Goal: Task Accomplishment & Management: Use online tool/utility

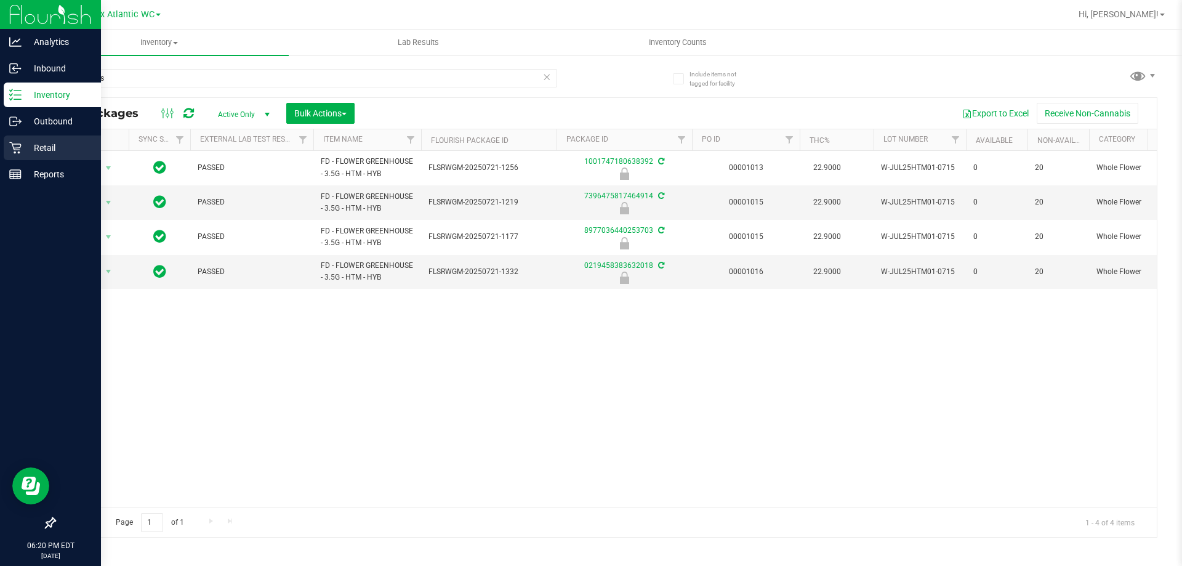
click at [17, 153] on icon at bounding box center [15, 148] width 12 height 12
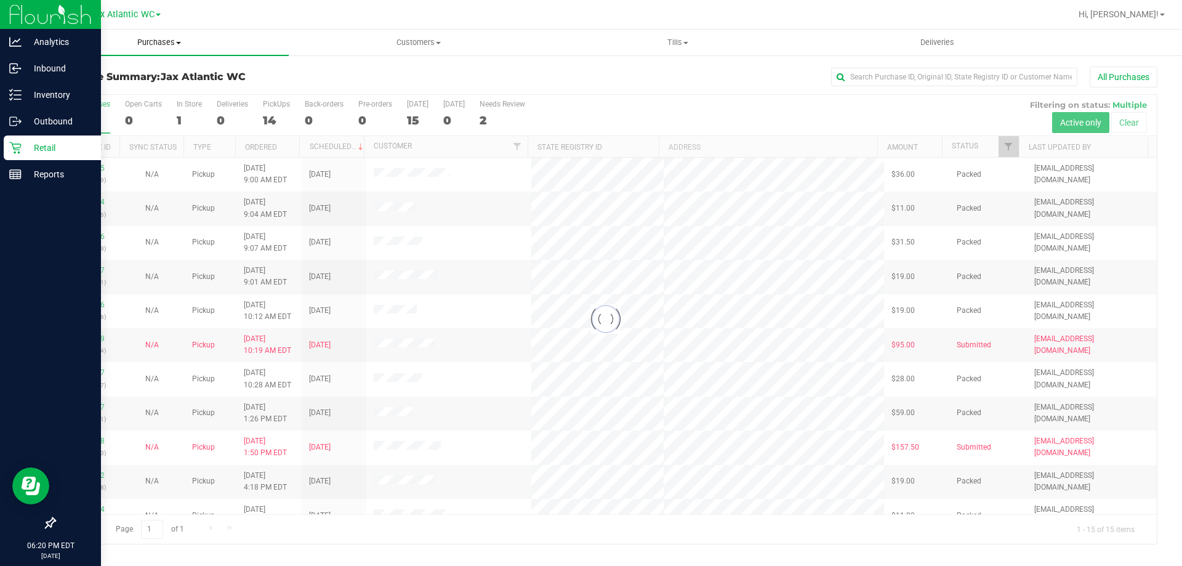
click at [167, 42] on span "Purchases" at bounding box center [159, 42] width 259 height 11
click at [86, 90] on span "Fulfillment" at bounding box center [68, 89] width 76 height 10
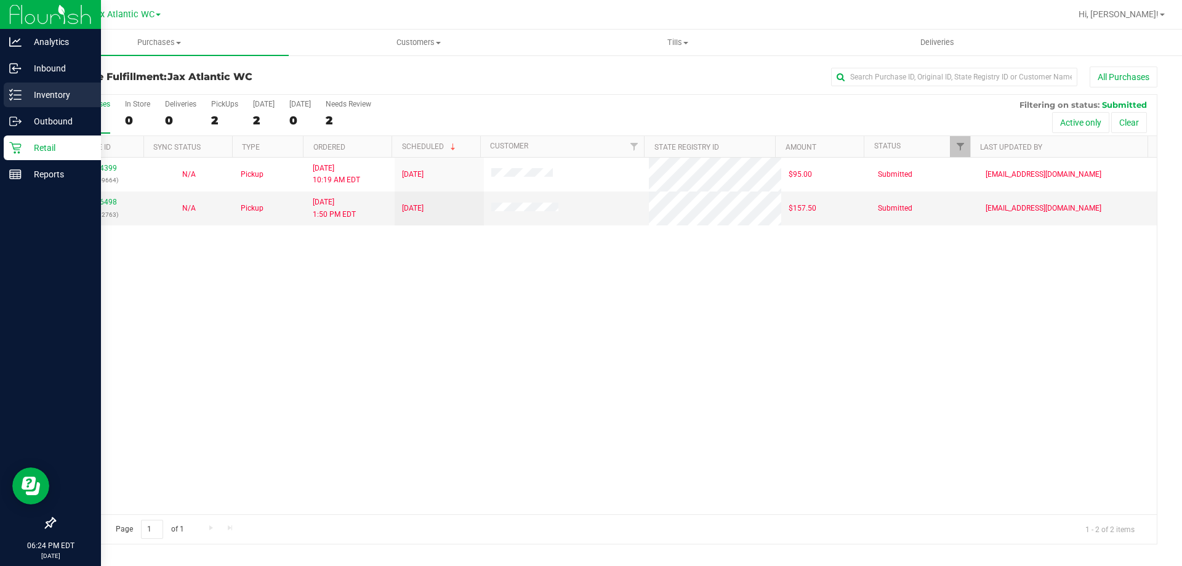
click at [22, 95] on p "Inventory" at bounding box center [59, 94] width 74 height 15
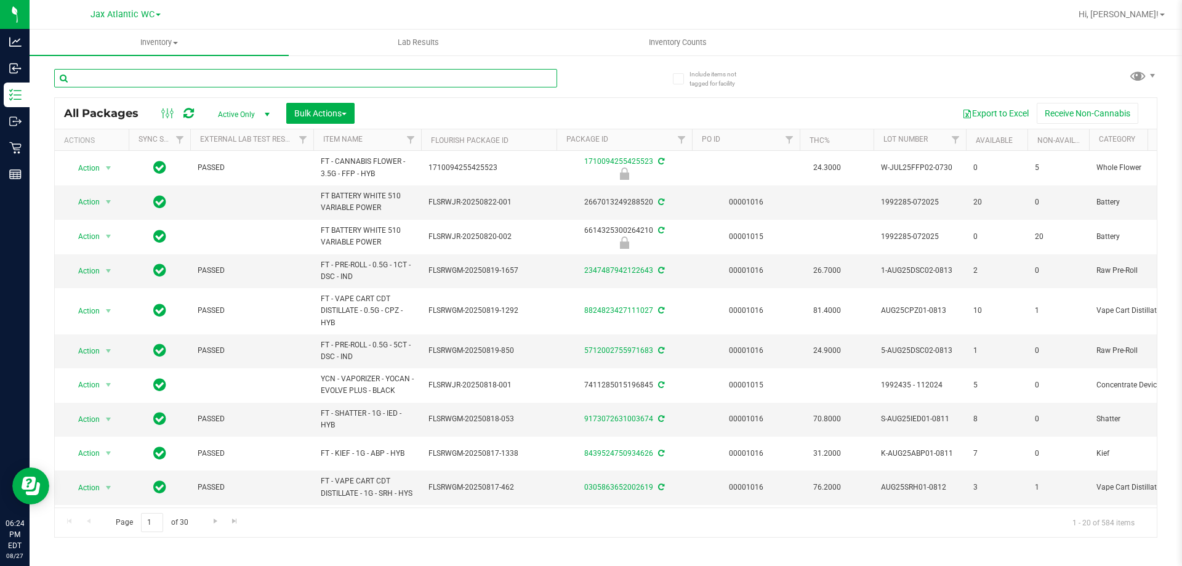
click at [200, 74] on input "text" at bounding box center [305, 78] width 503 height 18
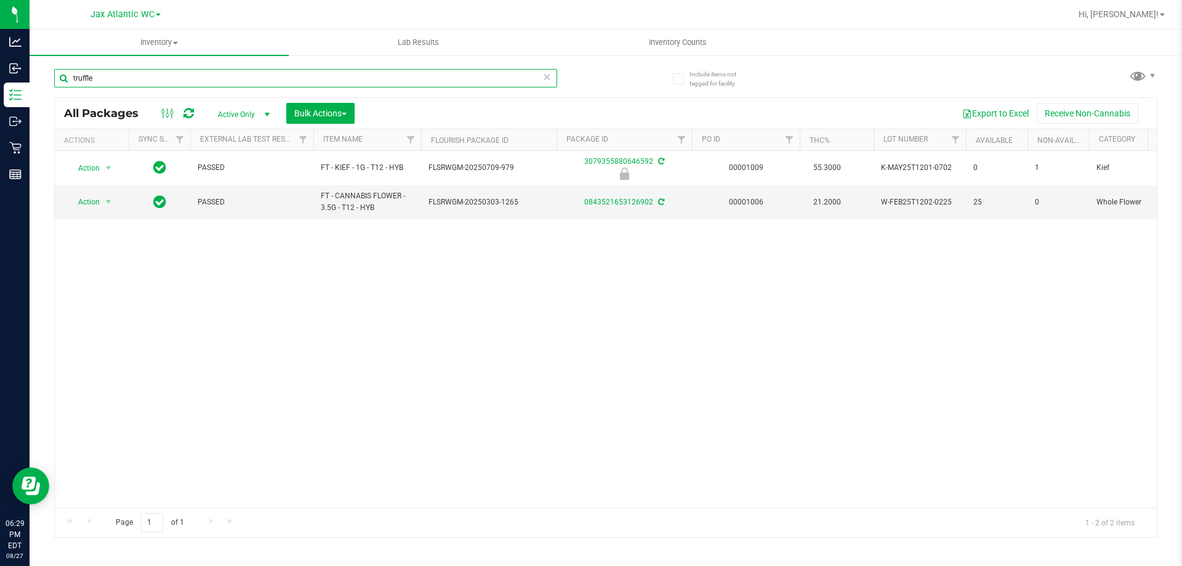
drag, startPoint x: 161, startPoint y: 75, endPoint x: 54, endPoint y: 78, distance: 107.1
click at [54, 78] on input "truffle" at bounding box center [305, 78] width 503 height 18
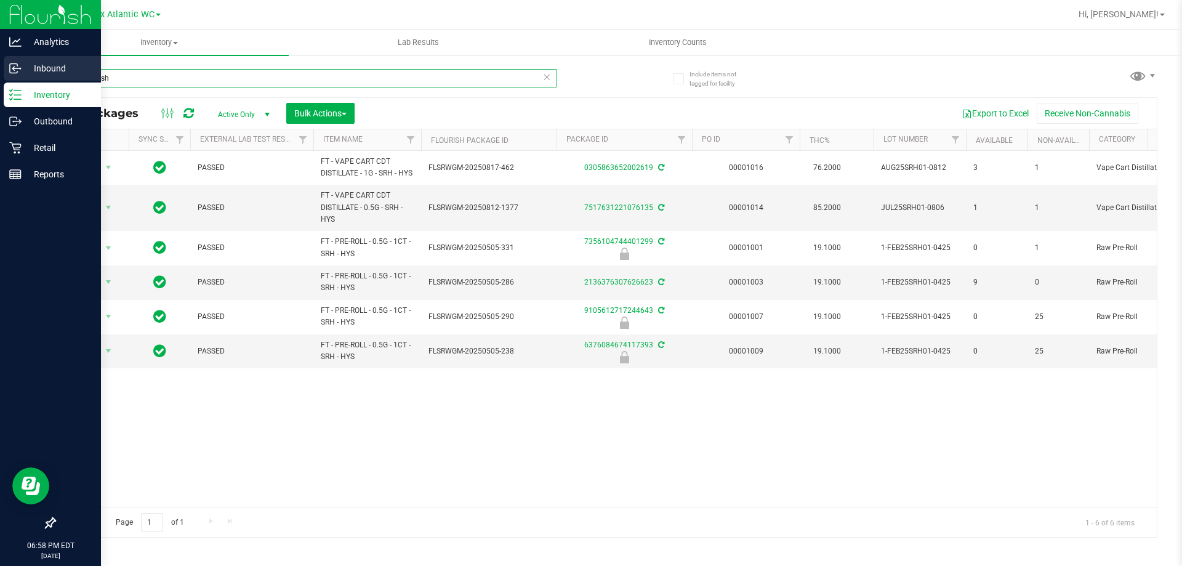
drag, startPoint x: 138, startPoint y: 81, endPoint x: 22, endPoint y: 79, distance: 117.0
click at [22, 79] on div "Analytics Inbound Inventory Outbound Retail Reports 06:58 PM EDT [DATE] 08/27 J…" at bounding box center [591, 283] width 1182 height 566
type input "dsc"
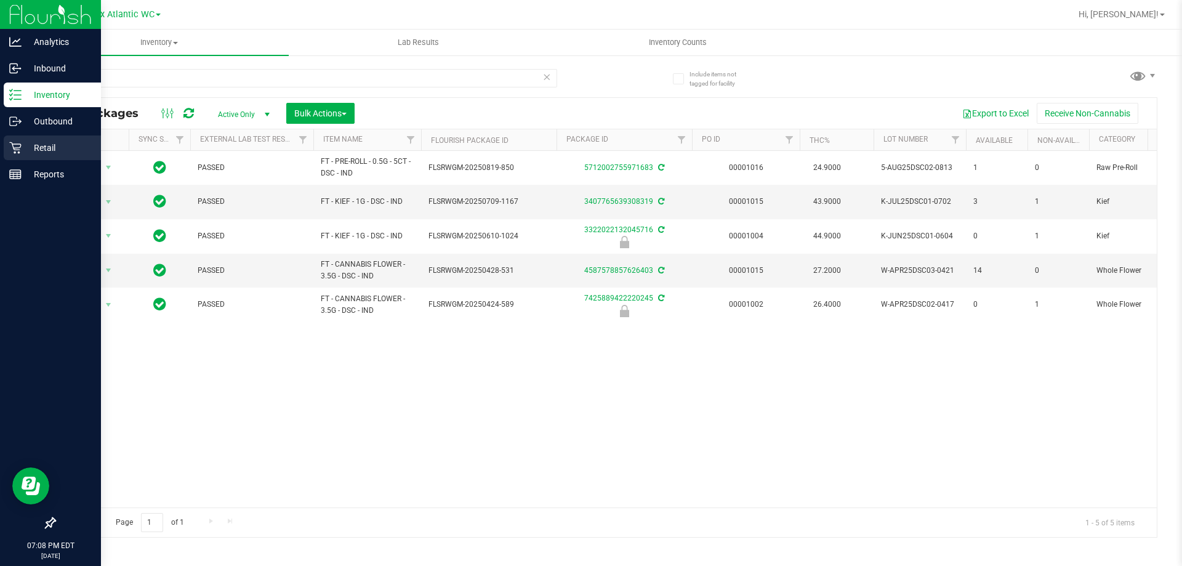
click at [28, 148] on p "Retail" at bounding box center [59, 147] width 74 height 15
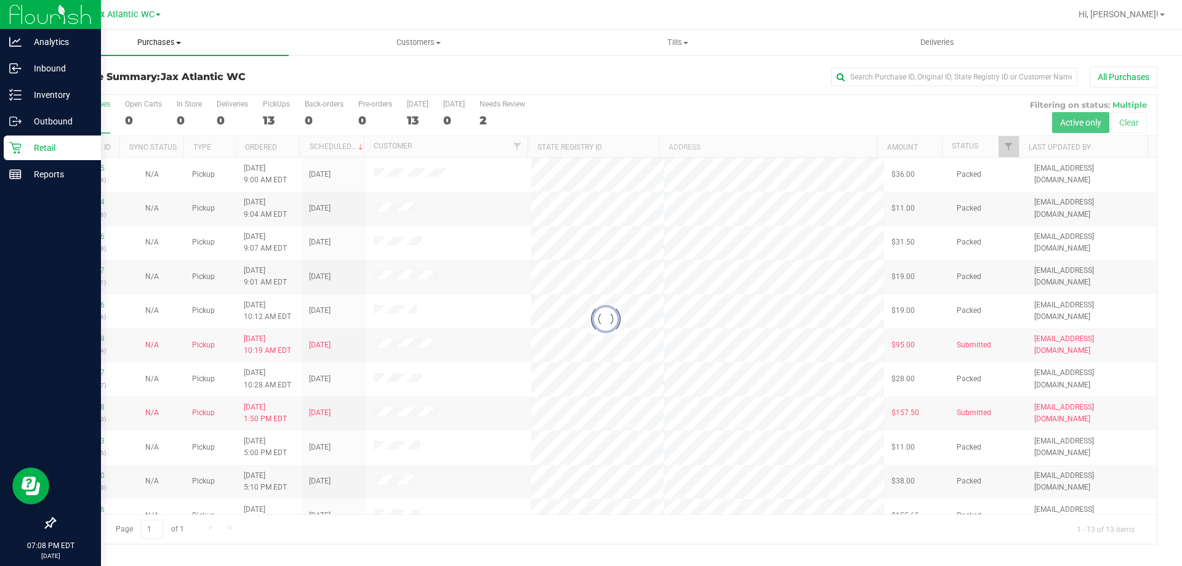
click at [162, 48] on uib-tab-heading "Purchases Summary of purchases Fulfillment All purchases" at bounding box center [159, 43] width 259 height 26
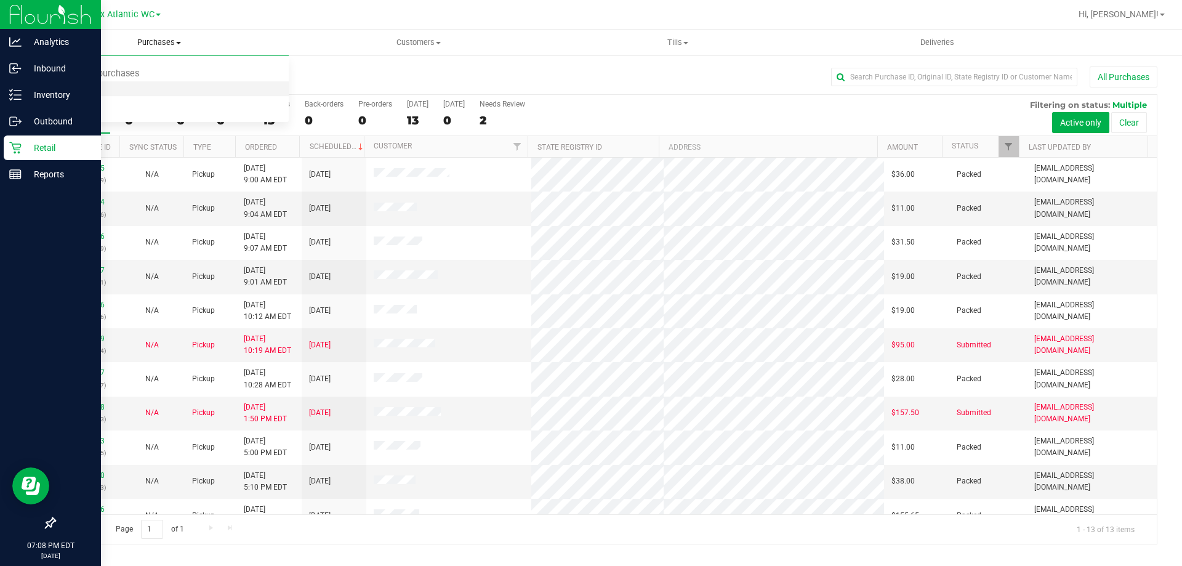
click at [109, 90] on li "Fulfillment" at bounding box center [159, 89] width 259 height 15
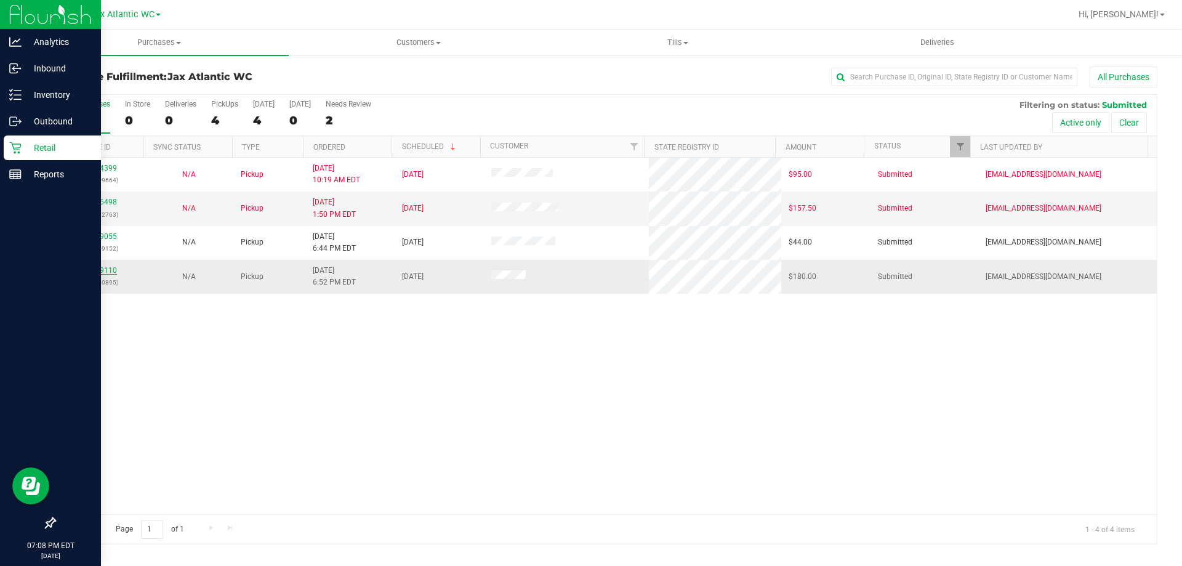
click at [105, 272] on link "11859110" at bounding box center [99, 270] width 34 height 9
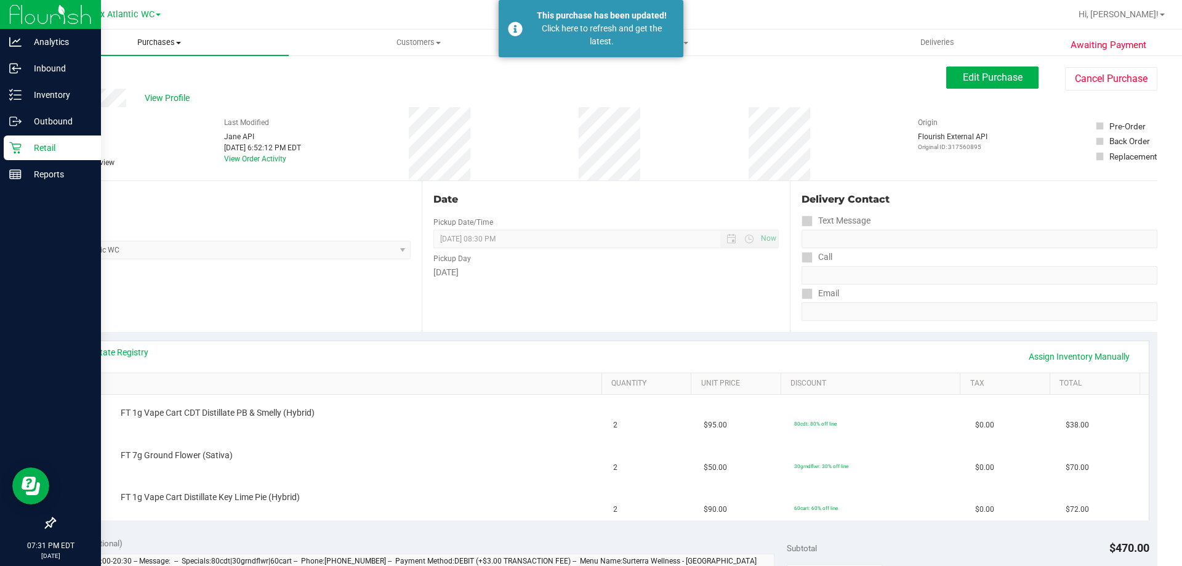
click at [141, 43] on span "Purchases" at bounding box center [159, 42] width 259 height 11
click at [83, 71] on span "Summary of purchases" at bounding box center [93, 74] width 126 height 10
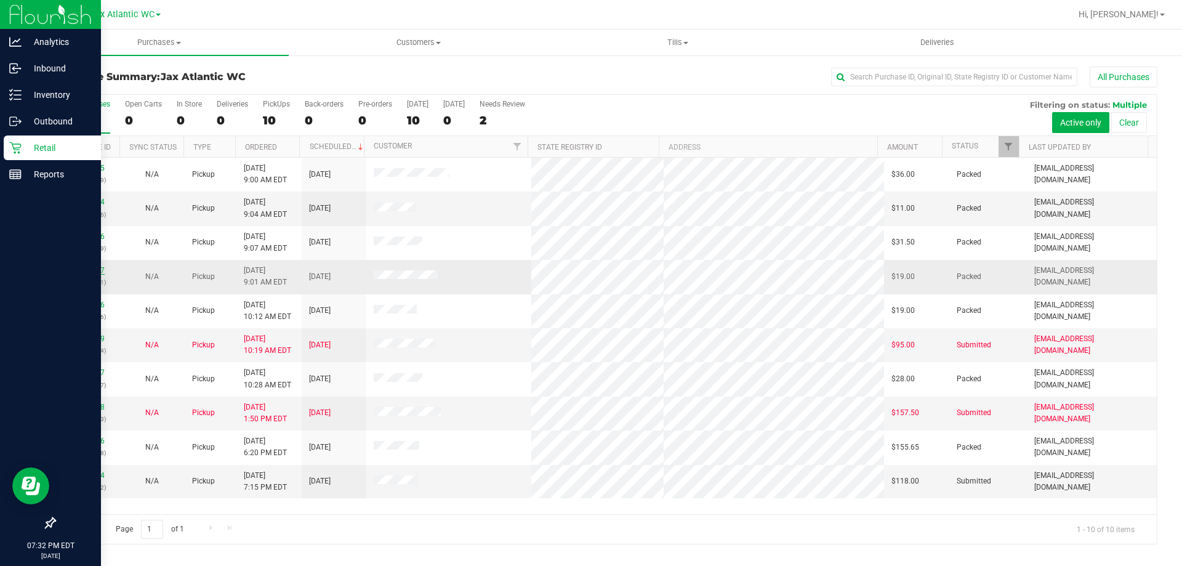
click at [91, 270] on link "11853847" at bounding box center [87, 270] width 34 height 9
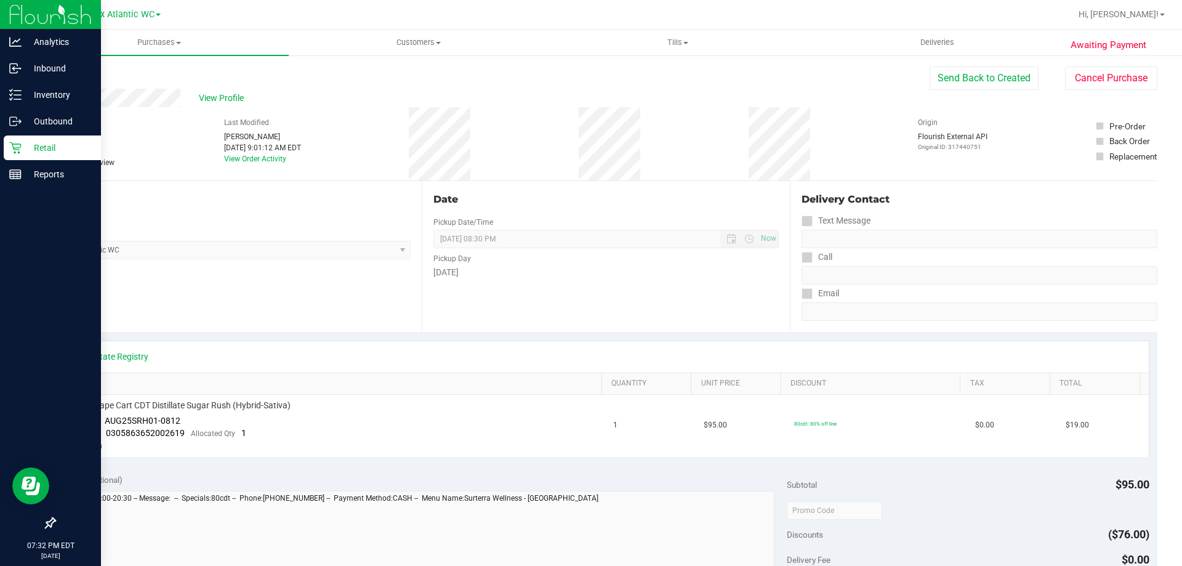
click at [69, 68] on div "Back" at bounding box center [63, 73] width 18 height 15
click at [69, 71] on link "Back" at bounding box center [63, 74] width 18 height 9
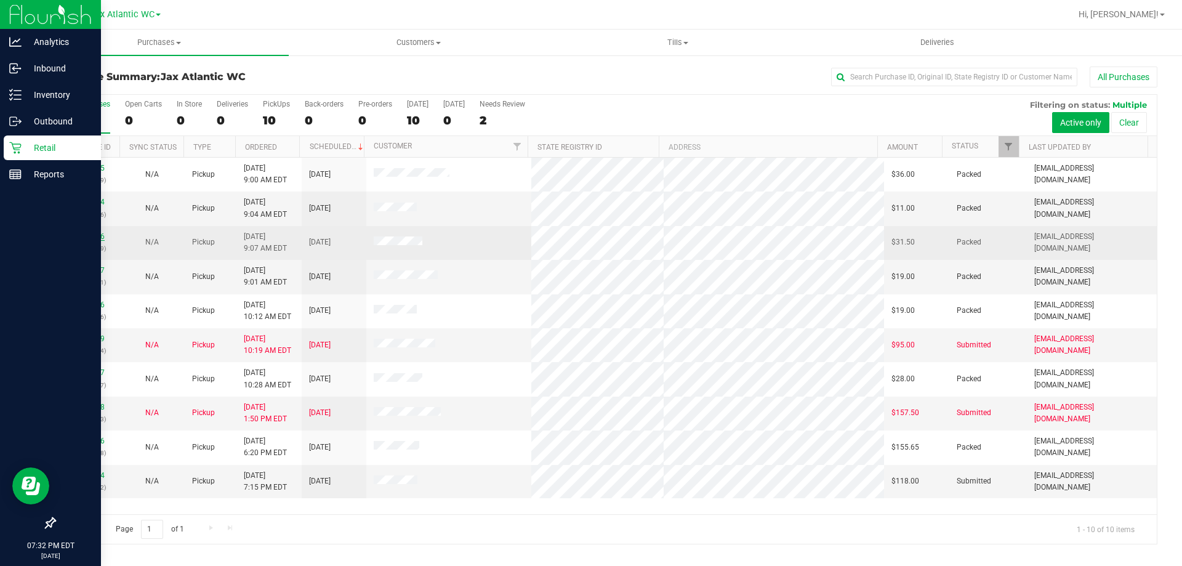
click at [86, 238] on link "11853836" at bounding box center [87, 236] width 34 height 9
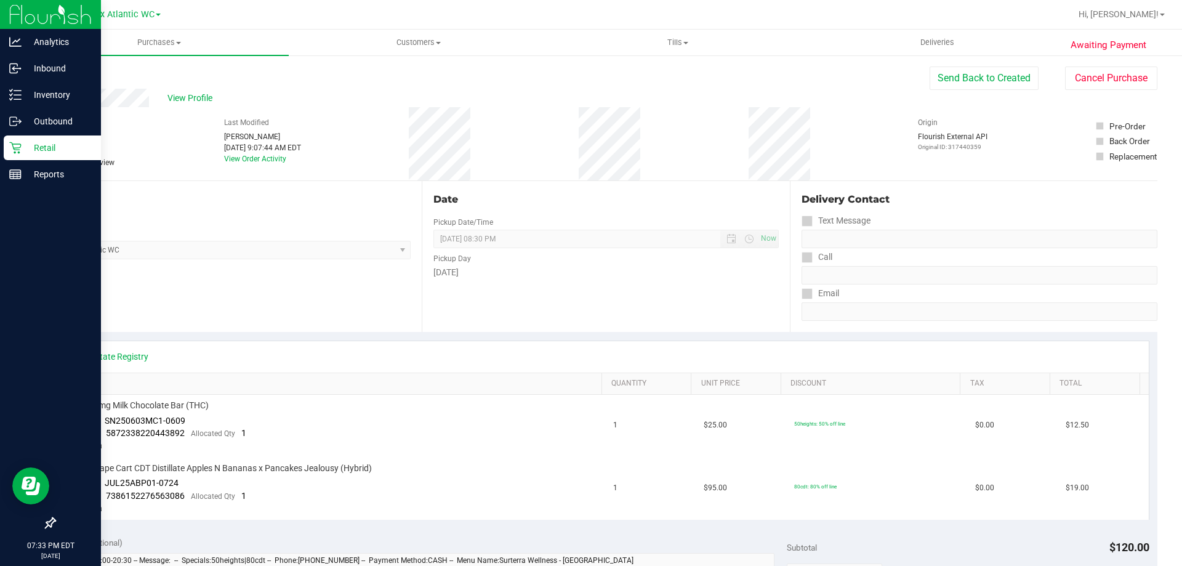
click at [59, 75] on link "Back" at bounding box center [63, 74] width 18 height 9
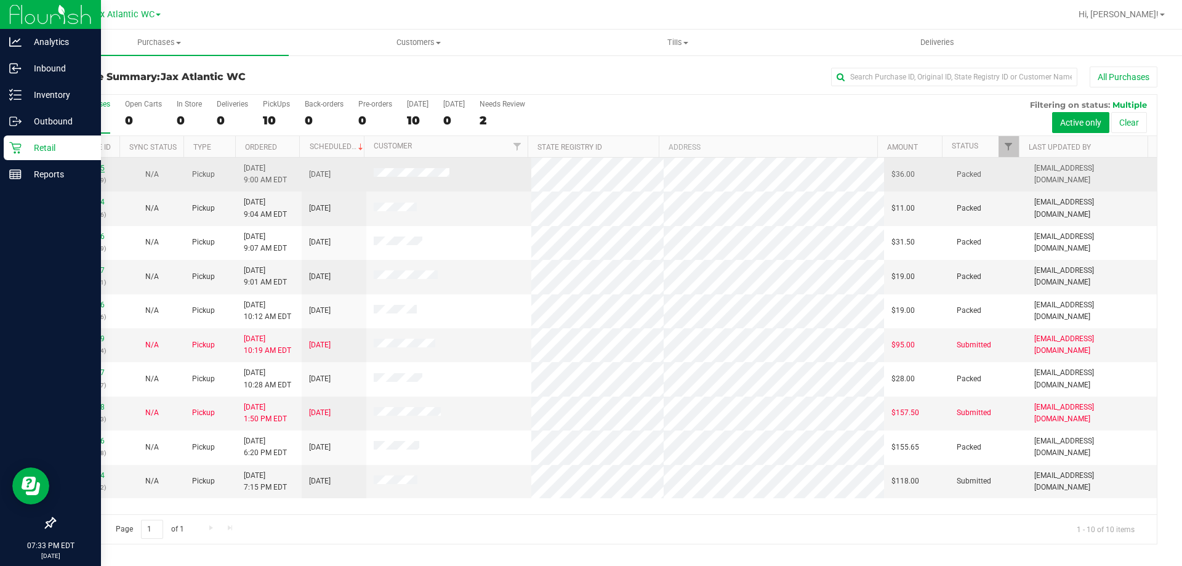
click at [79, 168] on link "11853385" at bounding box center [87, 168] width 34 height 9
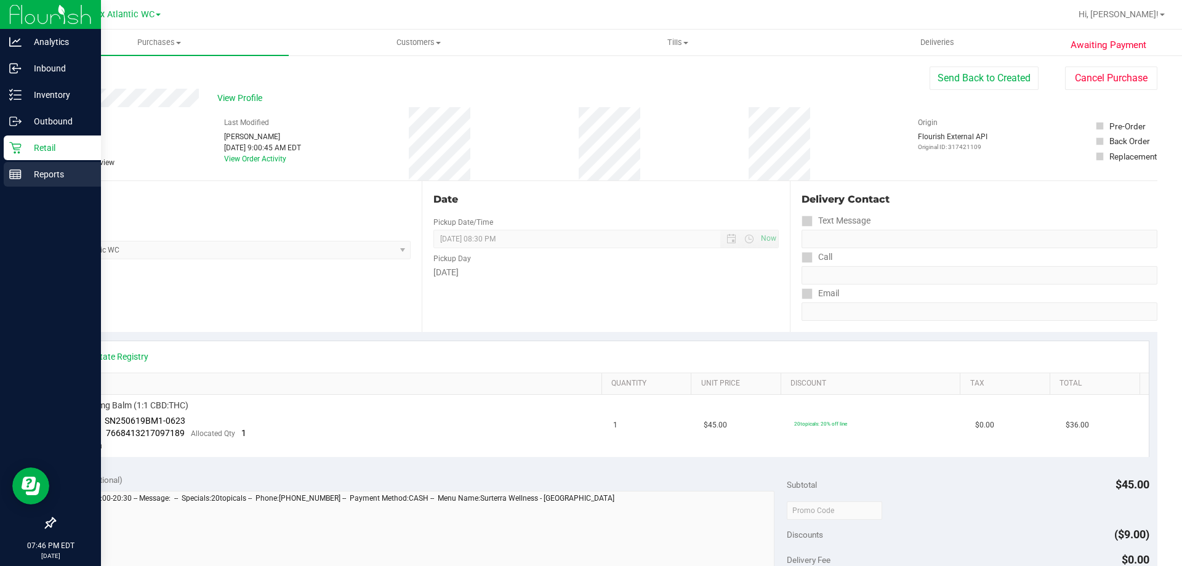
click at [17, 177] on line at bounding box center [15, 177] width 11 height 0
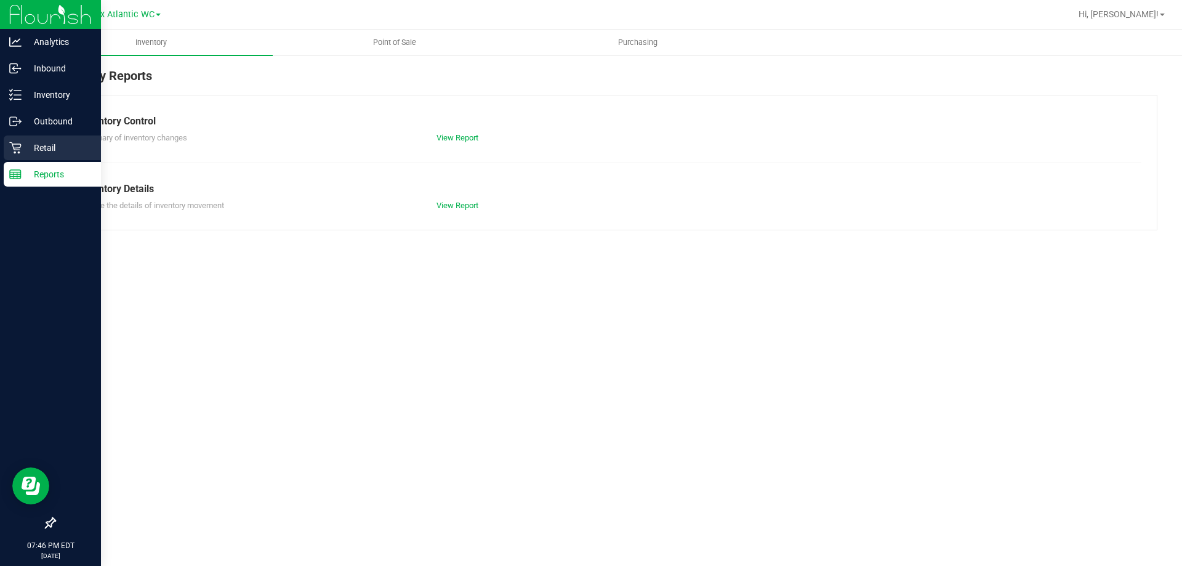
click at [28, 143] on p "Retail" at bounding box center [59, 147] width 74 height 15
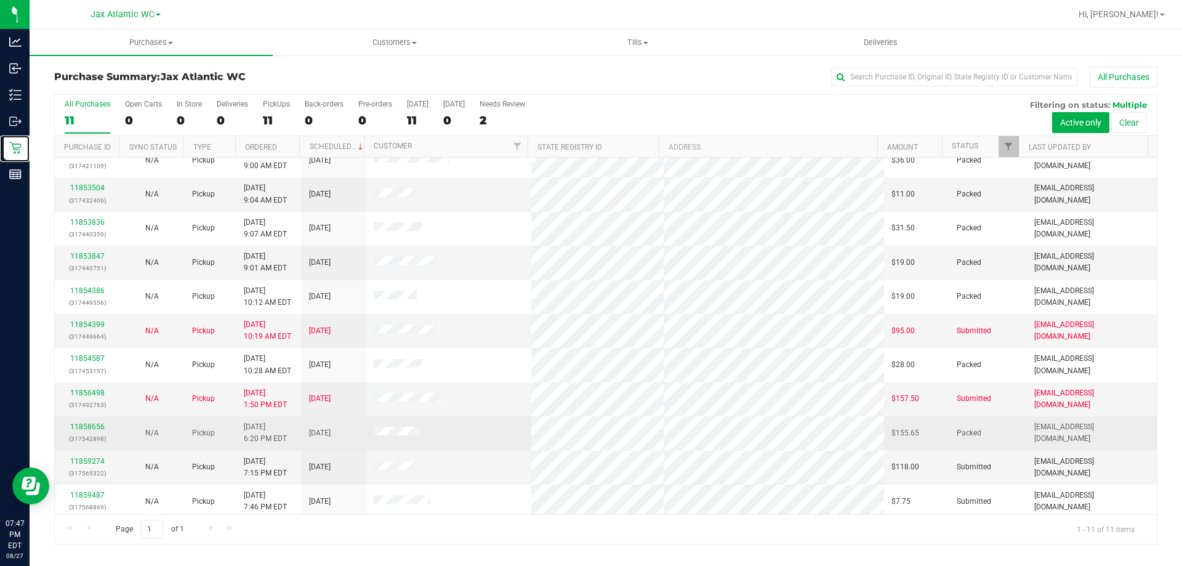
scroll to position [18, 0]
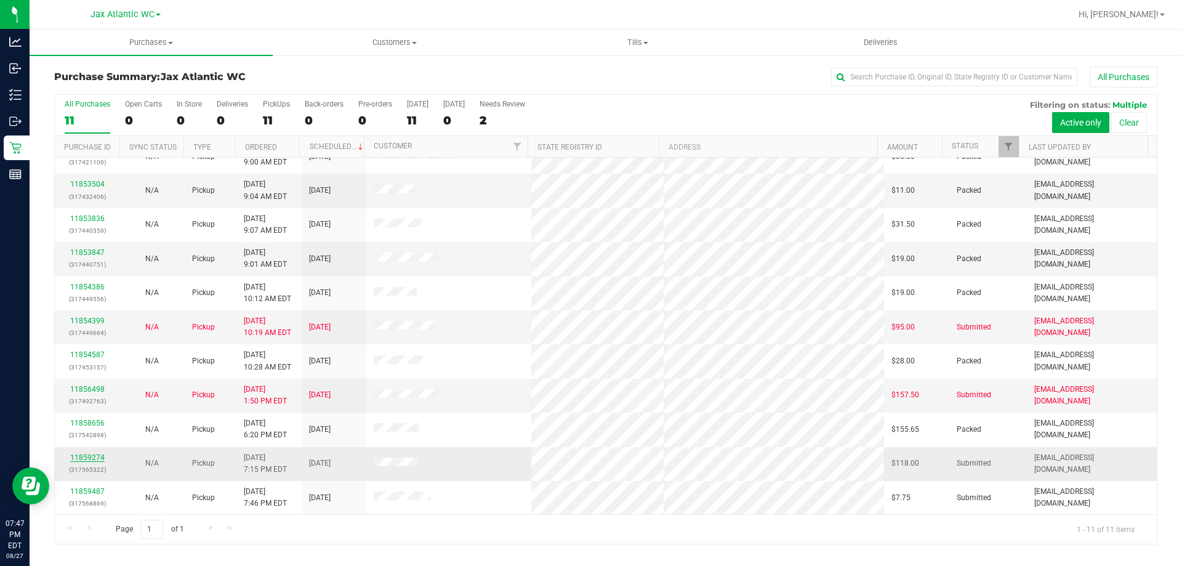
click at [87, 458] on link "11859274" at bounding box center [87, 457] width 34 height 9
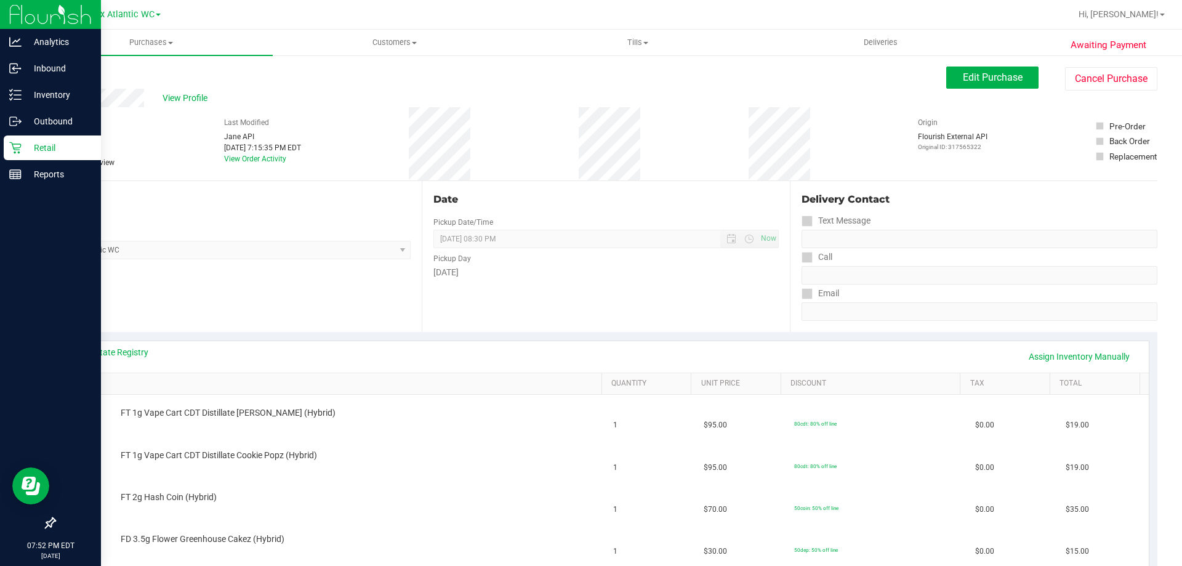
click at [22, 146] on p "Retail" at bounding box center [59, 147] width 74 height 15
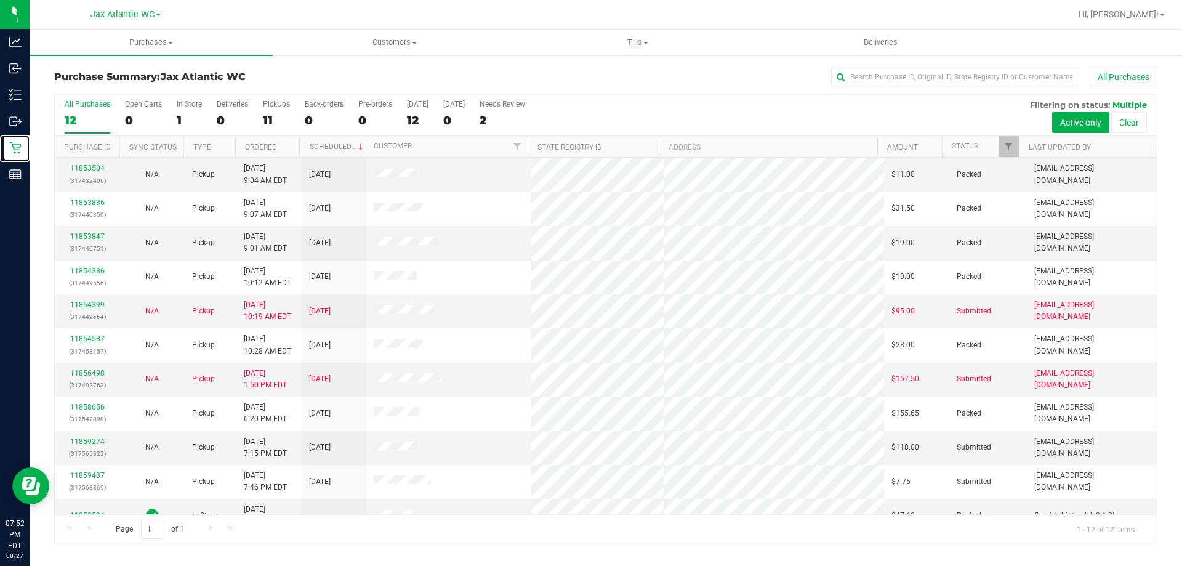
scroll to position [52, 0]
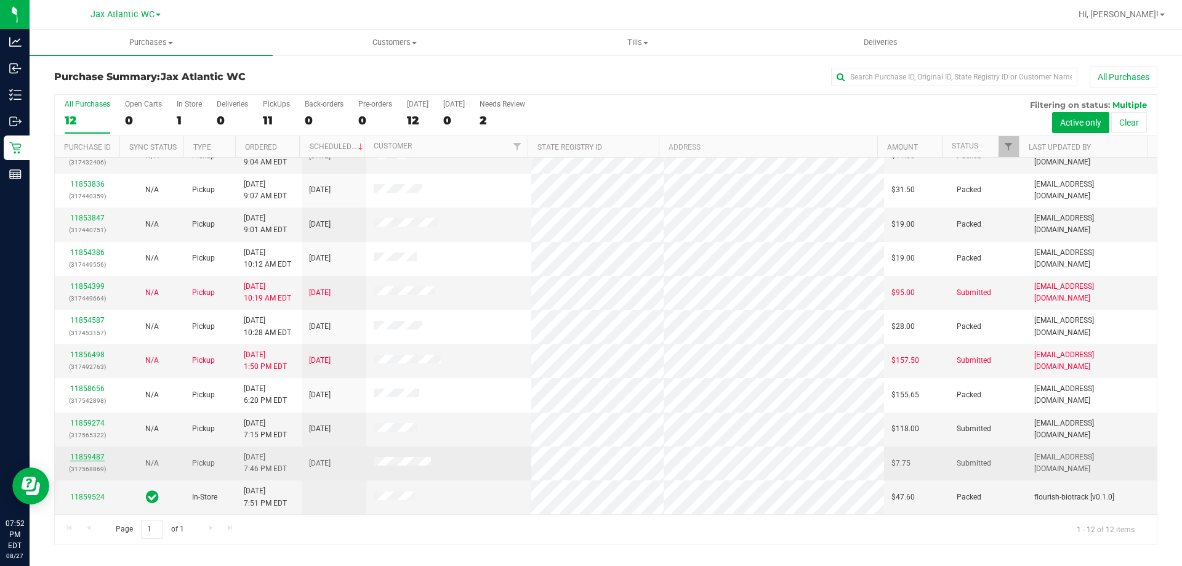
click at [84, 459] on link "11859487" at bounding box center [87, 456] width 34 height 9
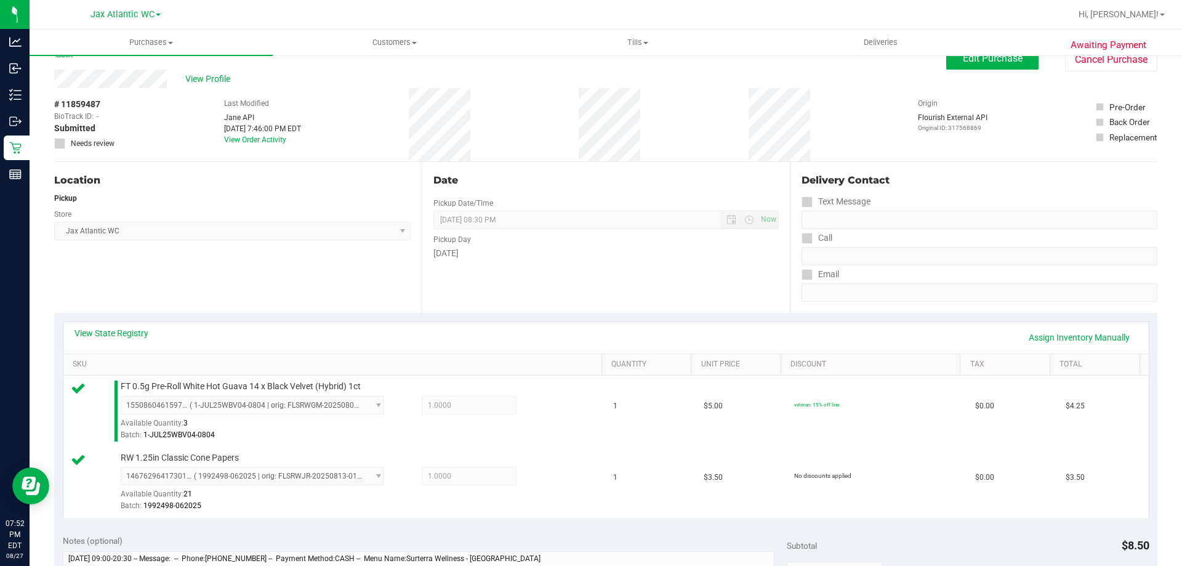
scroll to position [246, 0]
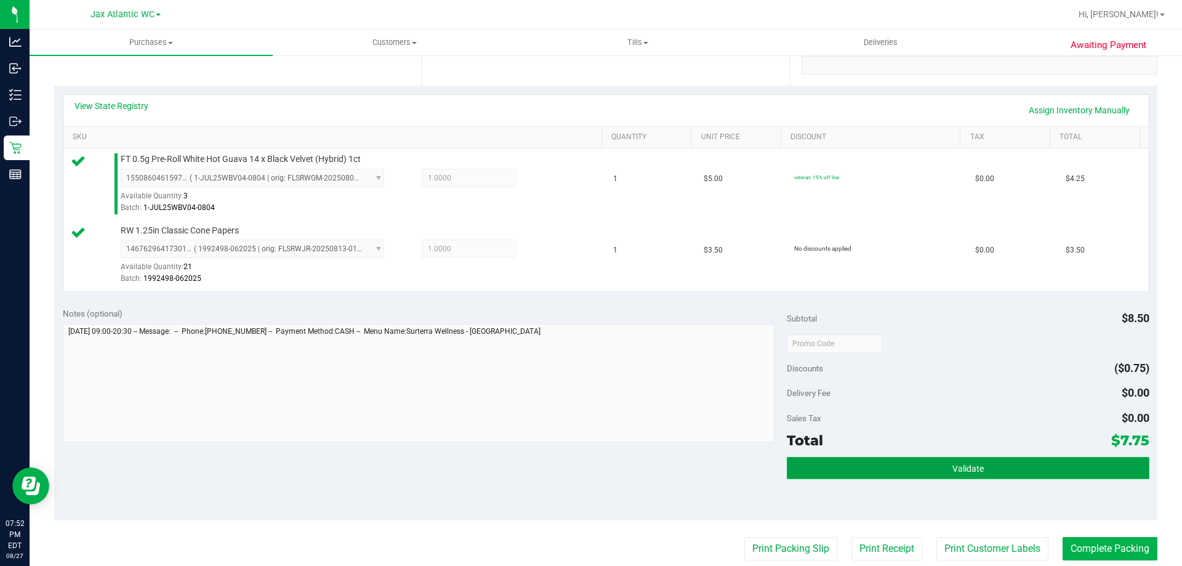
click at [961, 476] on button "Validate" at bounding box center [968, 468] width 362 height 22
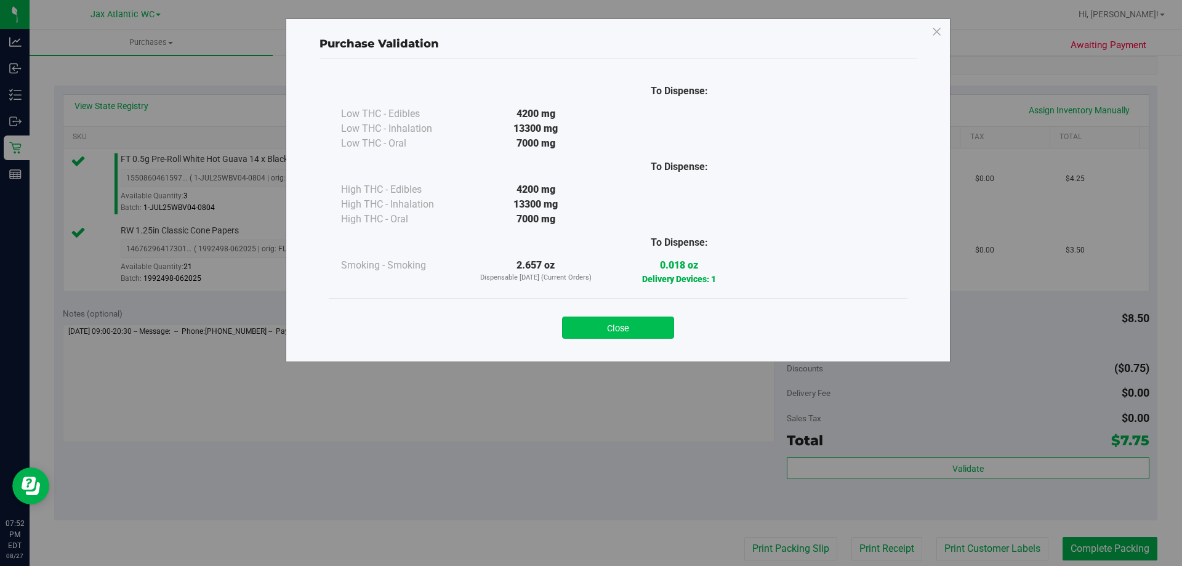
click at [637, 334] on button "Close" at bounding box center [618, 327] width 112 height 22
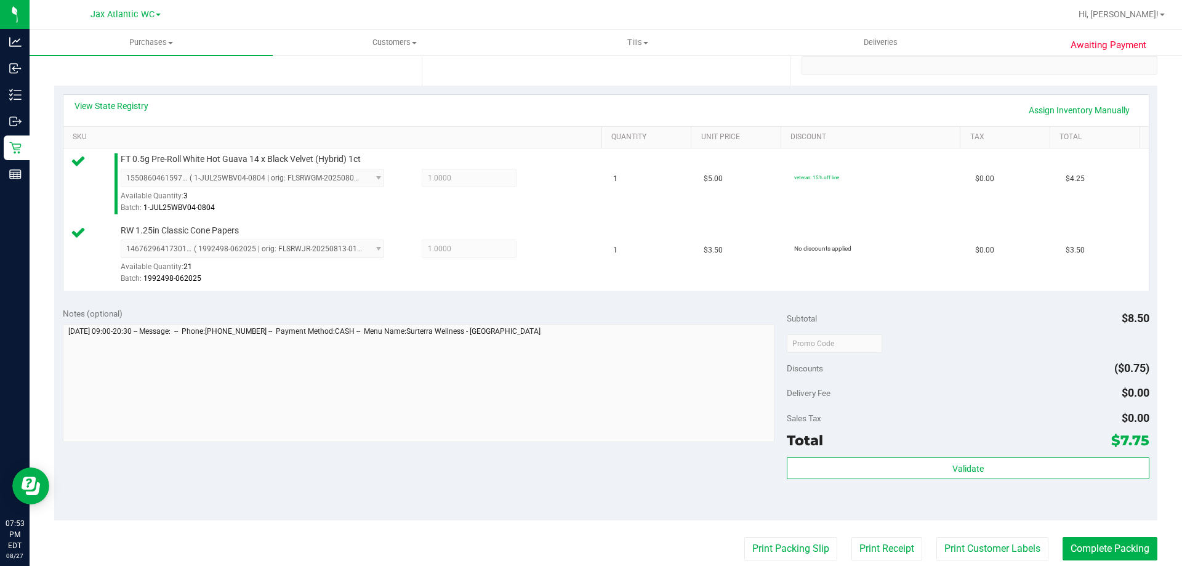
scroll to position [512, 0]
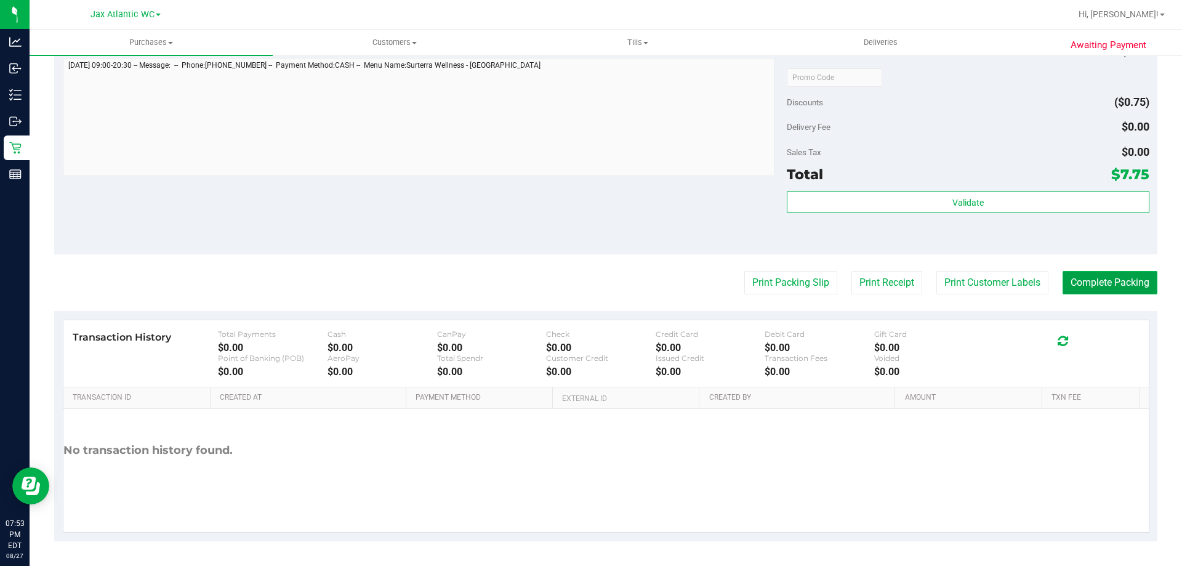
click at [1093, 281] on button "Complete Packing" at bounding box center [1109, 282] width 95 height 23
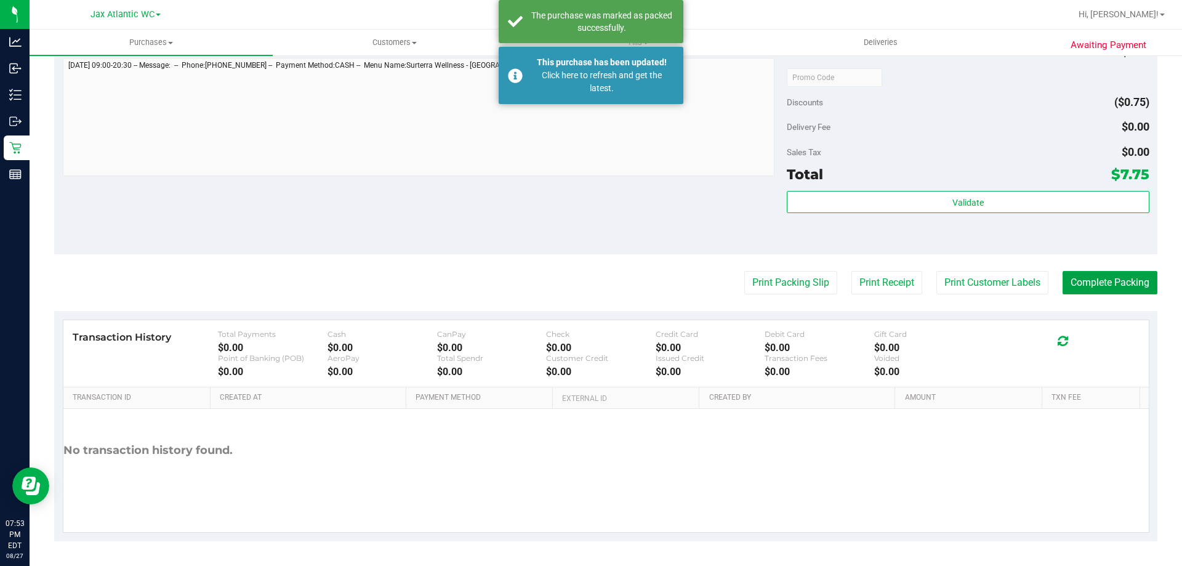
scroll to position [331, 0]
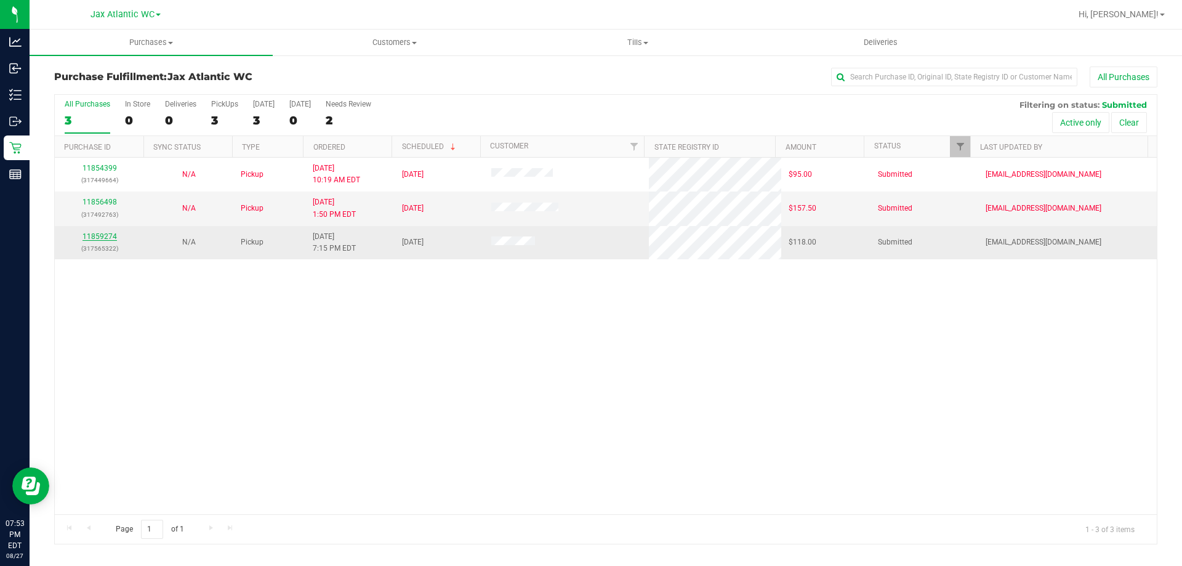
click at [94, 236] on link "11859274" at bounding box center [99, 236] width 34 height 9
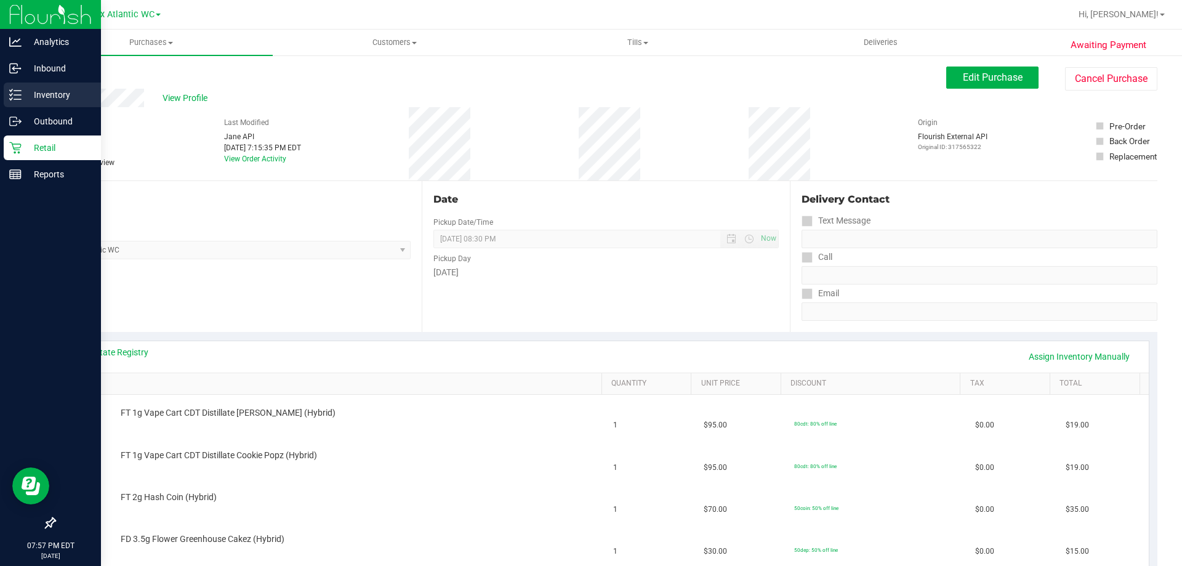
click at [23, 97] on p "Inventory" at bounding box center [59, 94] width 74 height 15
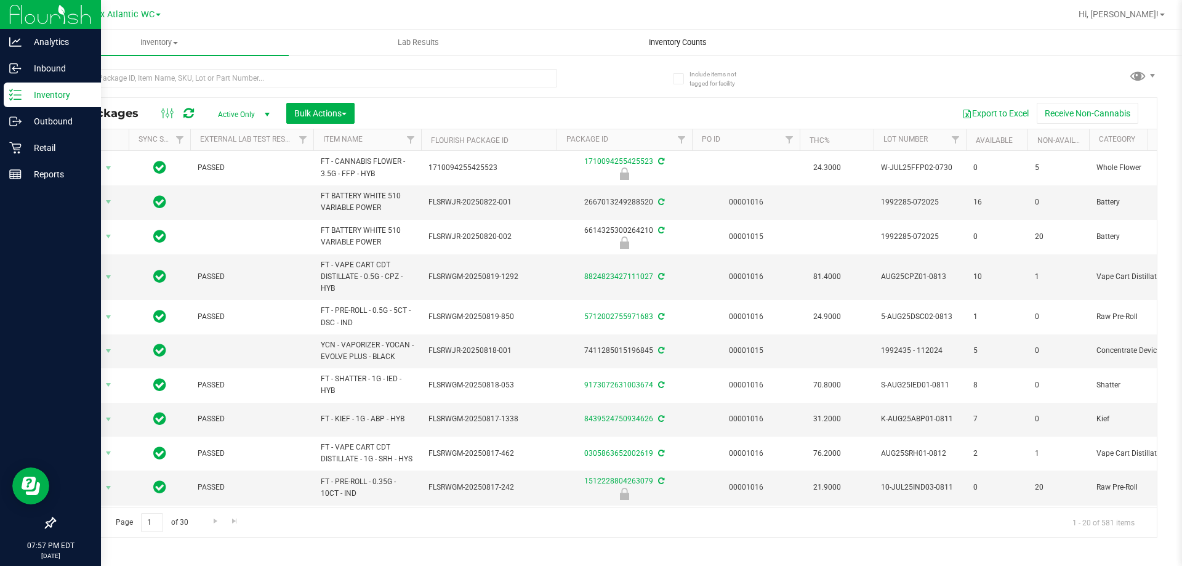
click at [672, 44] on span "Inventory Counts" at bounding box center [677, 42] width 91 height 11
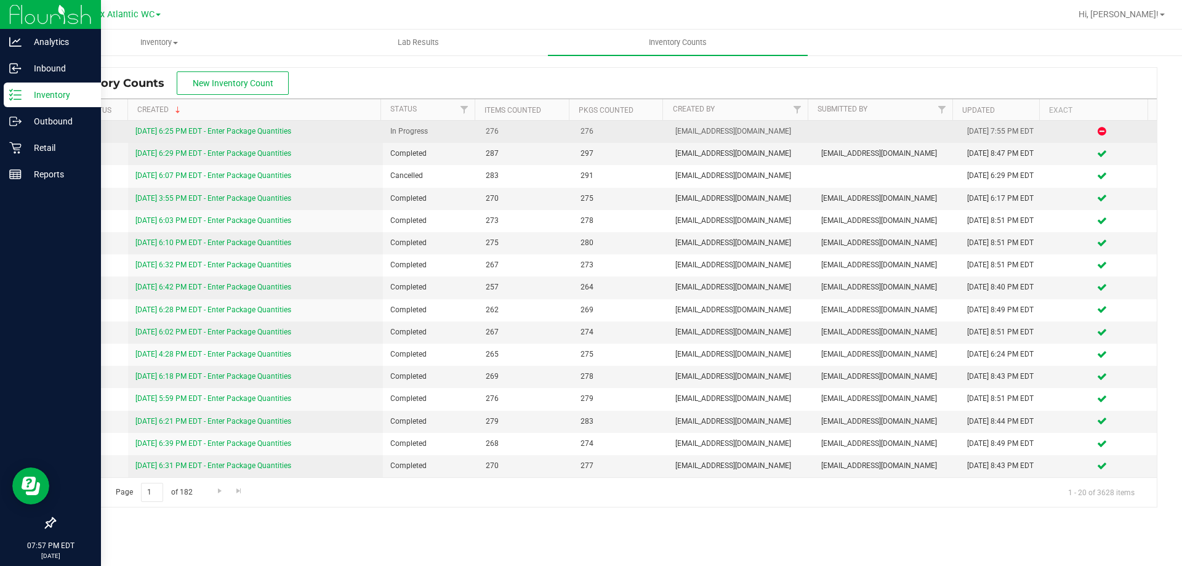
click at [216, 131] on link "[DATE] 6:25 PM EDT - Enter Package Quantities" at bounding box center [213, 131] width 156 height 9
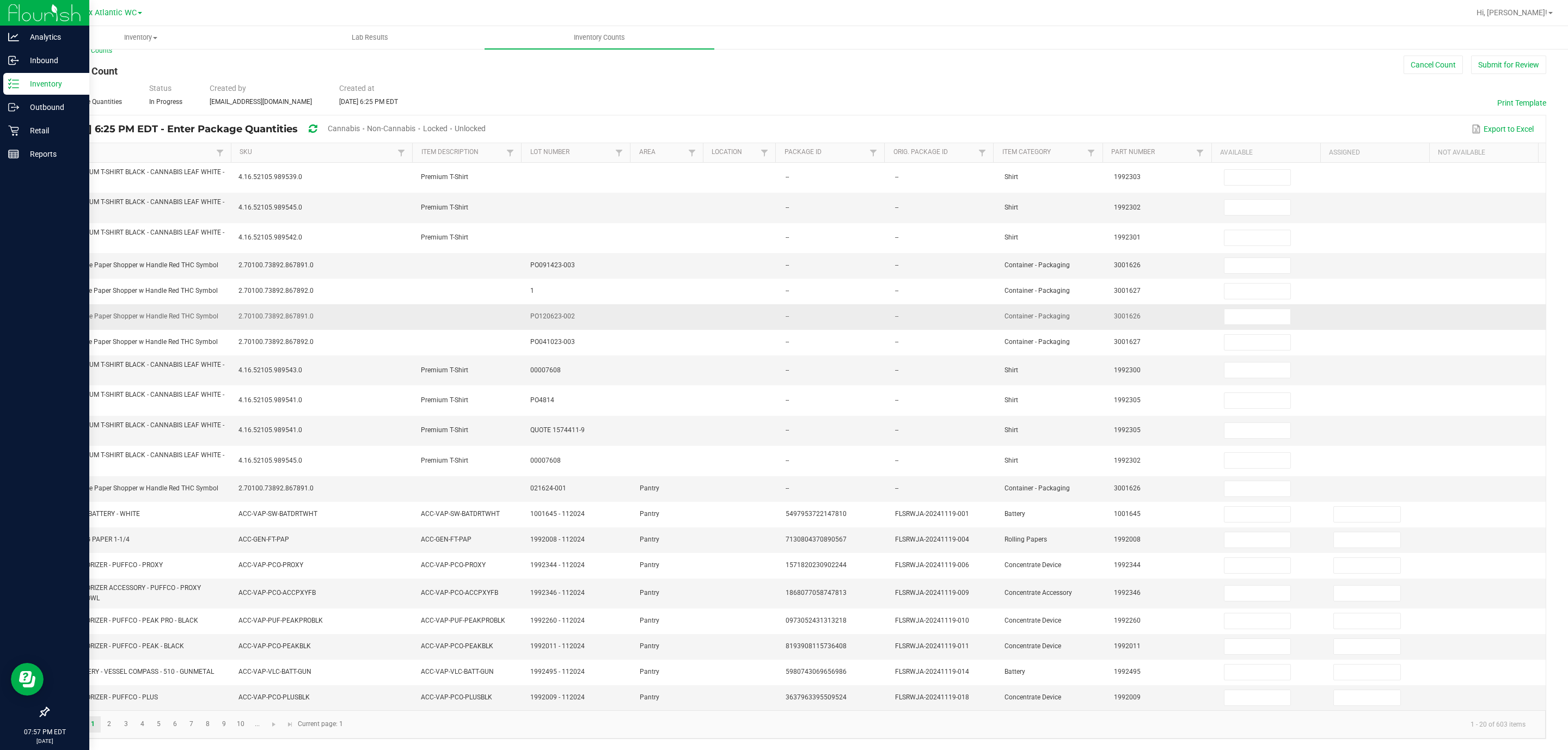
scroll to position [27, 0]
click at [356, 119] on div "[DATE] 6:25 PM EDT - Enter Package Quantities Cannabis Non-Cannabis Locked Unlo…" at bounding box center [275, 129] width 437 height 20
click at [360, 124] on span "Cannabis" at bounding box center [344, 128] width 32 height 9
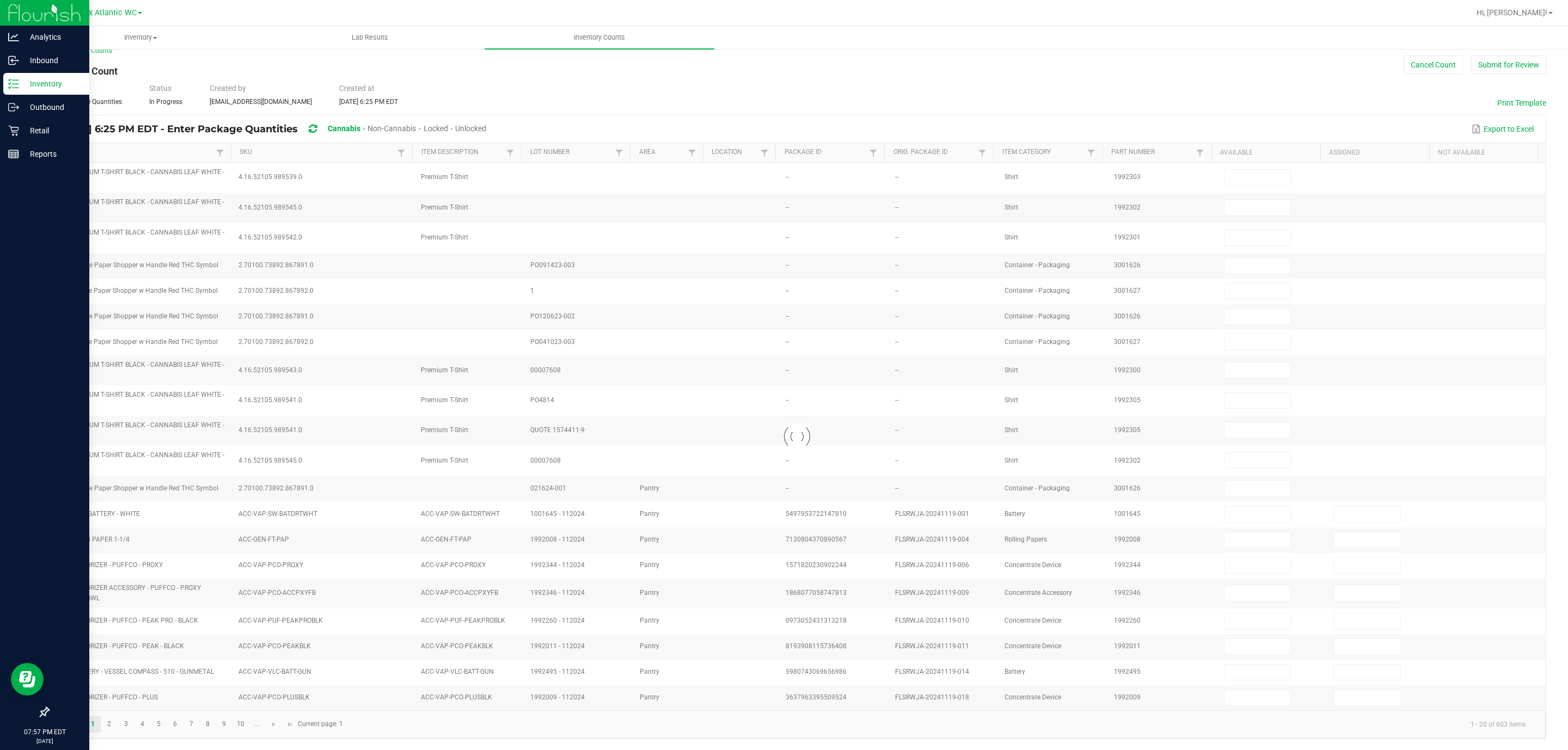
type input "1"
type input "5"
type input "0"
type input "3"
type input "0"
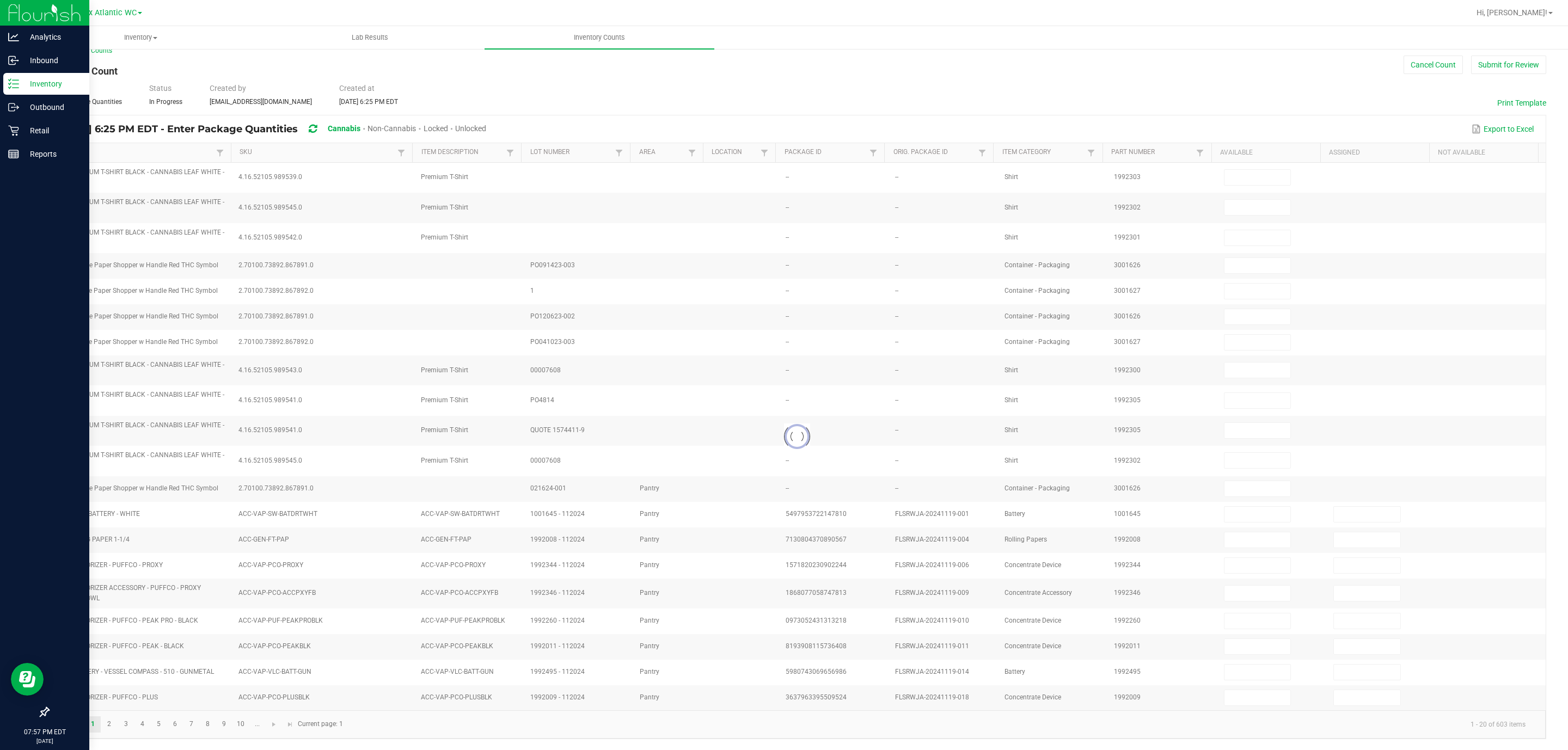
type input "8"
type input "0"
type input "11"
type input "0"
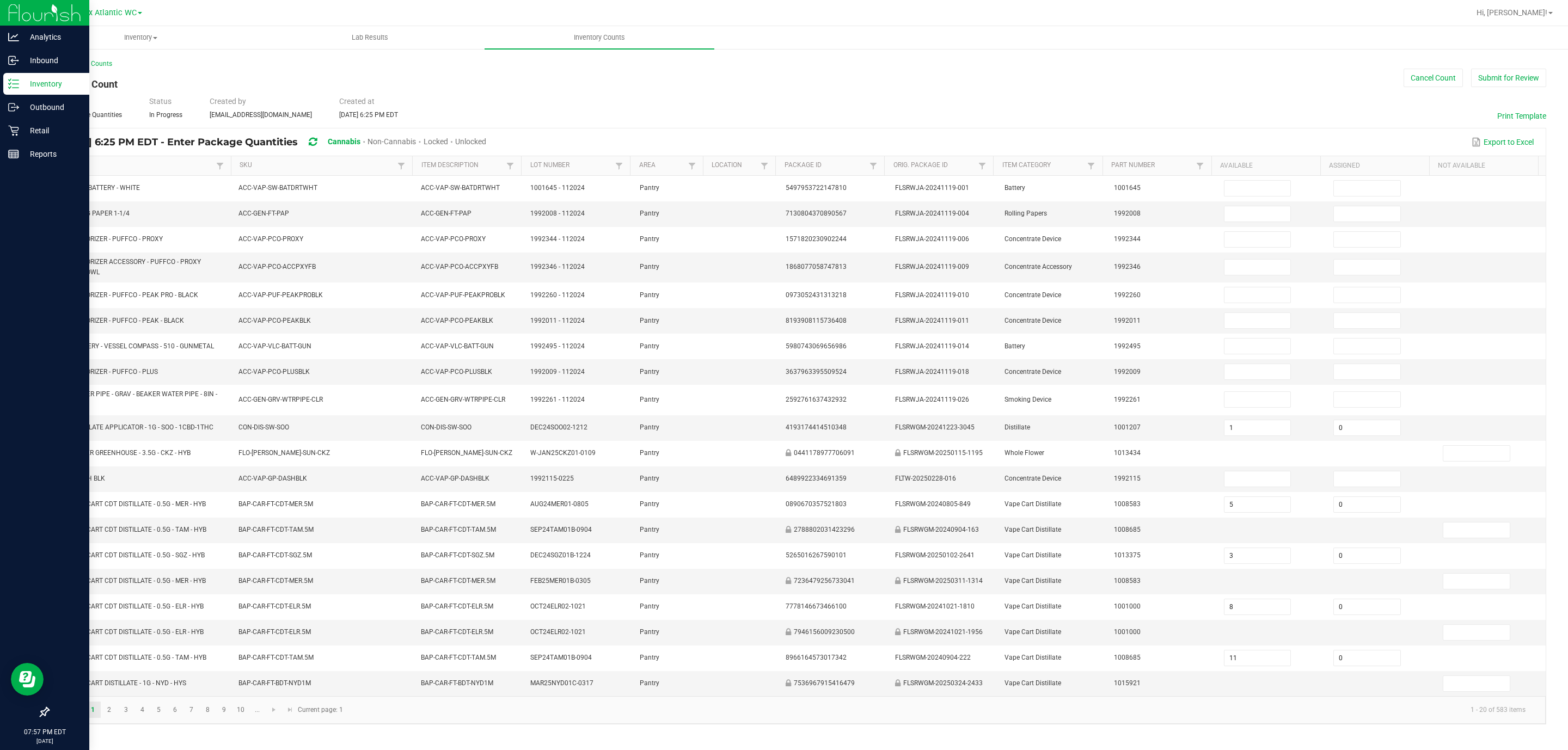
click at [486, 137] on span "Unlocked" at bounding box center [470, 142] width 31 height 9
type input "5"
type input "3"
type input "11"
type input "9"
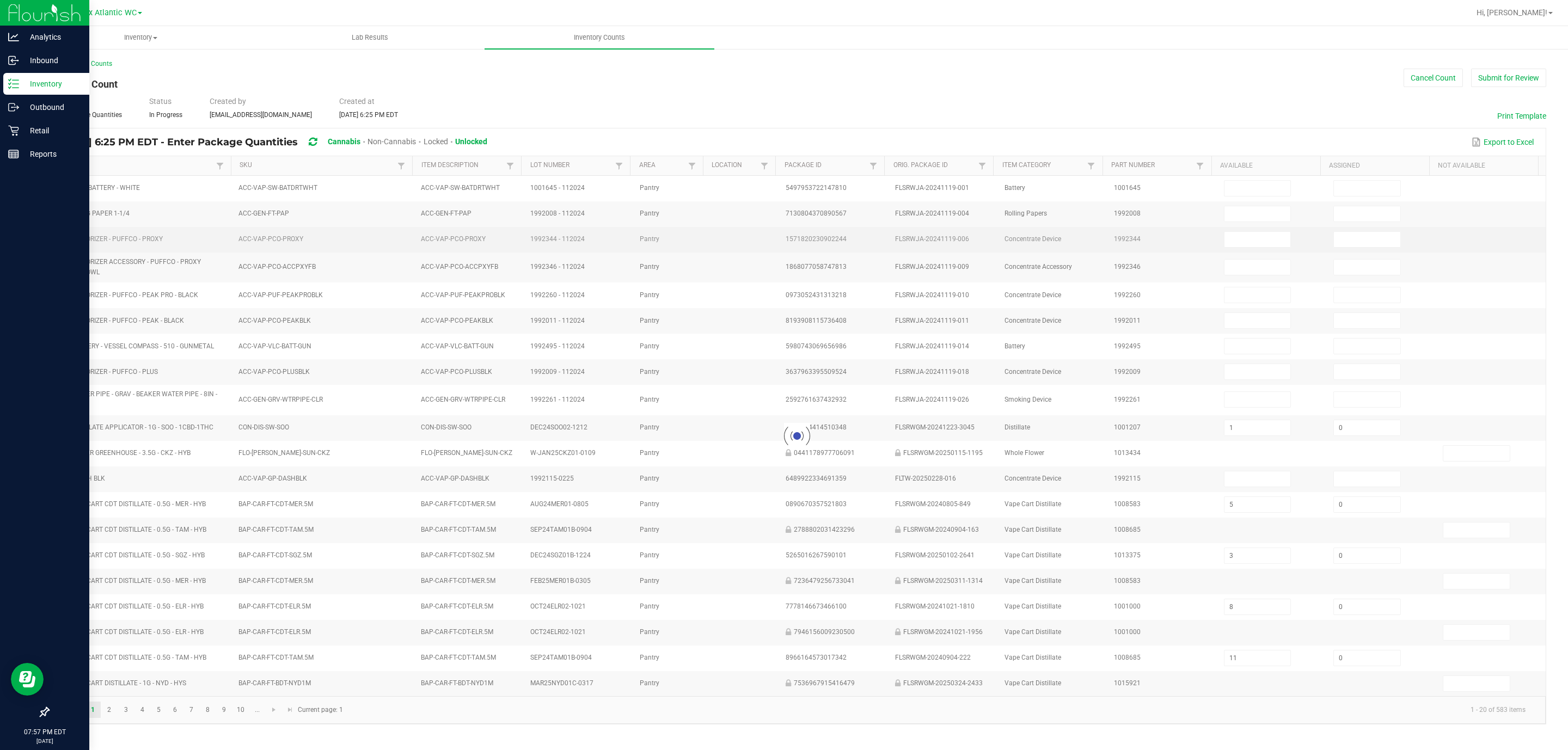
type input "0"
click at [442, 167] on link "Item Description" at bounding box center [462, 165] width 82 height 9
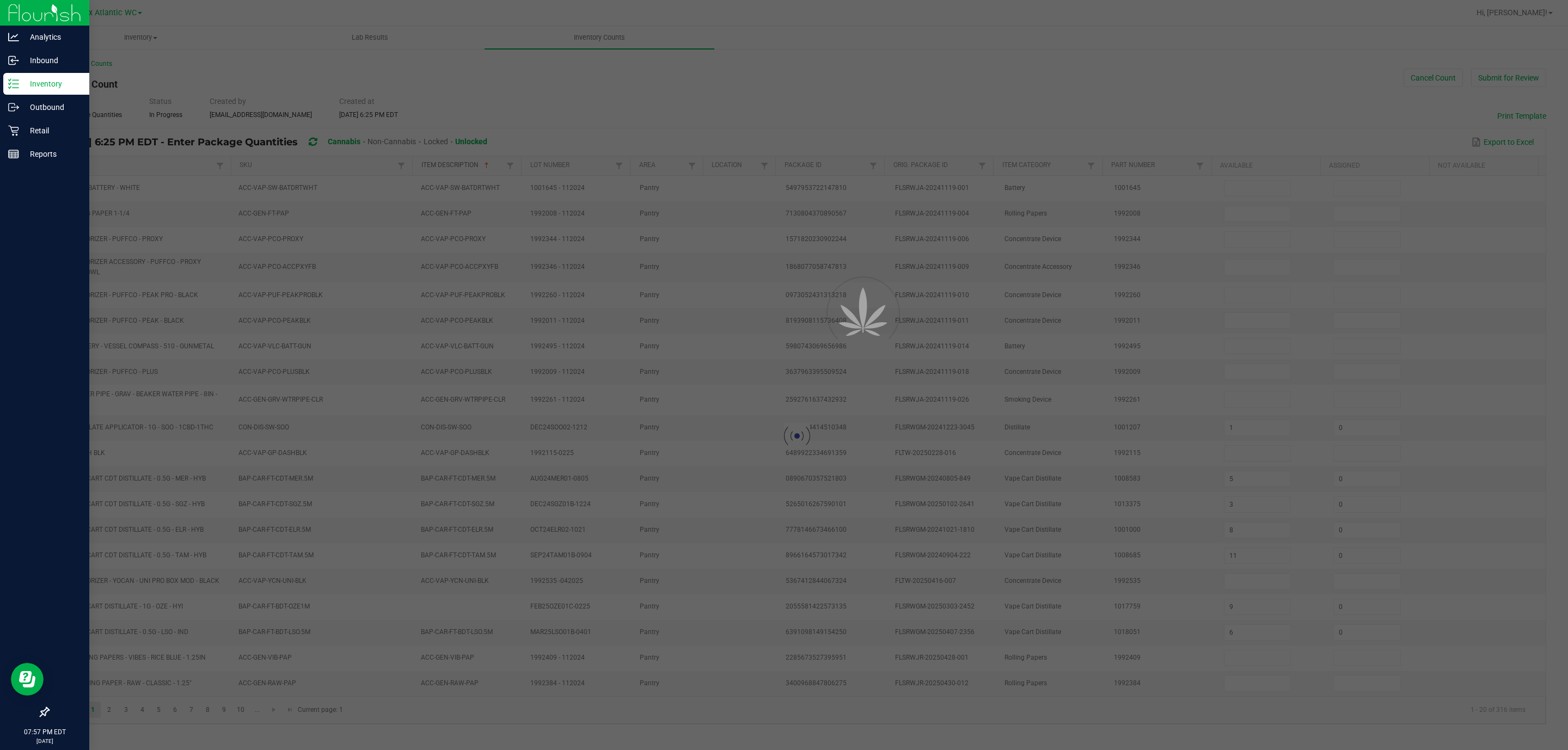
type input "12"
type input "18"
type input "21"
type input "27"
type input "10"
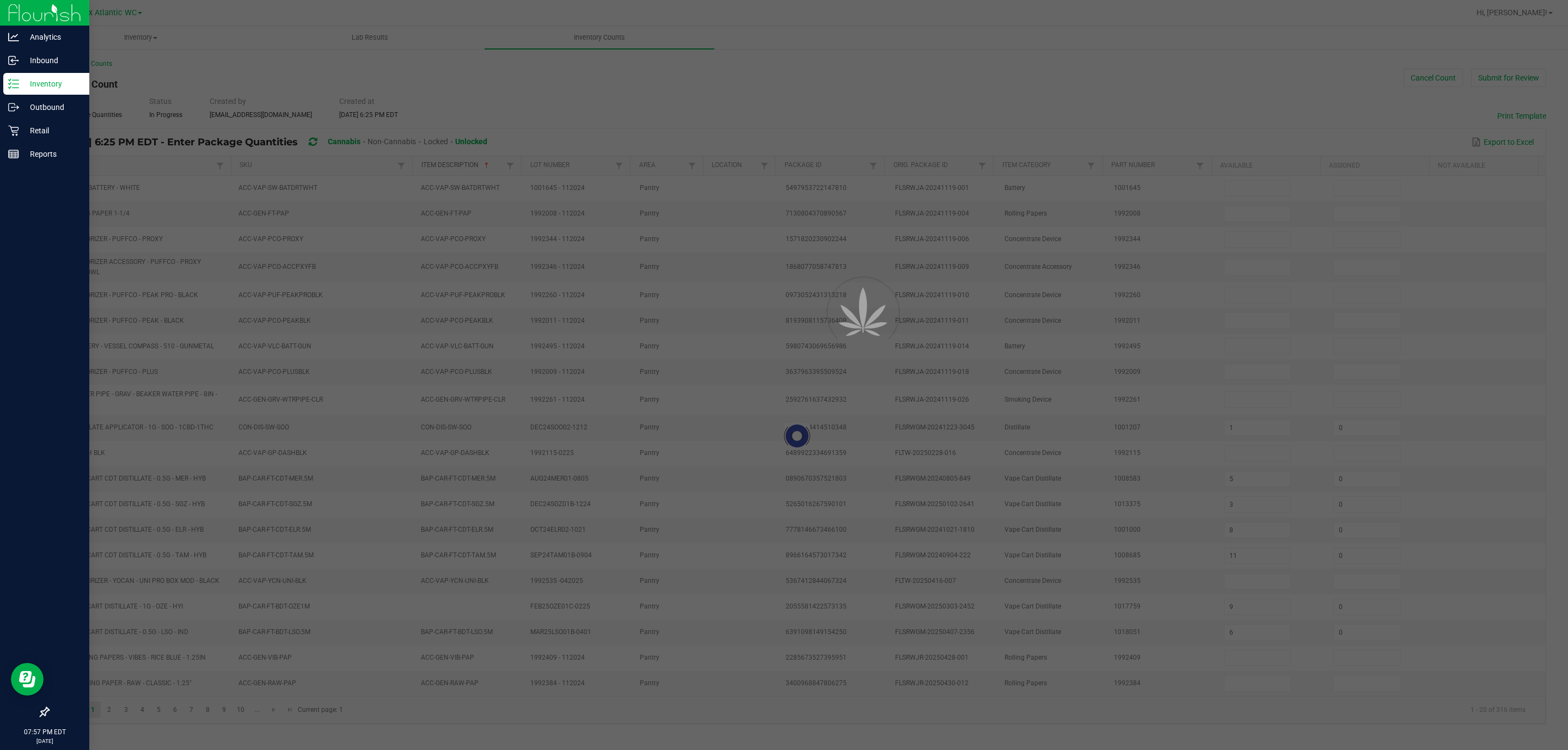
type input "8"
type input "3"
type input "9"
type input "0"
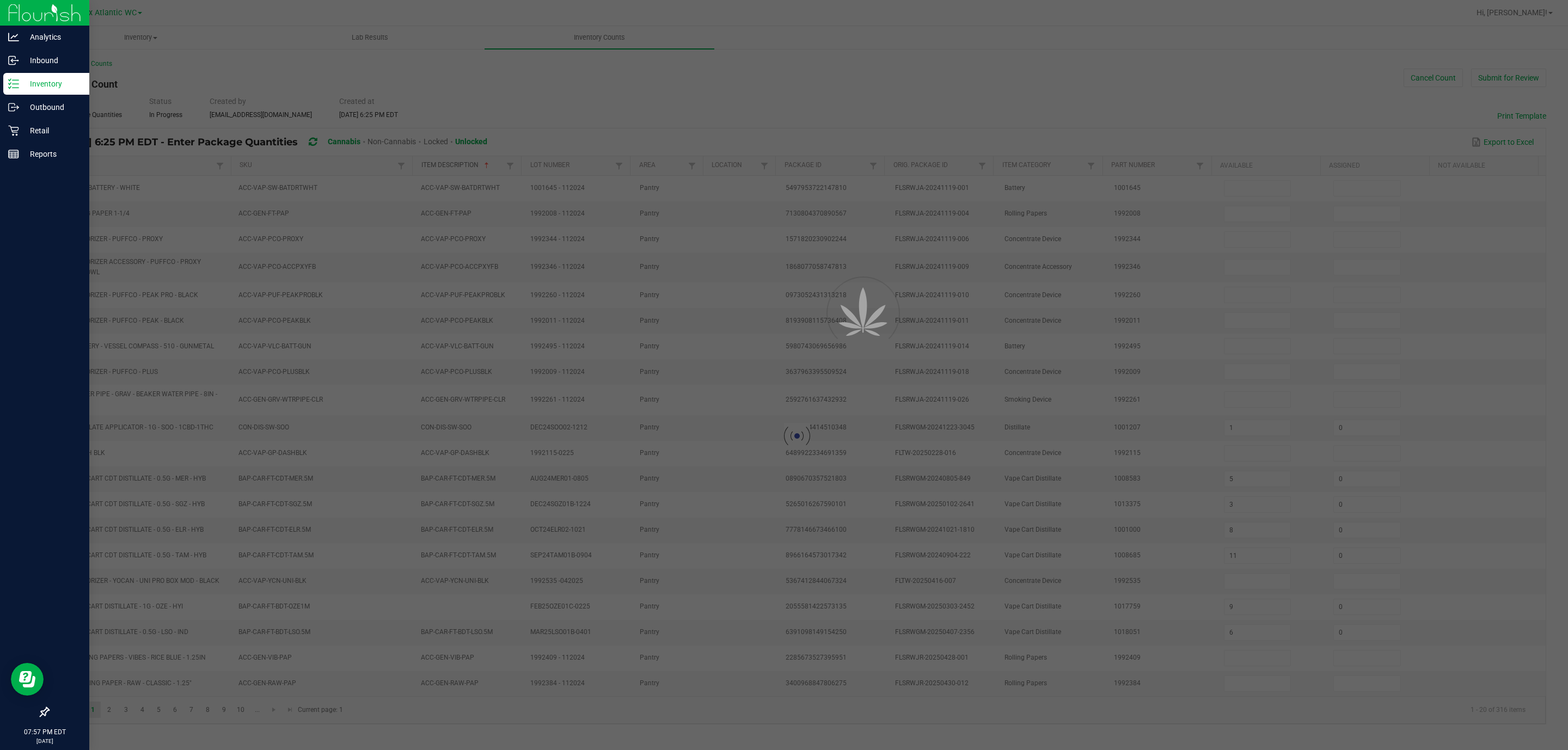
type input "0"
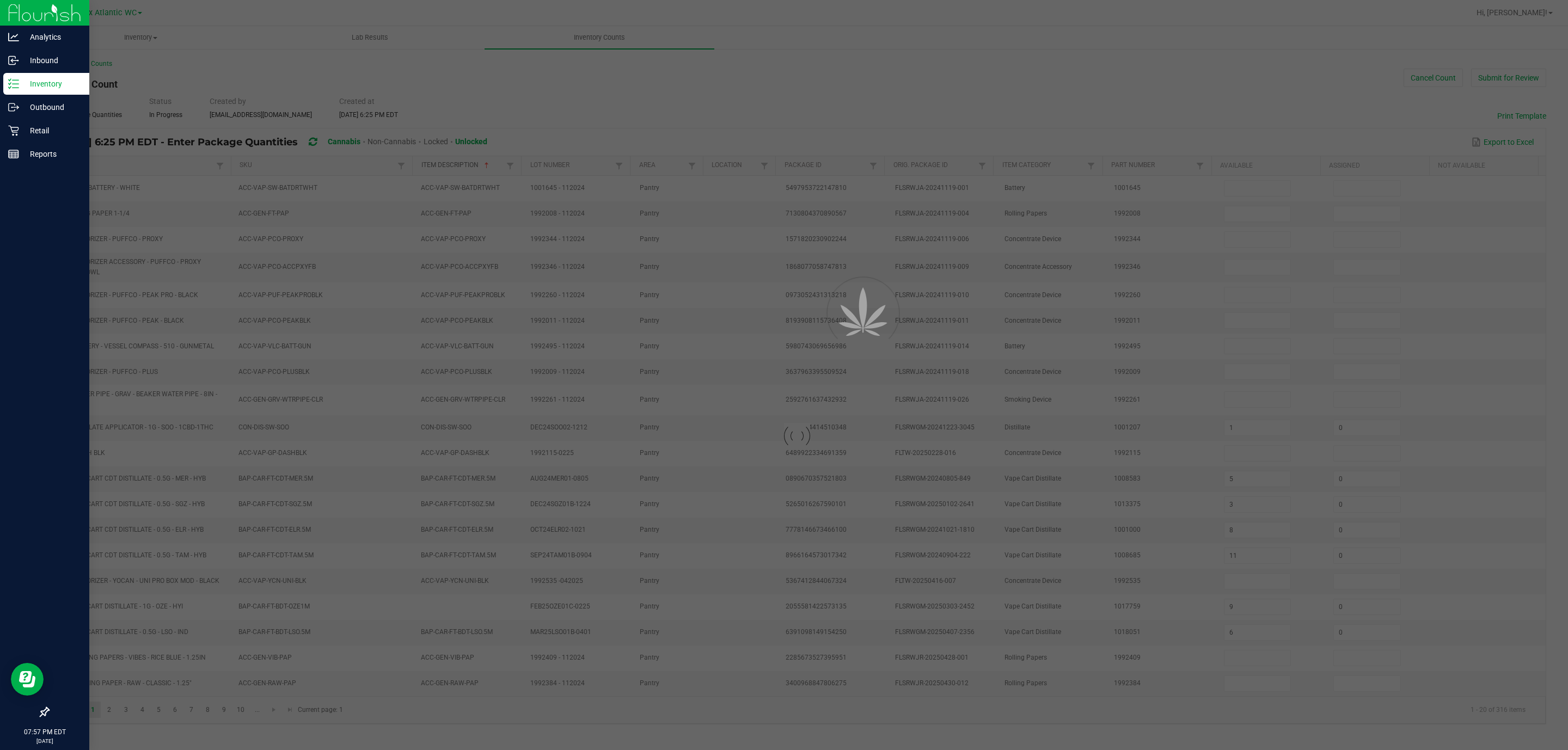
type input "0"
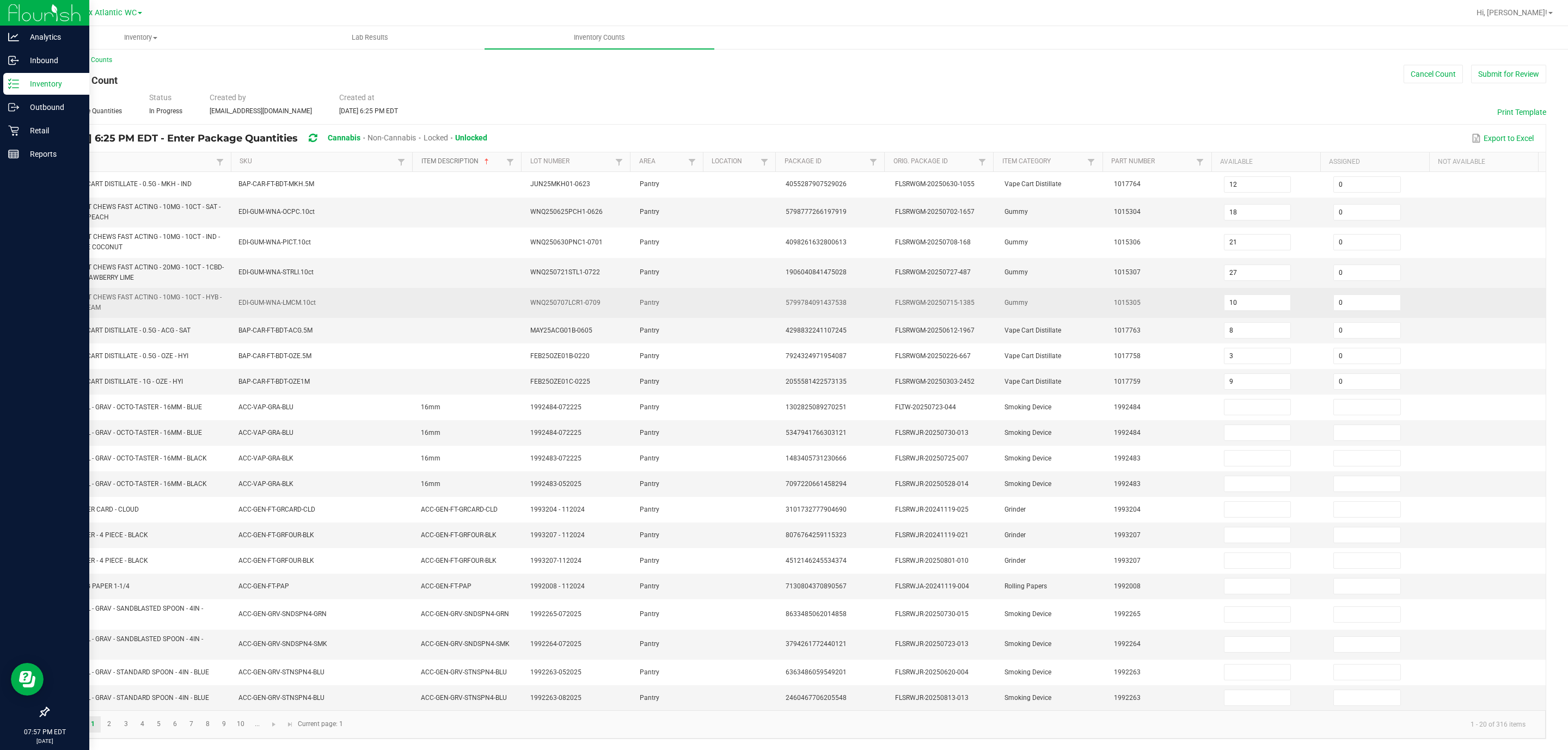
scroll to position [18, 0]
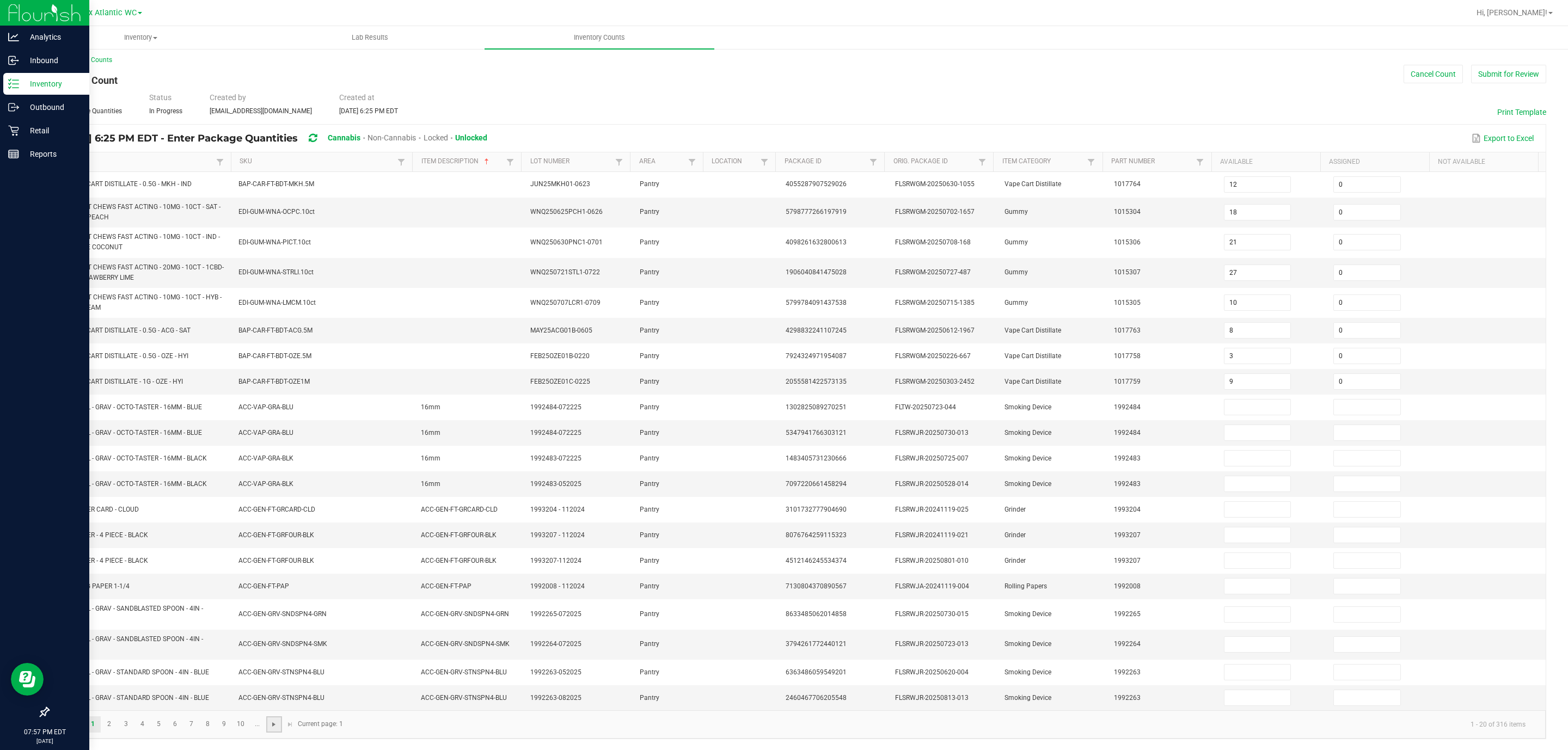
click at [273, 500] on span "Go to the next page" at bounding box center [274, 724] width 9 height 9
type input "7"
type input "0"
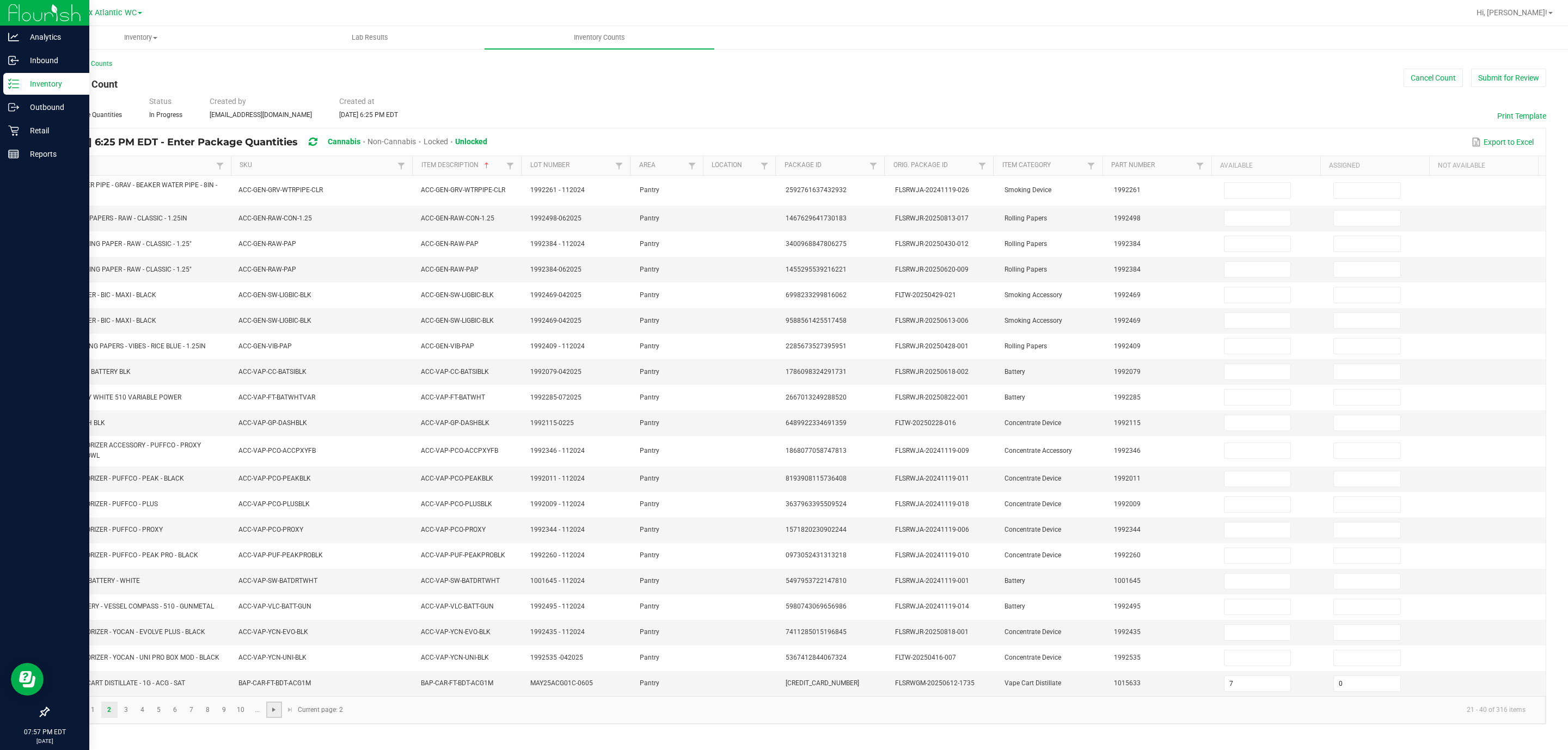
scroll to position [2, 0]
click at [273, 500] on span "Go to the next page" at bounding box center [274, 710] width 9 height 9
type input "1"
type input "3"
type input "8"
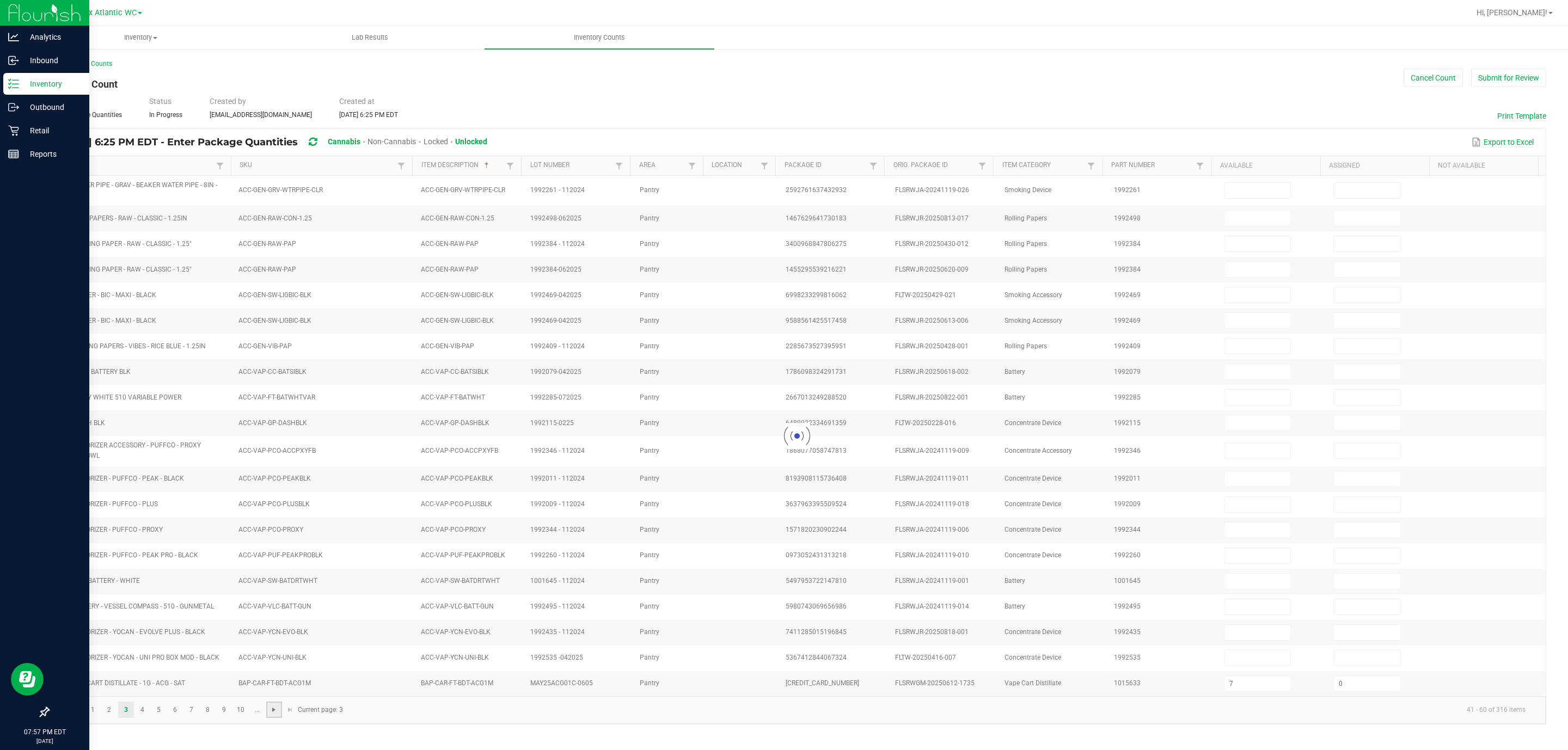
type input "6"
type input "4"
type input "9"
type input "10"
type input "1"
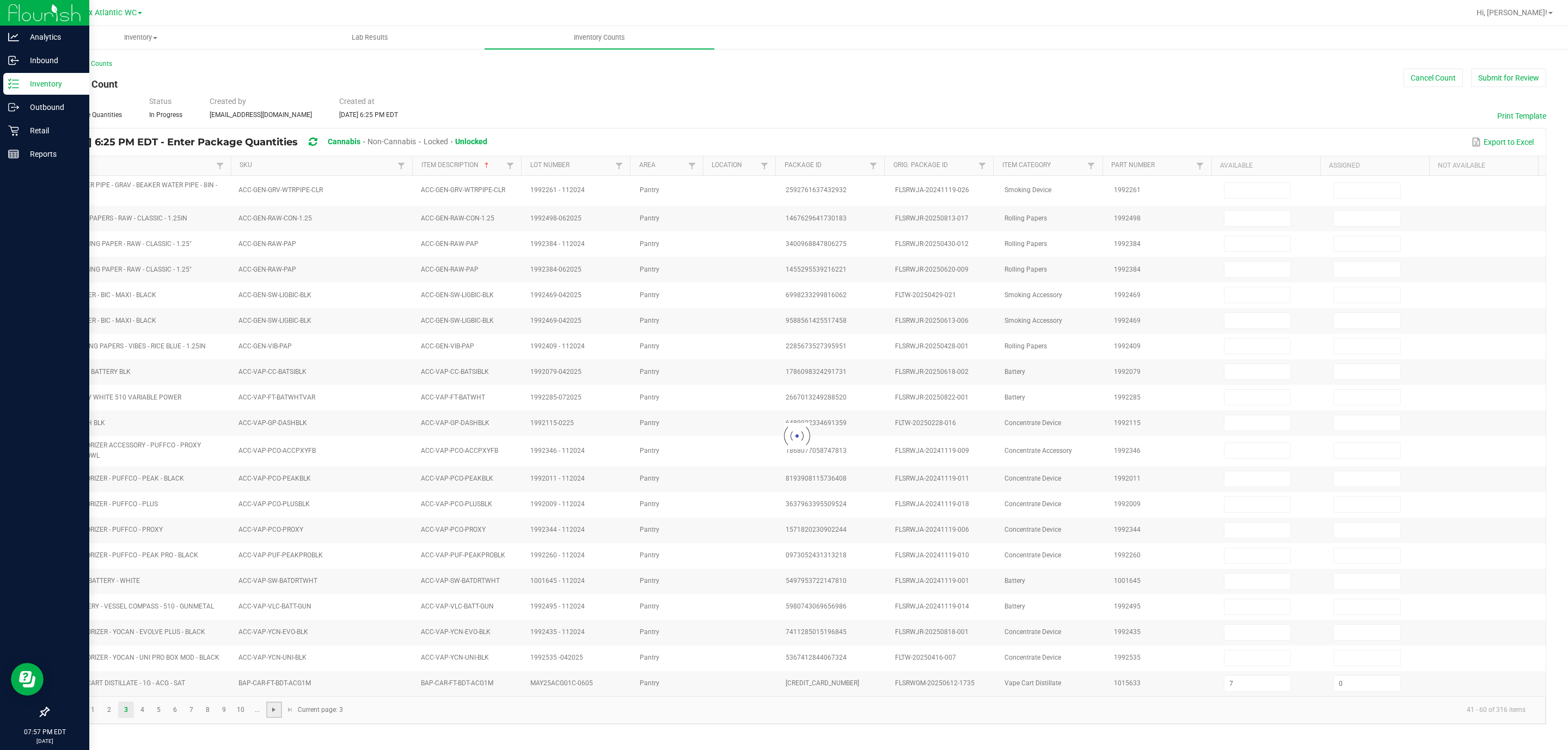
type input "8"
type input "12"
type input "10"
type input "12"
type input "0"
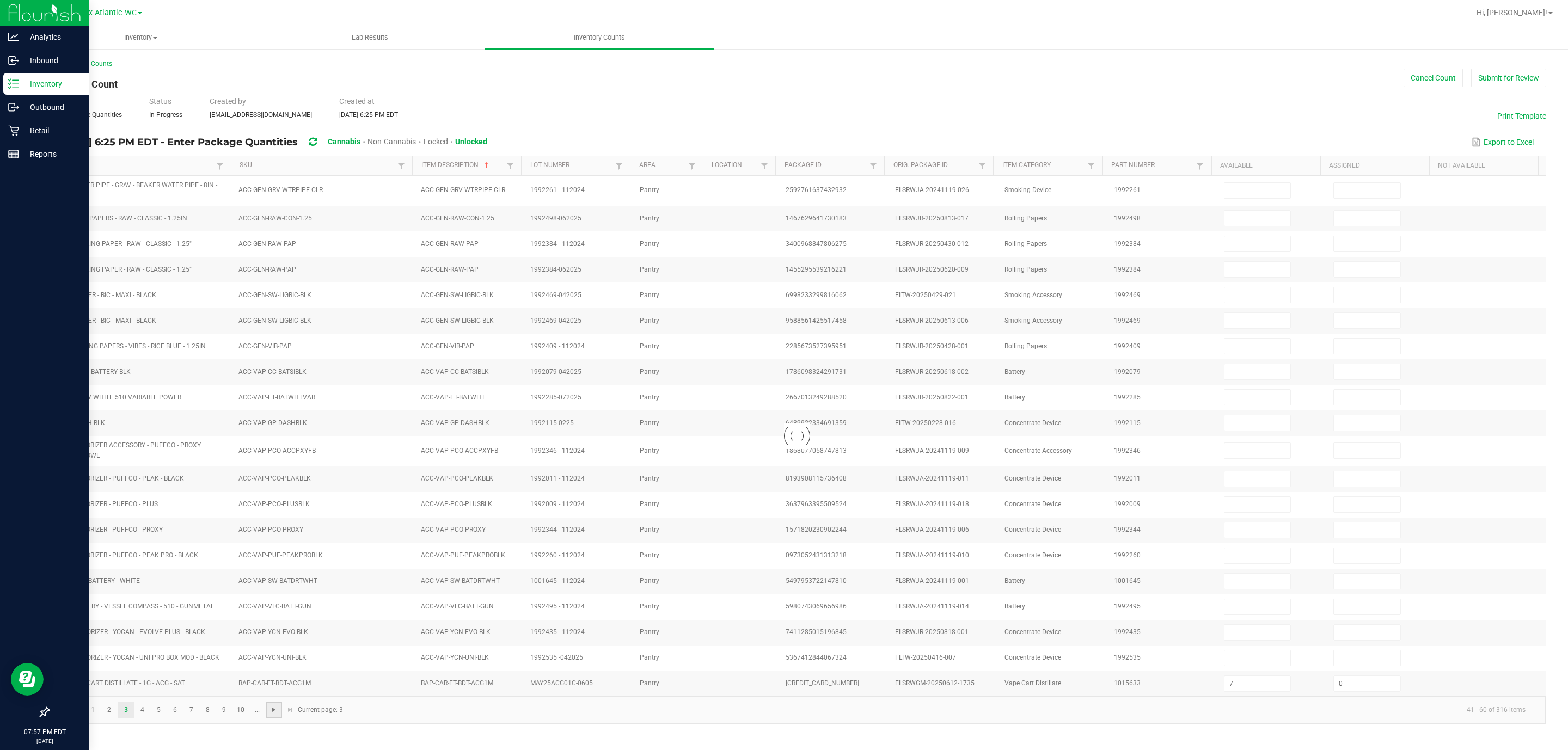
type input "4"
type input "0"
type input "1"
type input "0"
type input "3"
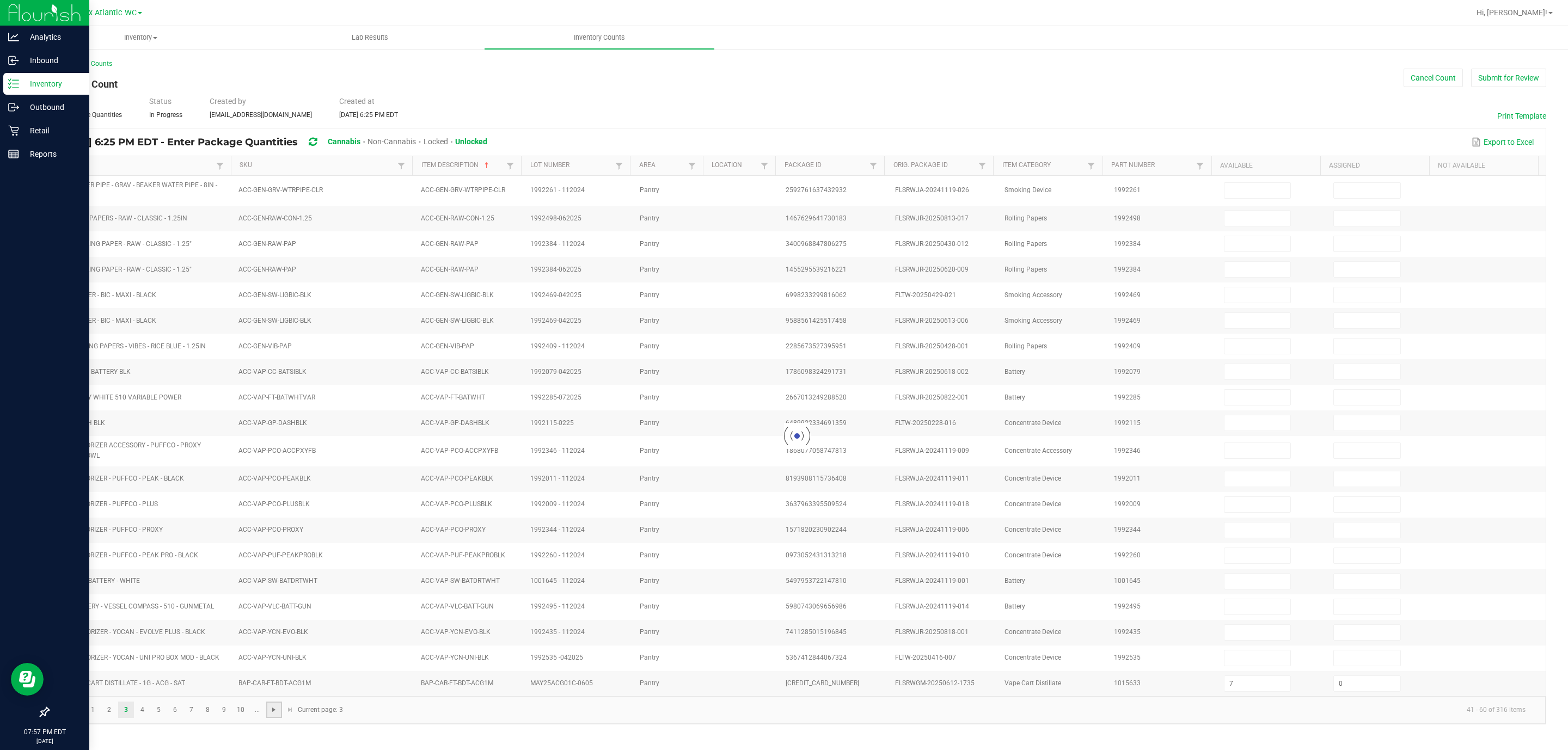
type input "0"
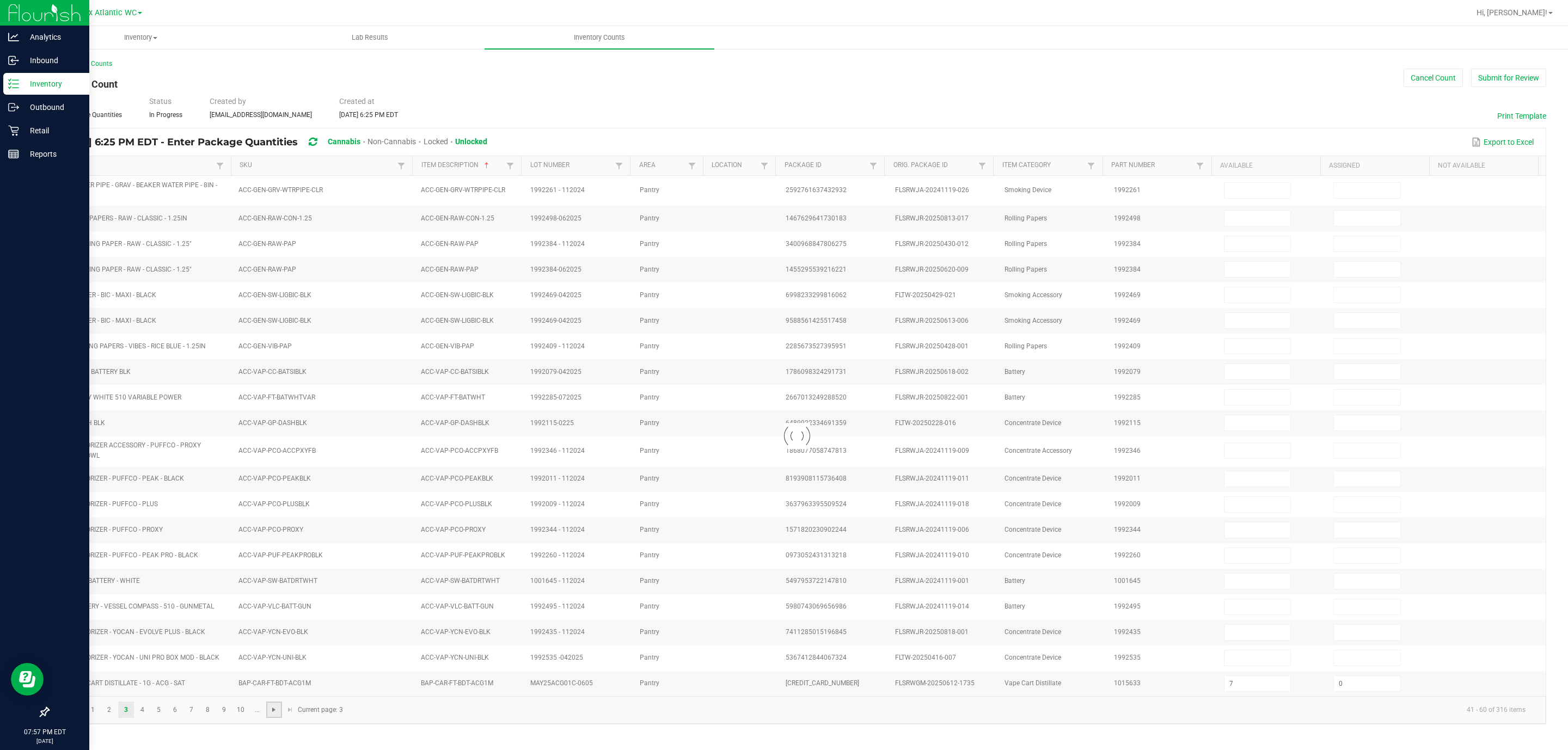
type input "0"
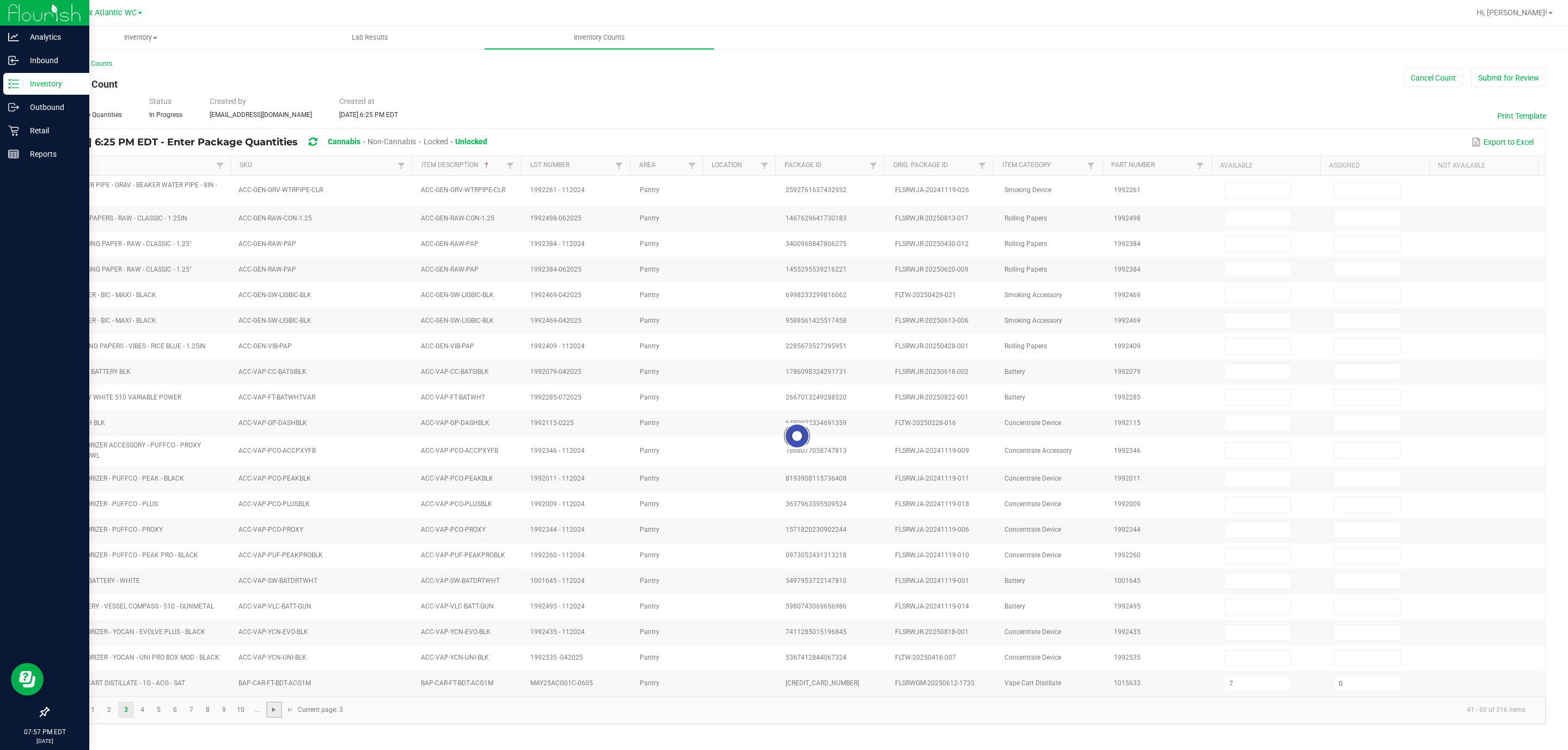
type input "0"
type input "10"
type input "0"
type input "3"
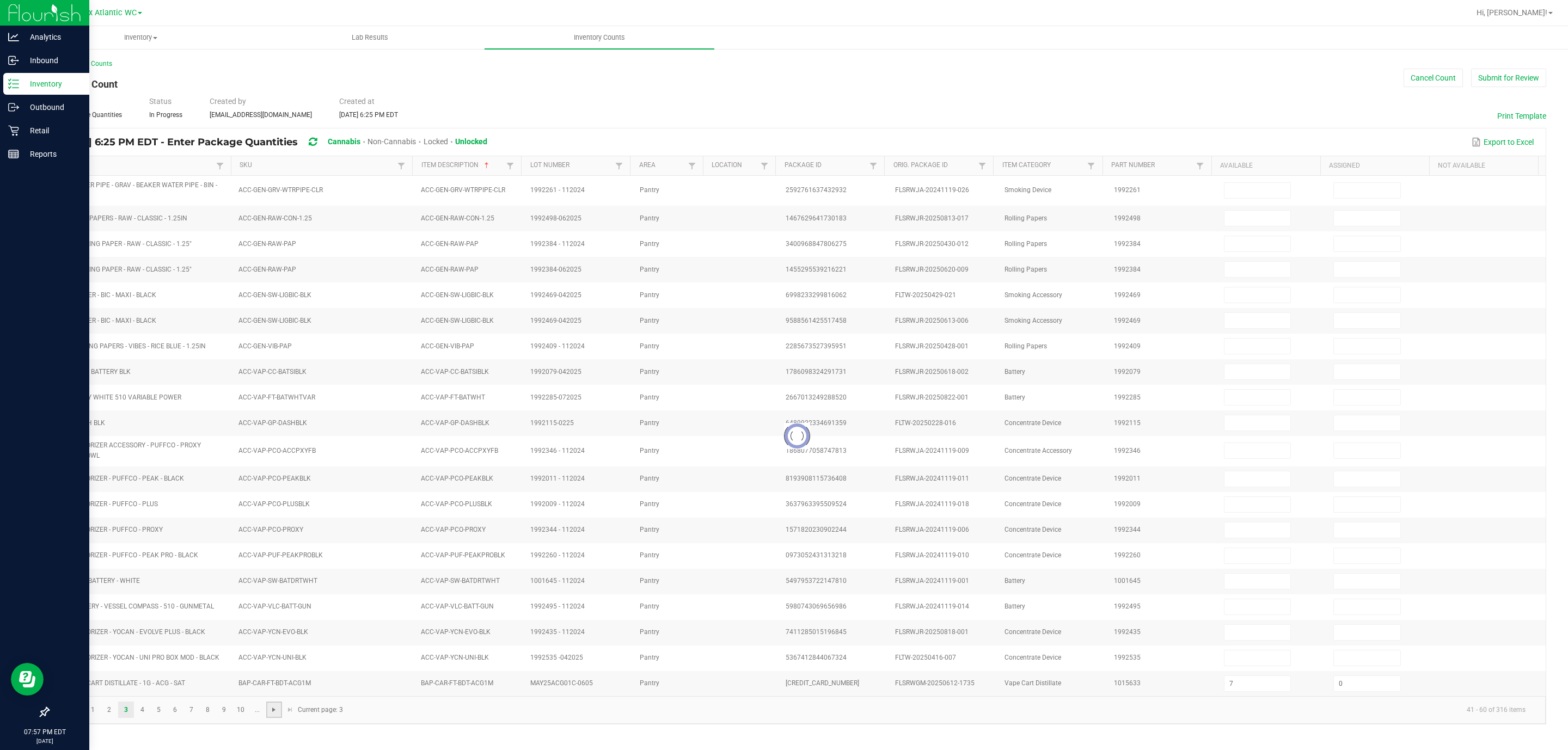
type input "0"
type input "6"
type input "0"
type input "2"
type input "0"
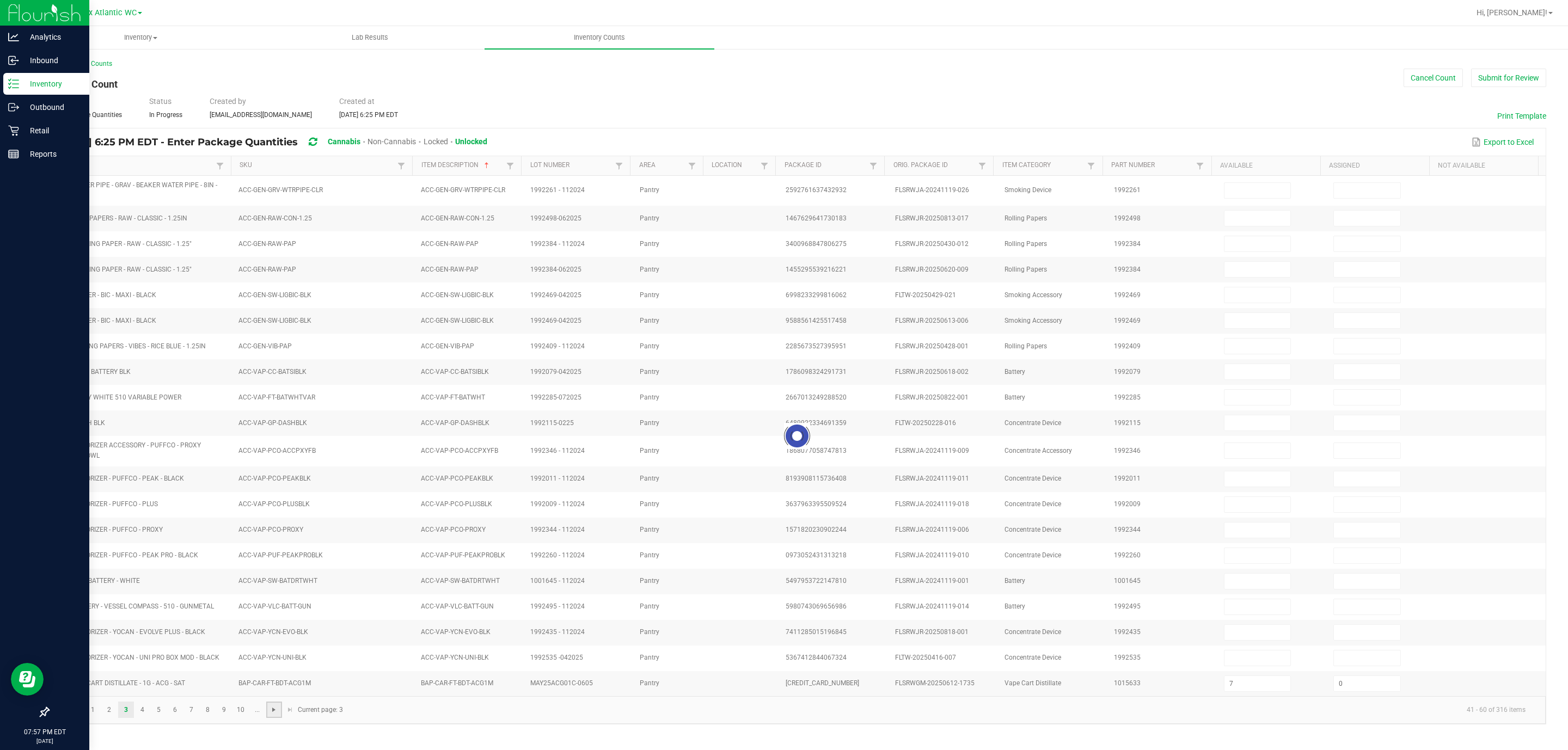
type input "3"
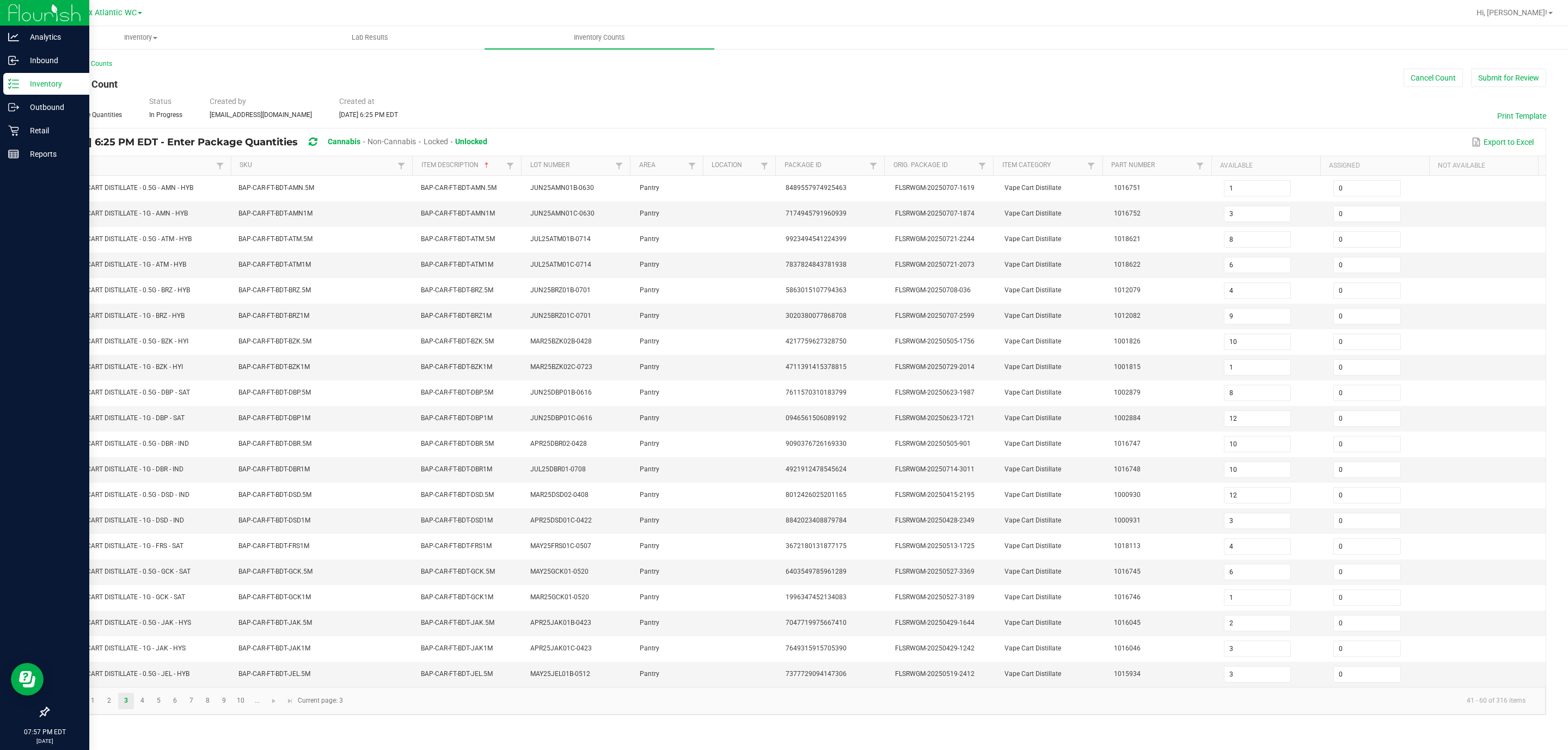
click at [273, 500] on kendo-pager "1 2 3 4 5 6 7 8 9 10 ... 41 - 60 of 316 items Current page: 3" at bounding box center [797, 700] width 1497 height 27
click at [272, 500] on span "Go to the next page" at bounding box center [274, 701] width 9 height 9
type input "12"
type input "5"
type input "9"
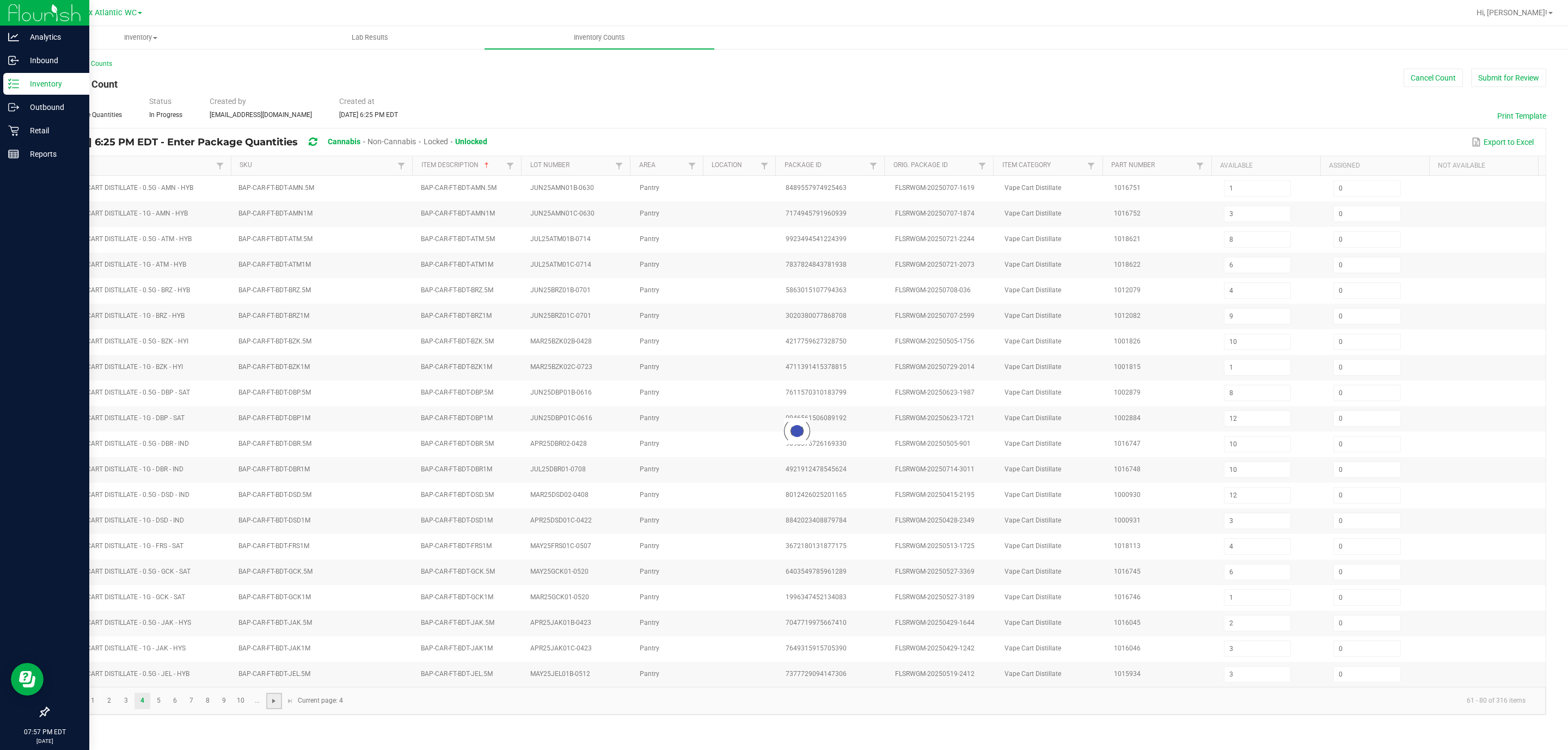
type input "4"
type input "6"
type input "4"
type input "6"
type input "9"
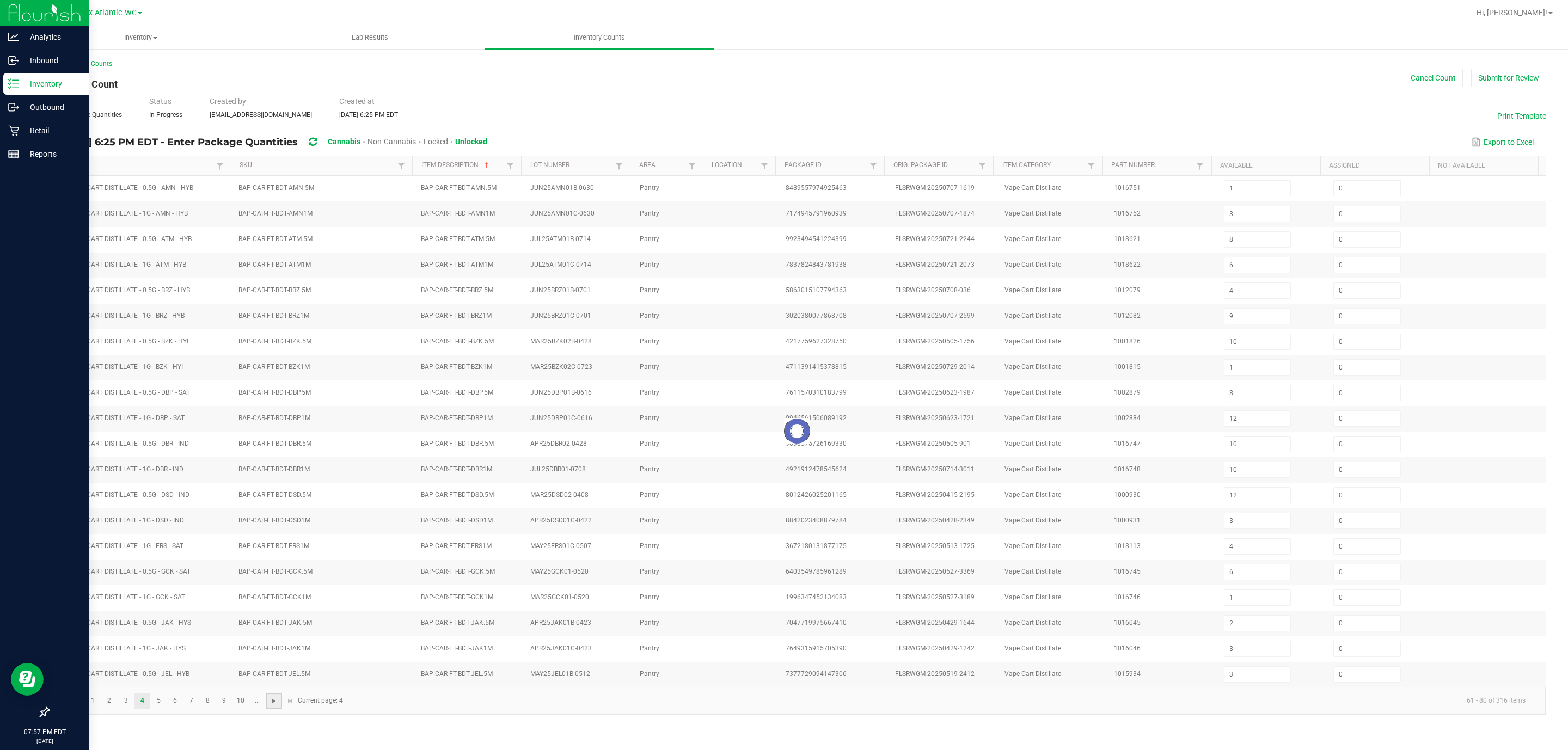
type input "9"
type input "11"
type input "8"
type input "3"
type input "6"
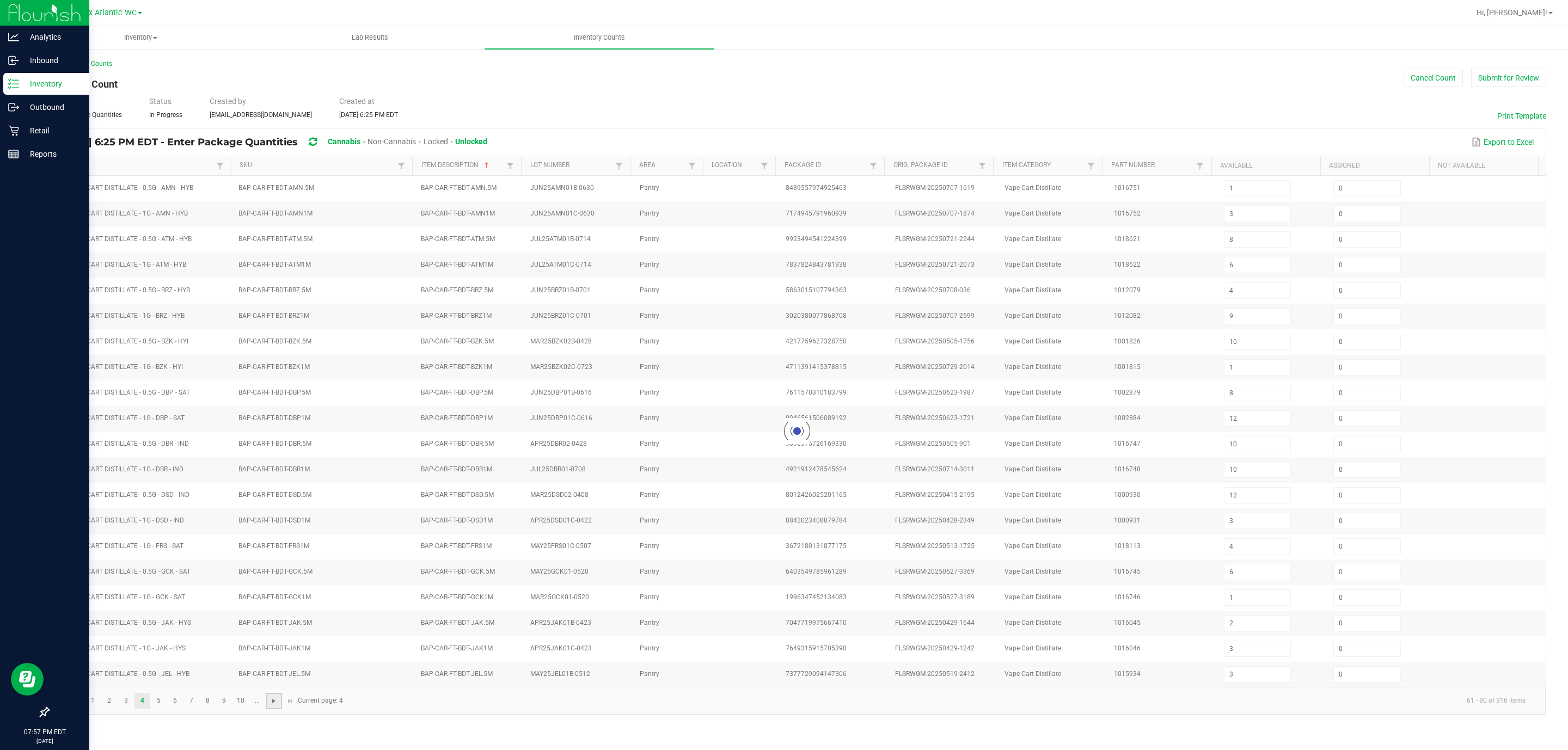
type input "12"
type input "8"
type input "9"
type input "10"
type input "4"
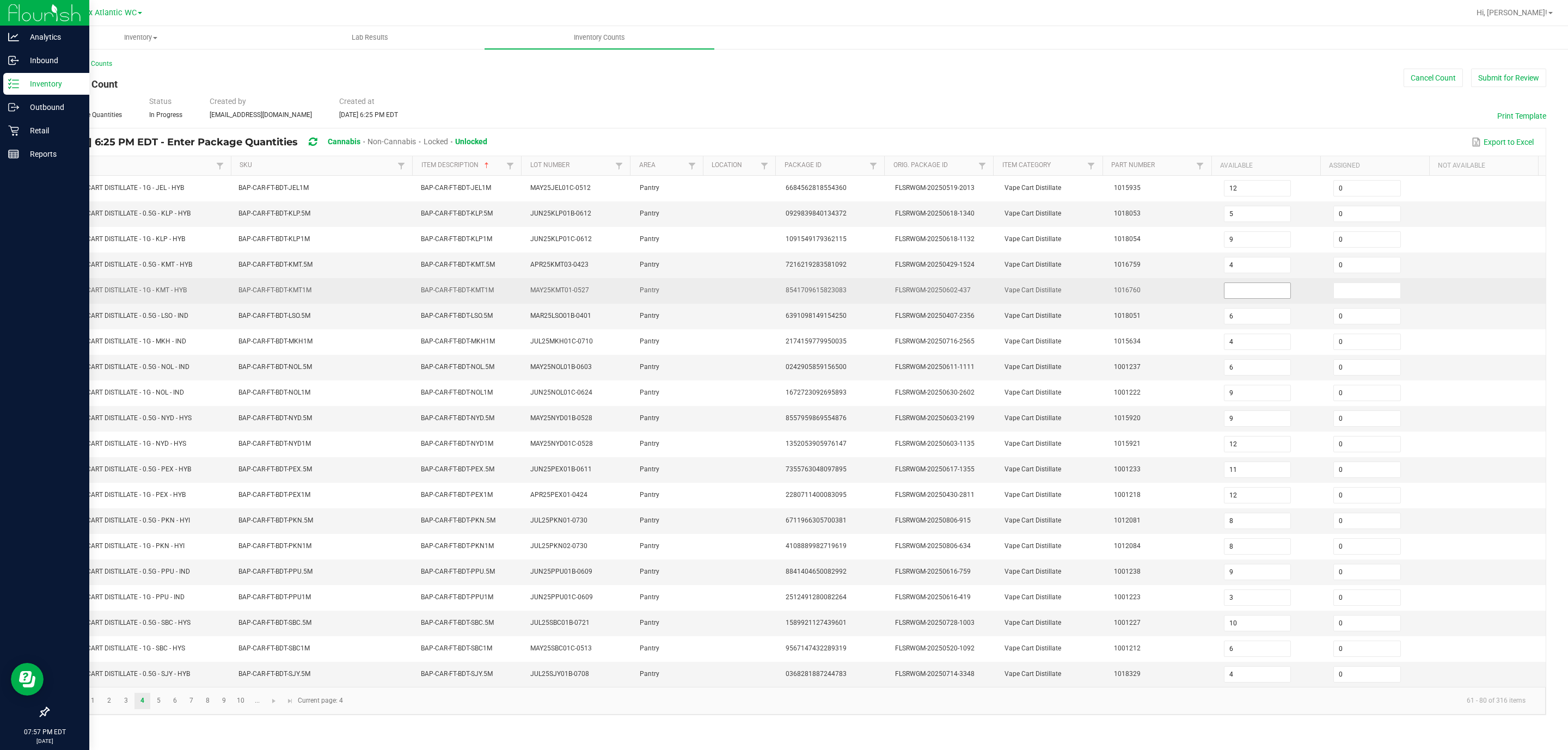
click at [1044, 298] on input at bounding box center [1257, 290] width 66 height 15
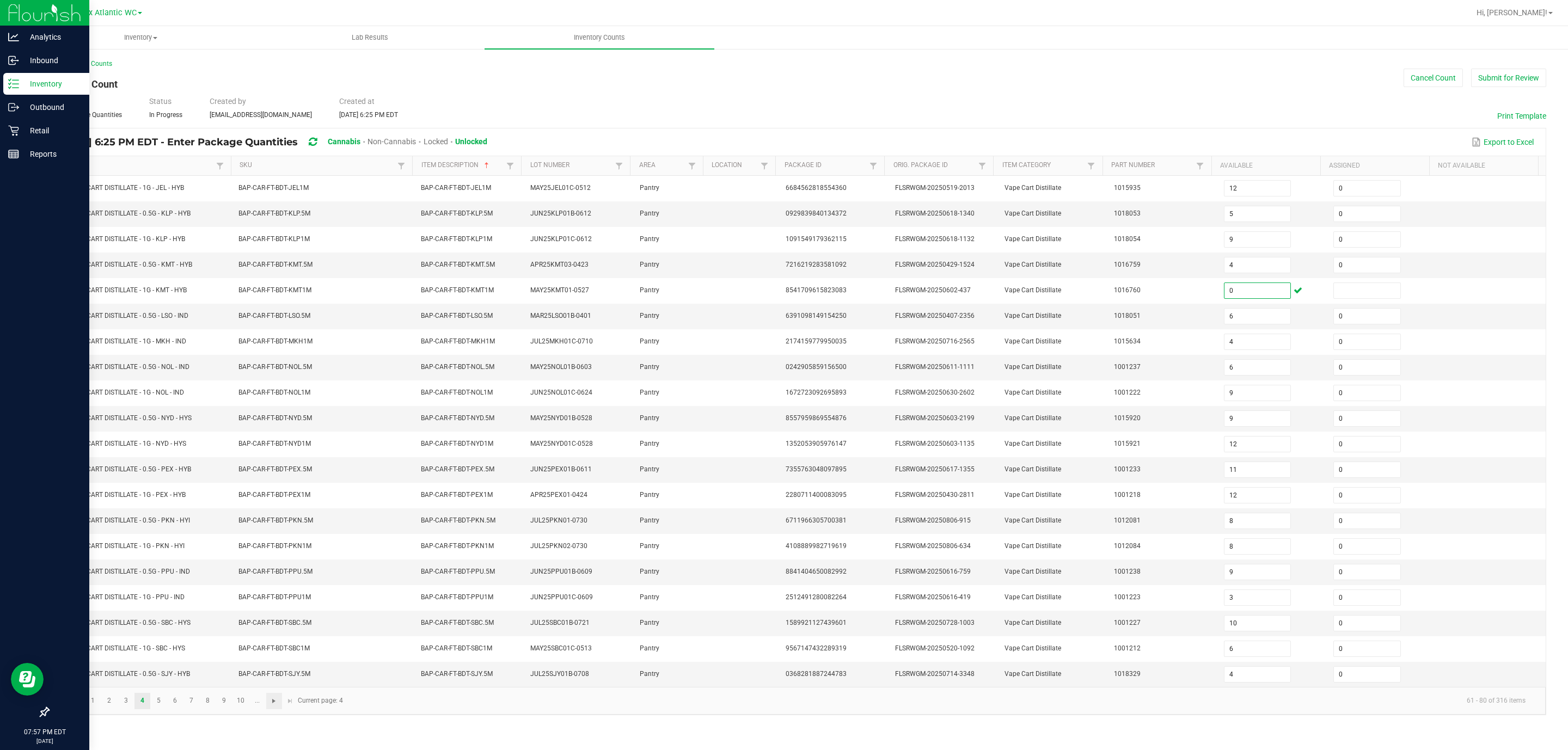
type input "0"
click at [270, 500] on span "Go to the next page" at bounding box center [274, 701] width 9 height 9
type input "3"
type input "7"
type input "6"
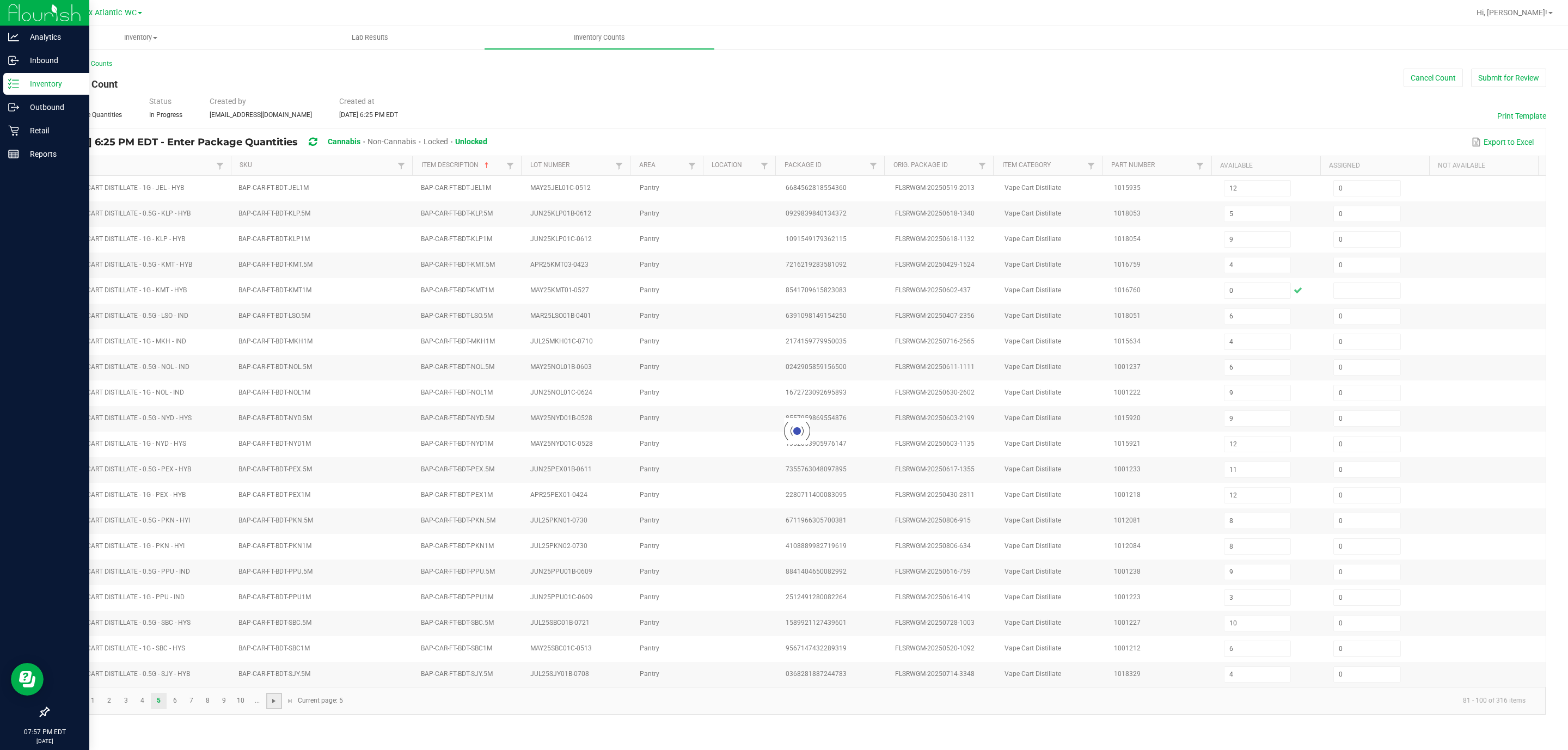
type input "5"
type input "12"
type input "9"
type input "11"
type input "5"
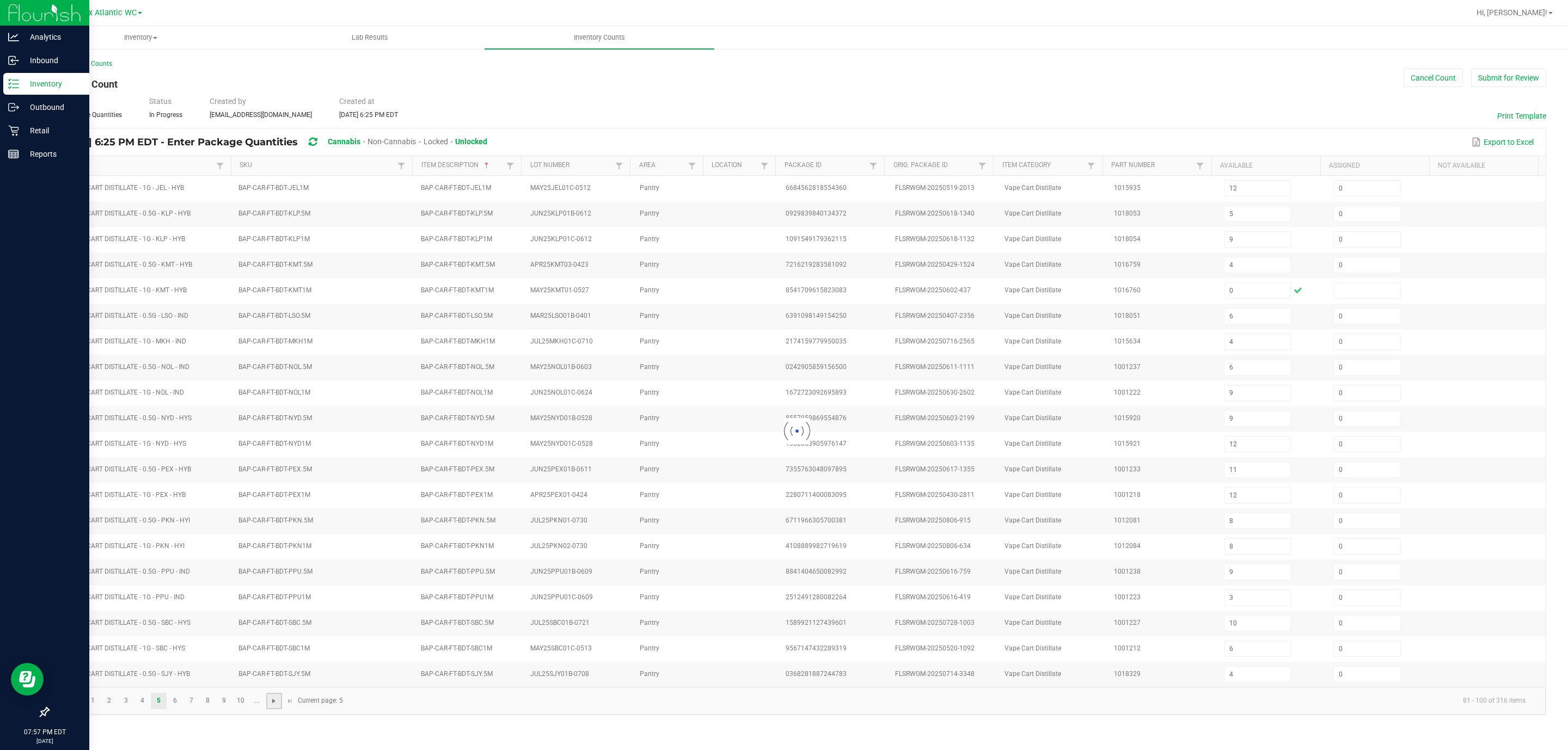
type input "2"
type input "1"
type input "9"
type input "1"
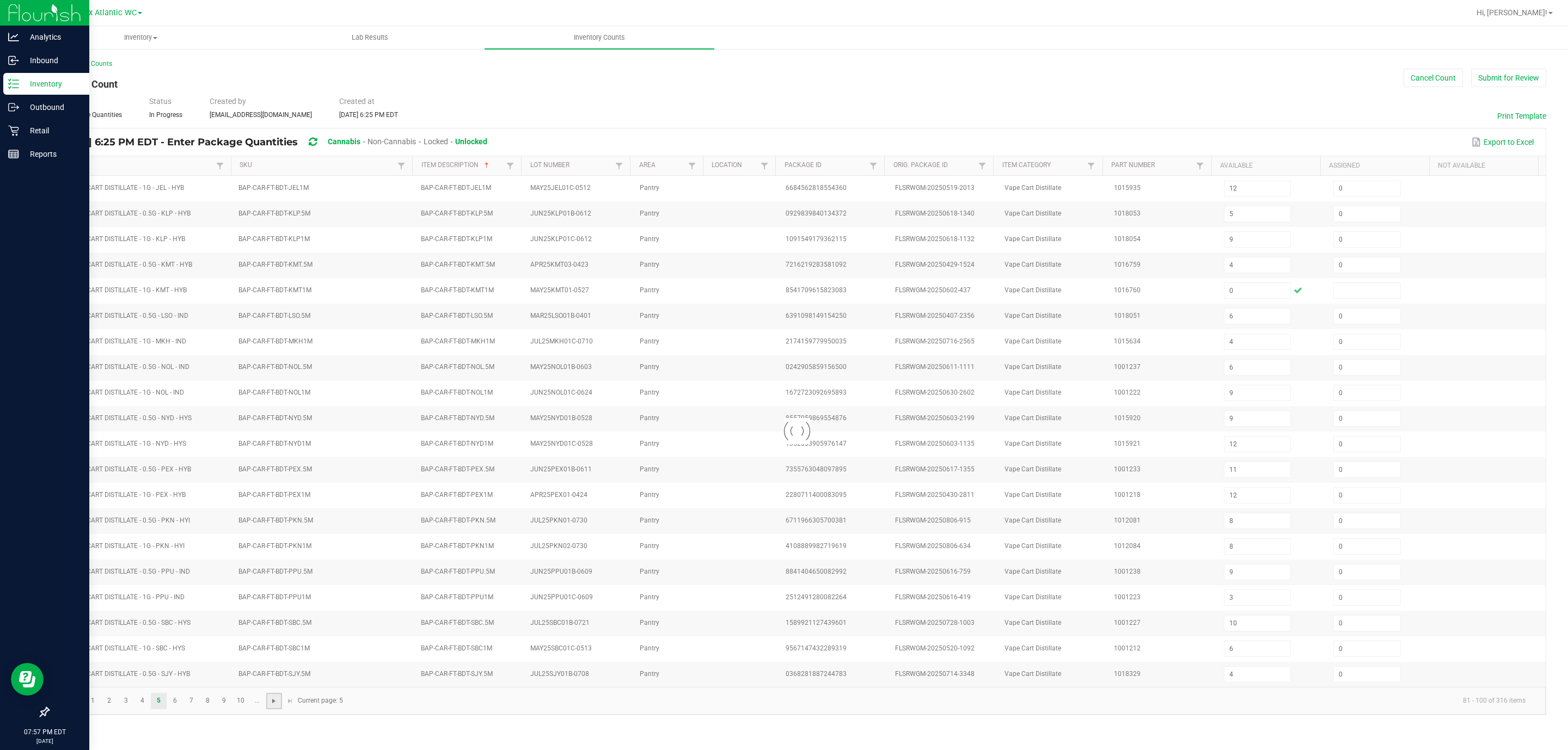
type input "0"
type input "4"
type input "6"
type input "7"
type input "11"
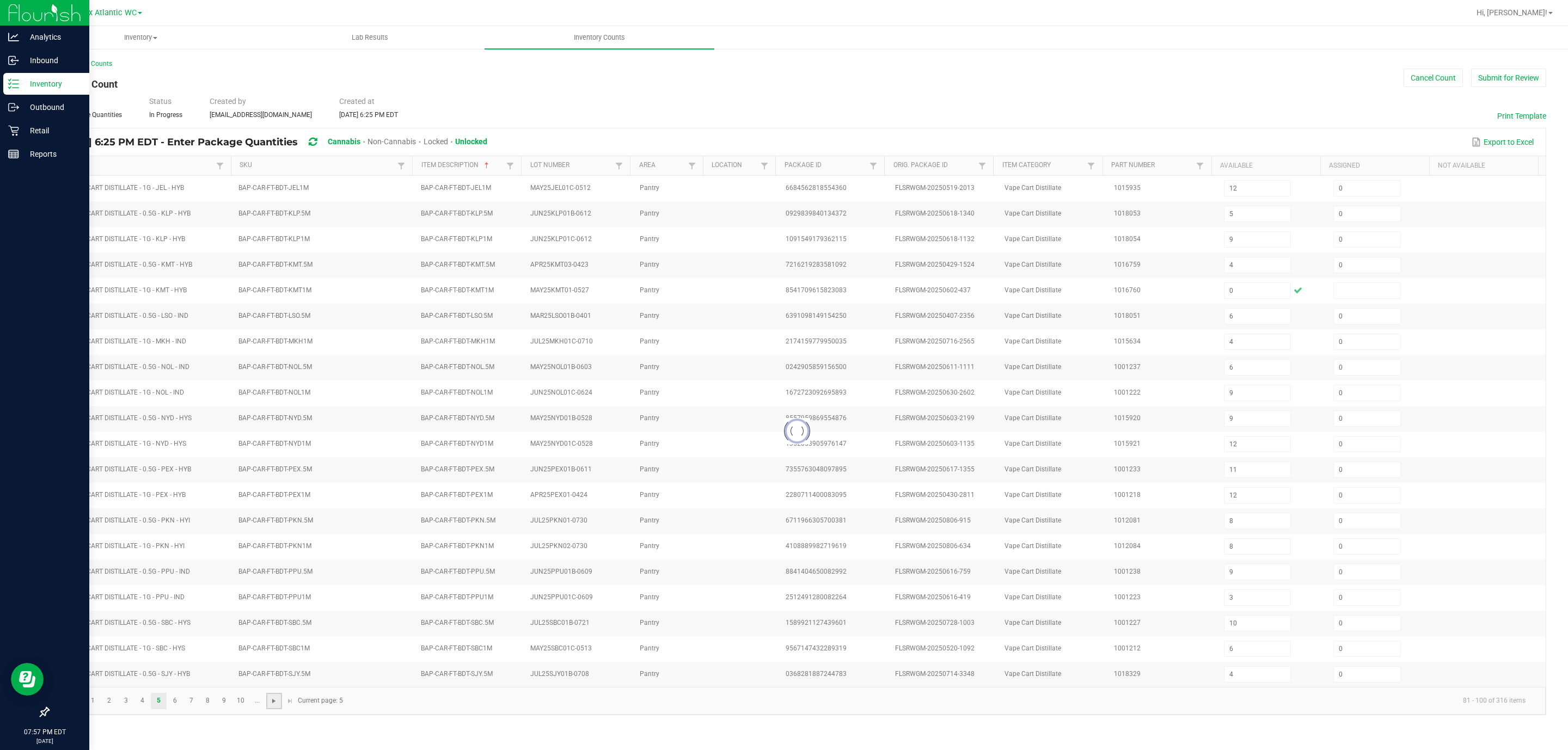
type input "3"
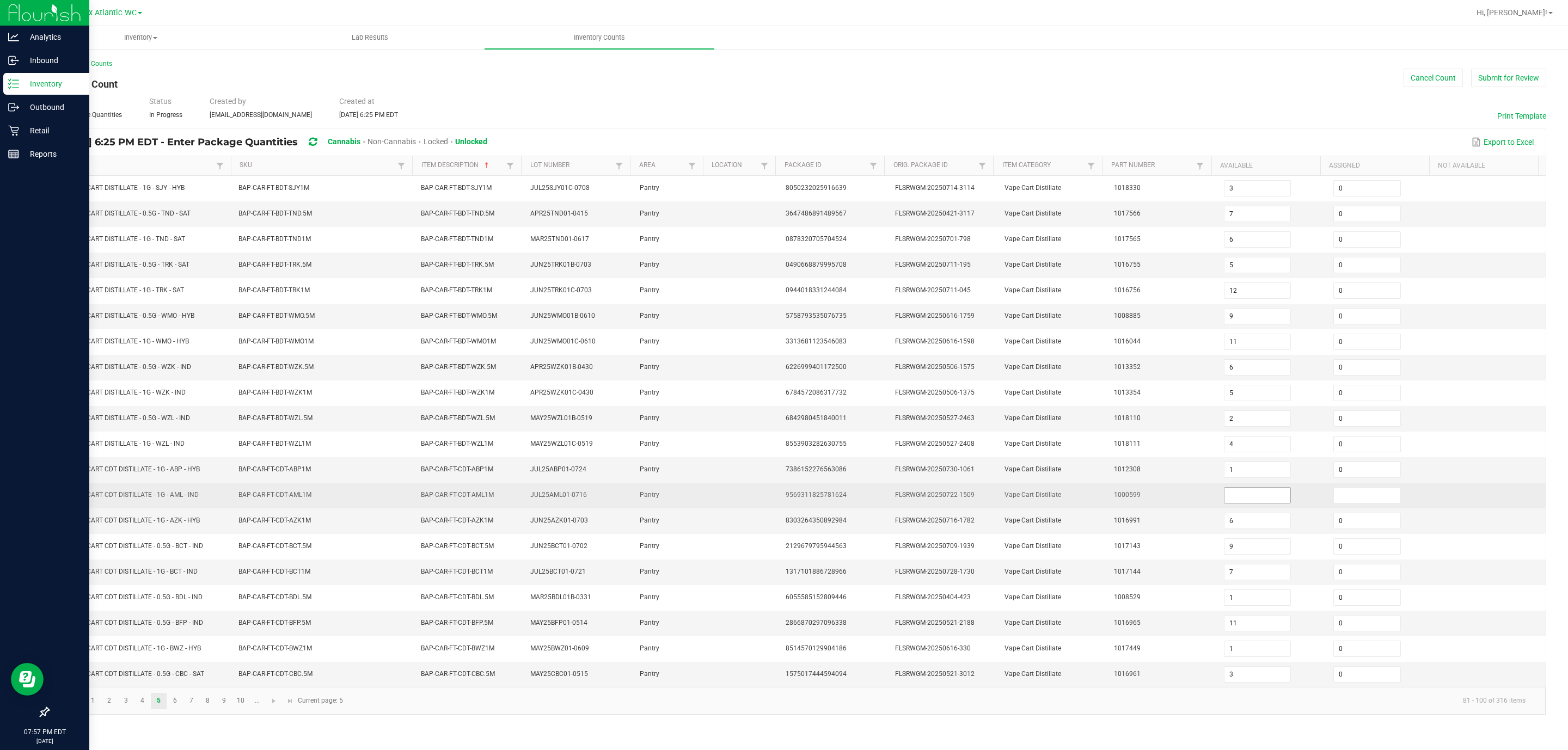
click at [1044, 500] on input at bounding box center [1257, 494] width 66 height 15
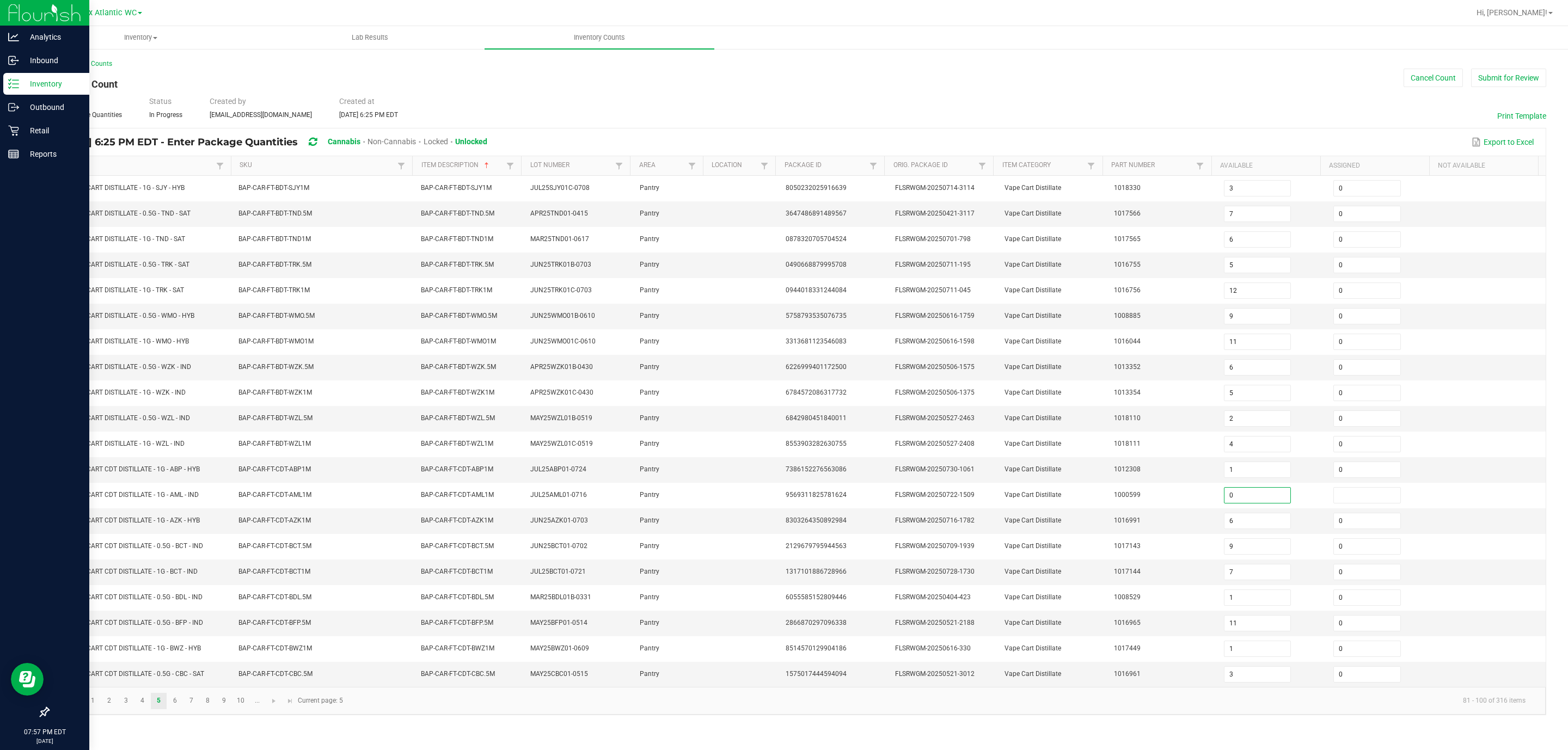
type input "0"
click at [551, 500] on kendo-pager "1 2 3 4 5 6 7 8 9 10 ... 81 - 100 of 316 items Current page: 5" at bounding box center [797, 700] width 1497 height 27
click at [272, 500] on span "Go to the next page" at bounding box center [274, 701] width 9 height 9
type input "6"
type input "3"
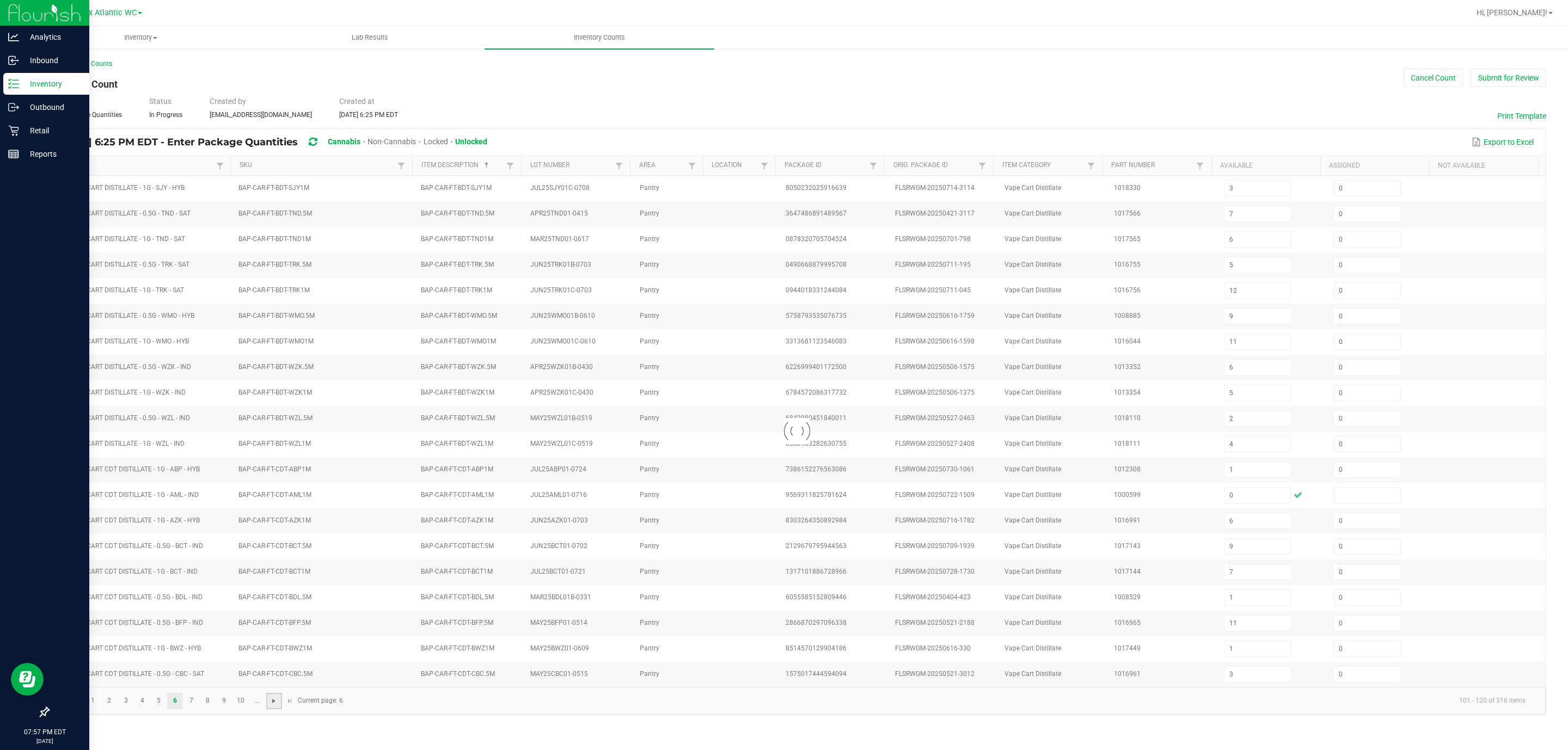
type input "2"
type input "1"
type input "10"
type input "2"
type input "4"
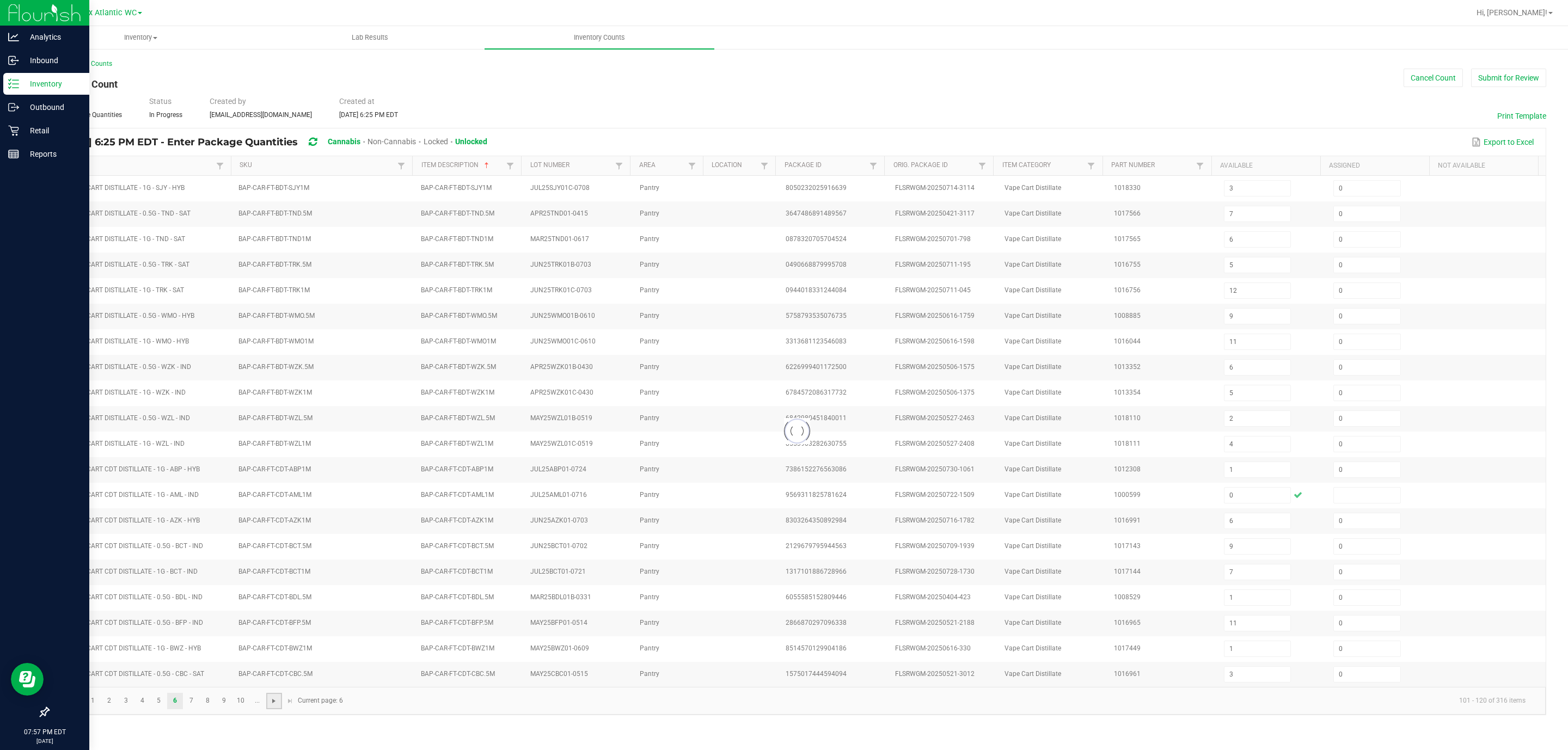
type input "9"
type input "8"
type input "6"
type input "0"
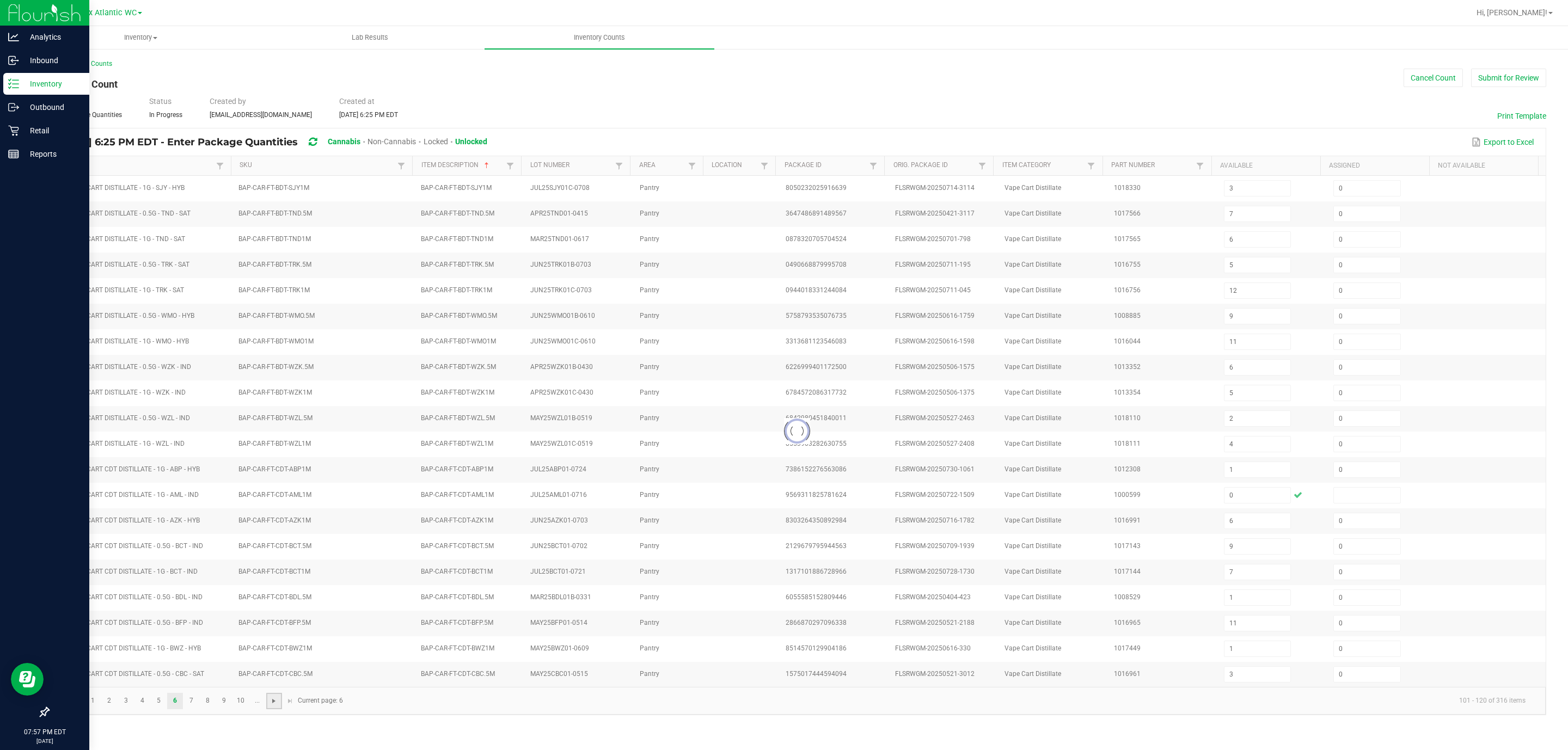
type input "4"
type input "8"
type input "11"
type input "9"
type input "8"
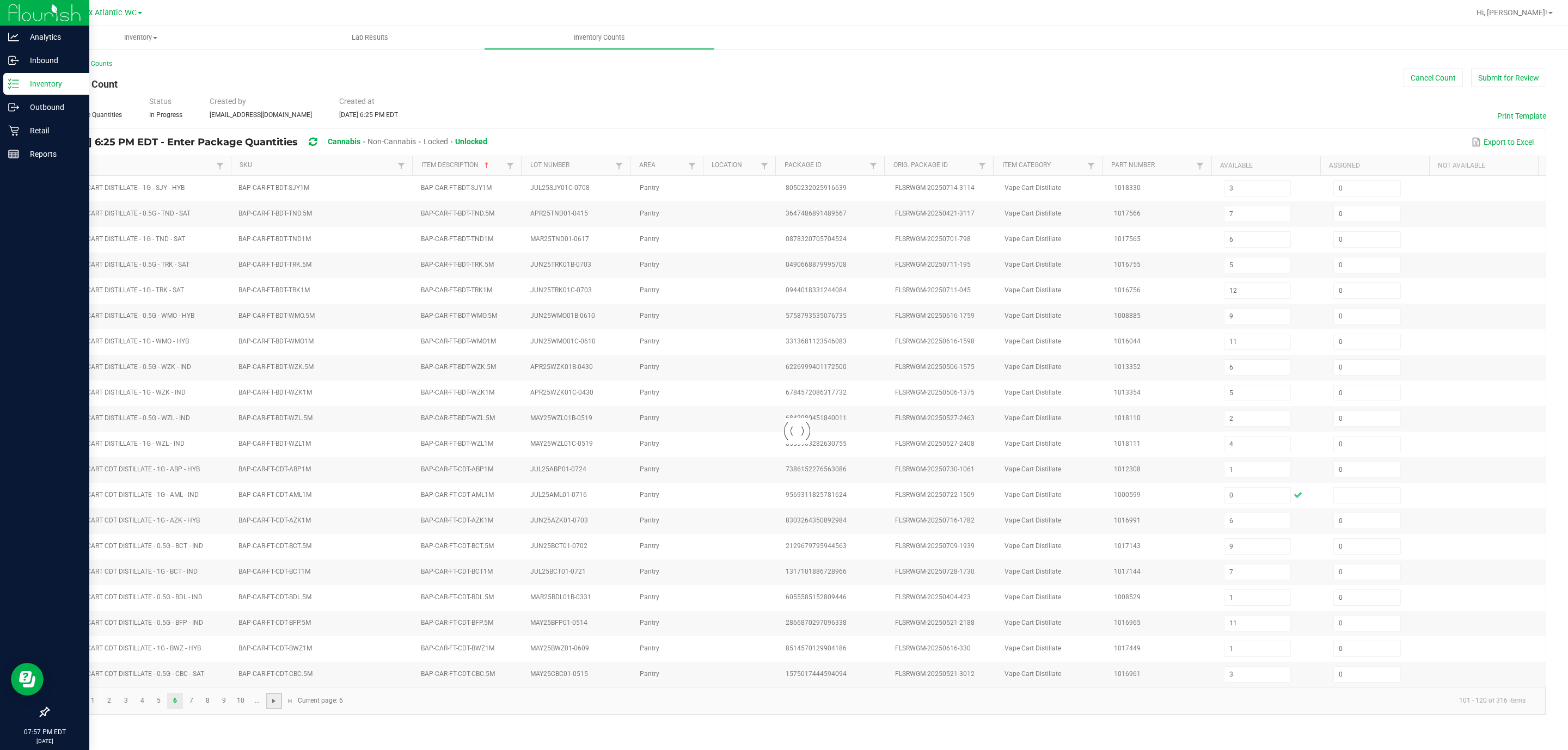
type input "1"
type input "5"
click at [272, 500] on span "Go to the next page" at bounding box center [274, 701] width 9 height 9
type input "4"
type input "7"
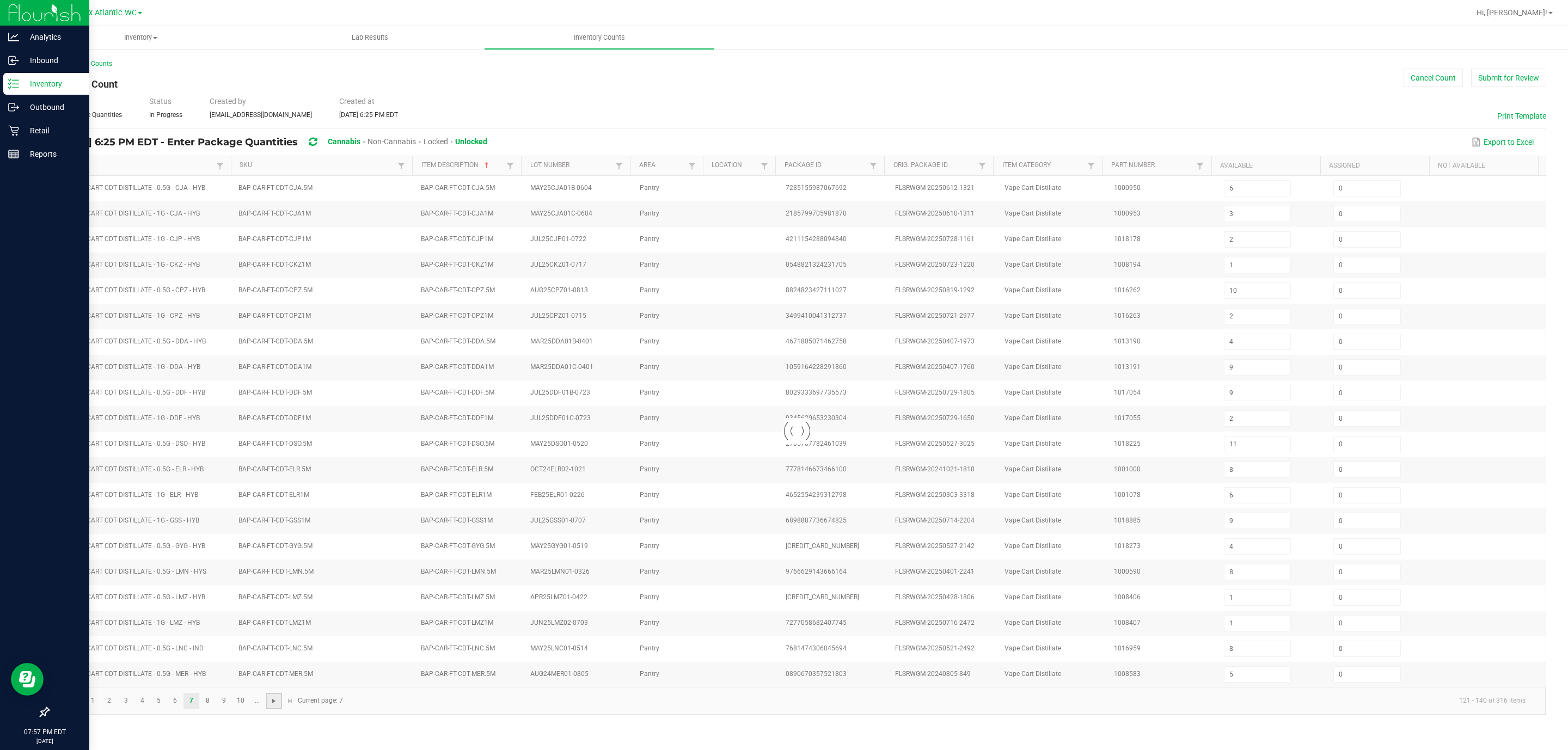
type input "2"
type input "12"
type input "3"
type input "1"
type input "2"
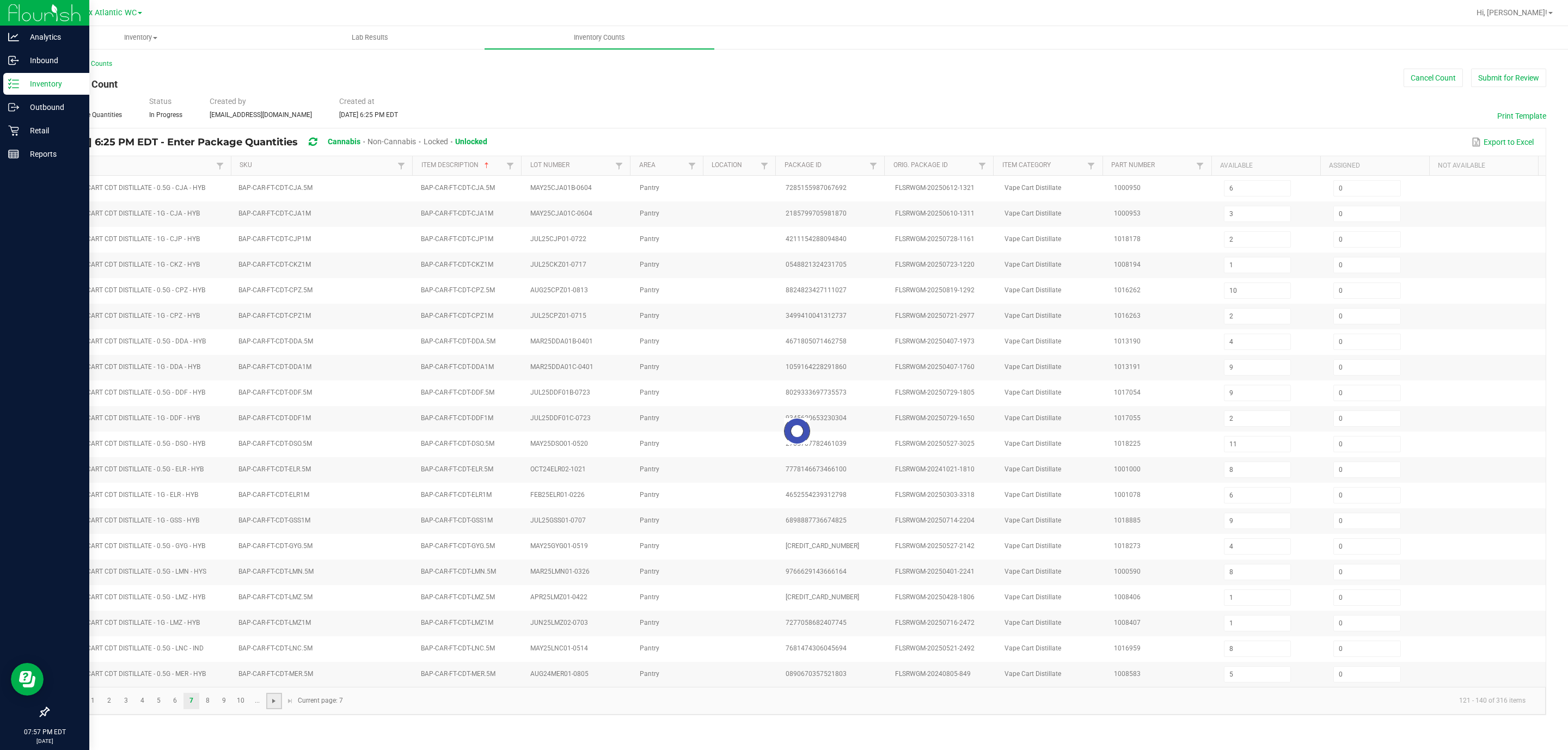
type input "1"
type input "11"
type input "10"
type input "1"
type input "13"
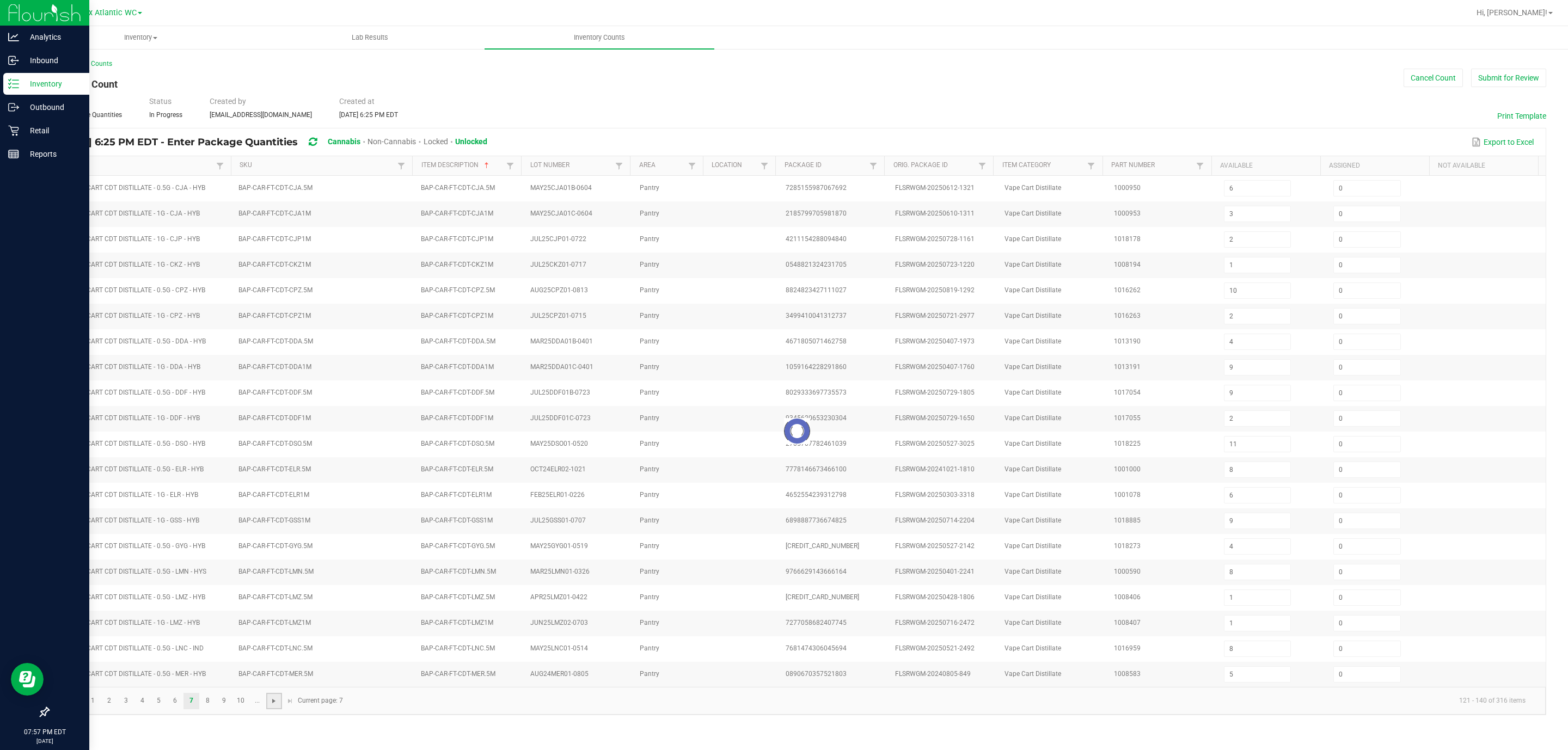
type input "16"
type input "2"
type input "6"
type input "5"
type input "15"
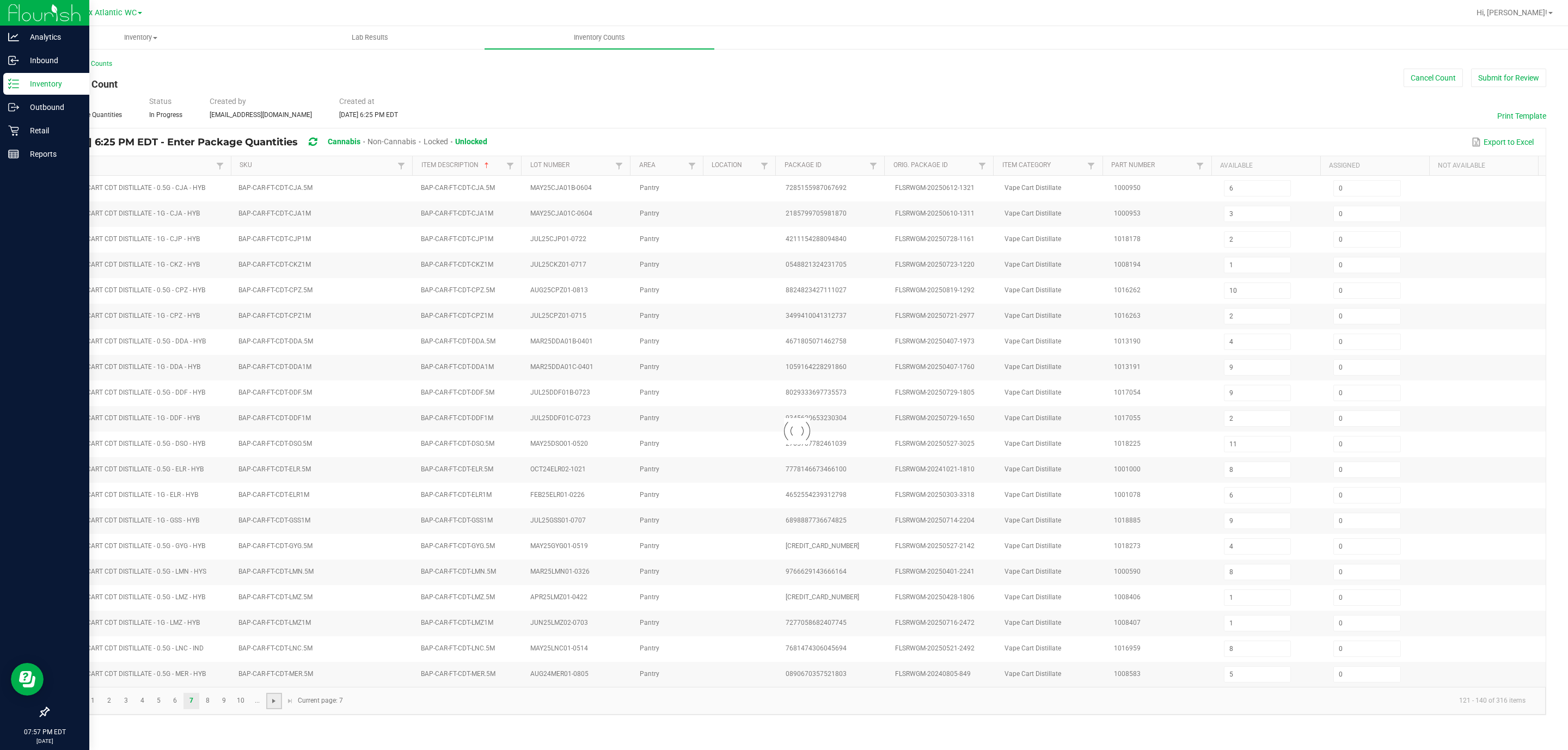
type input "18"
click at [272, 500] on span "Go to the next page" at bounding box center [274, 701] width 9 height 9
type input "13"
type input "8"
type input "7"
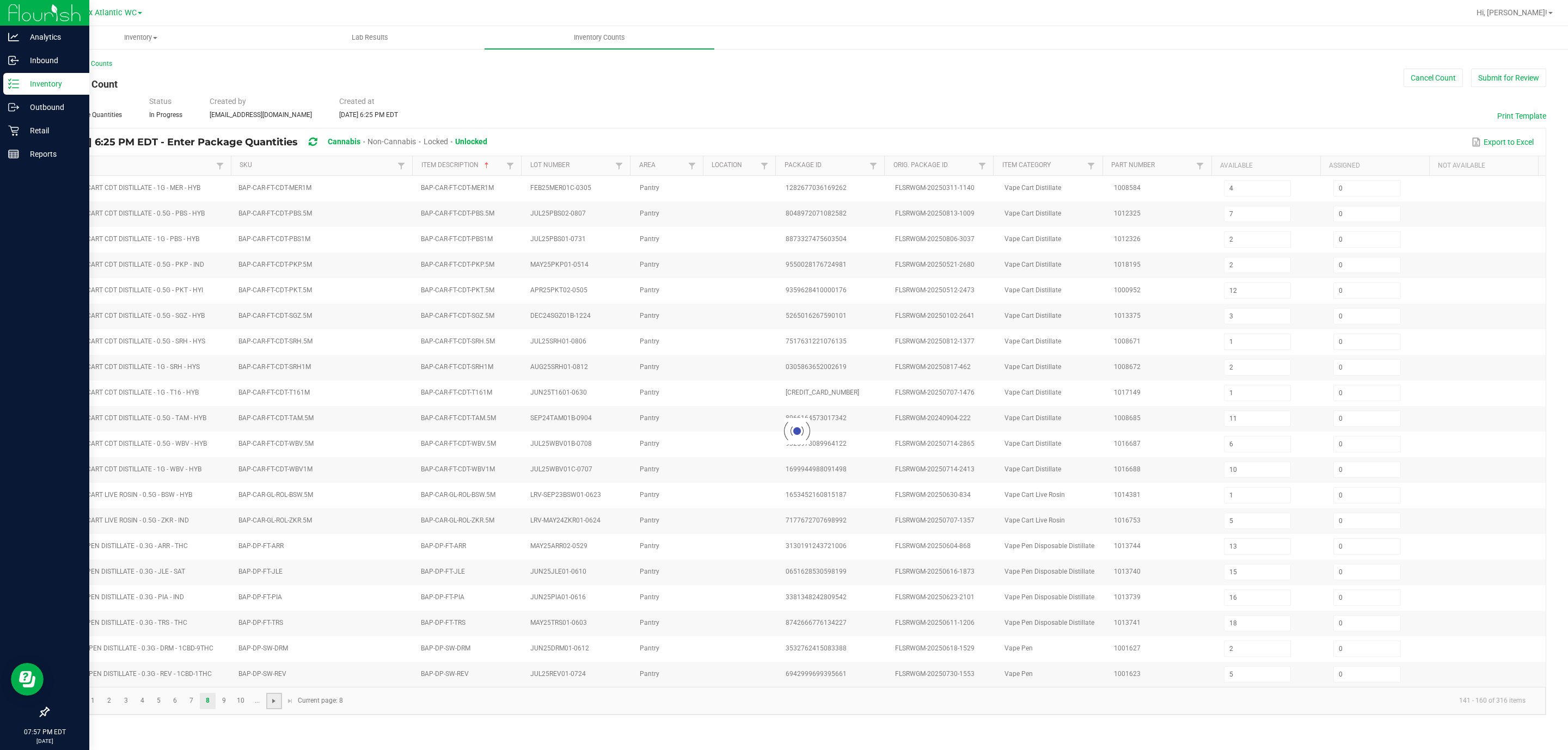
type input "5"
type input "6"
type input "2"
type input "4"
type input "3"
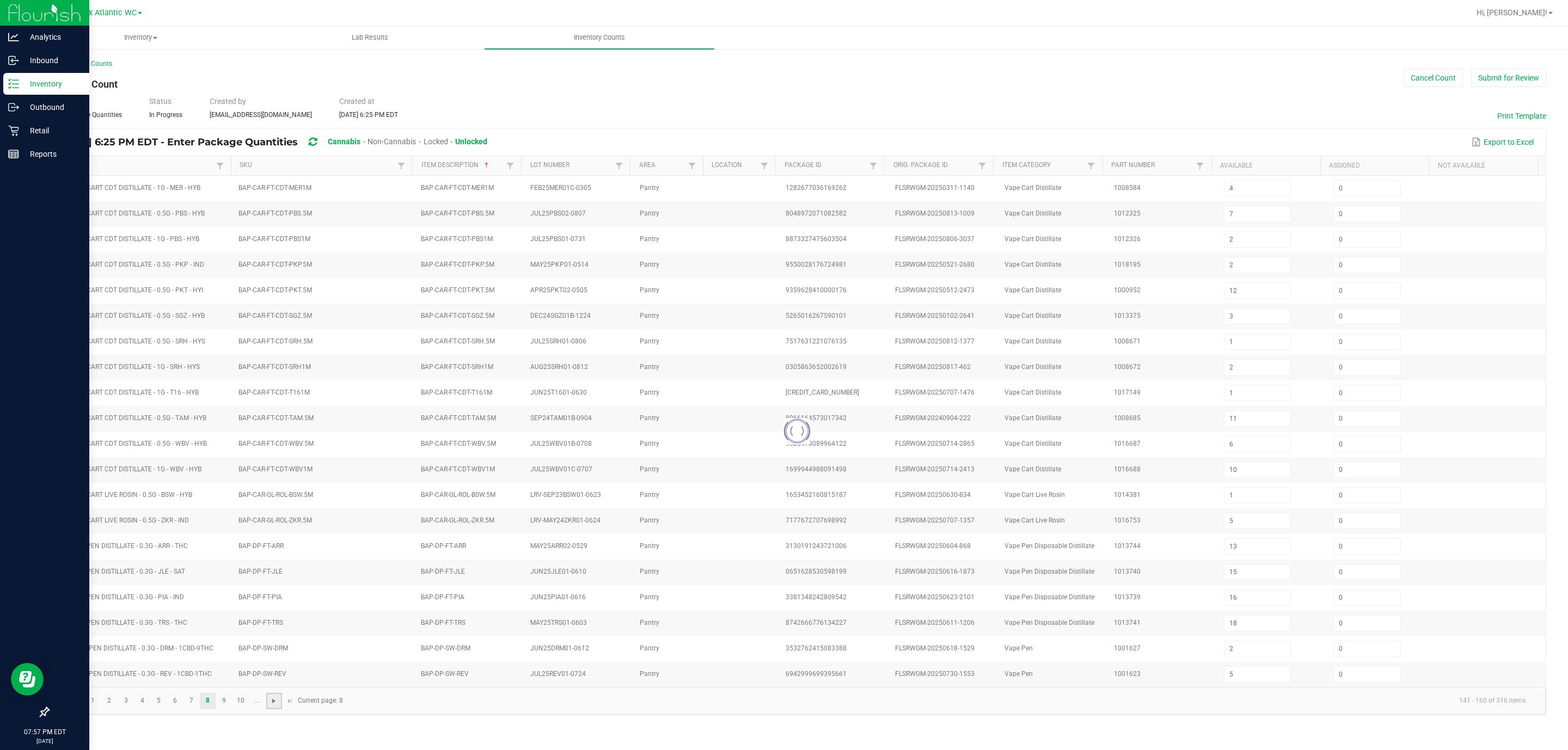
type input "5"
type input "7"
type input "1"
type input "7"
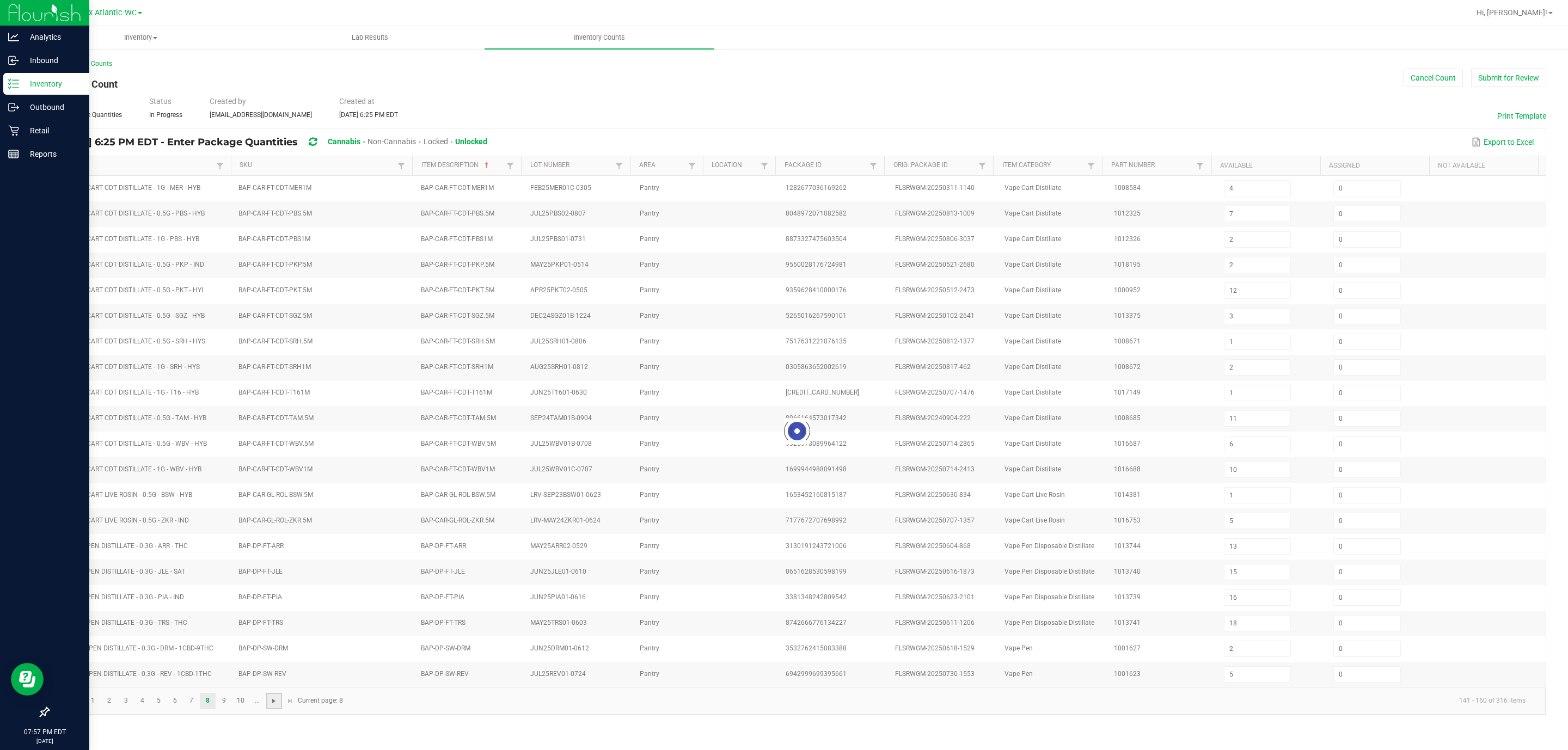
type input "1"
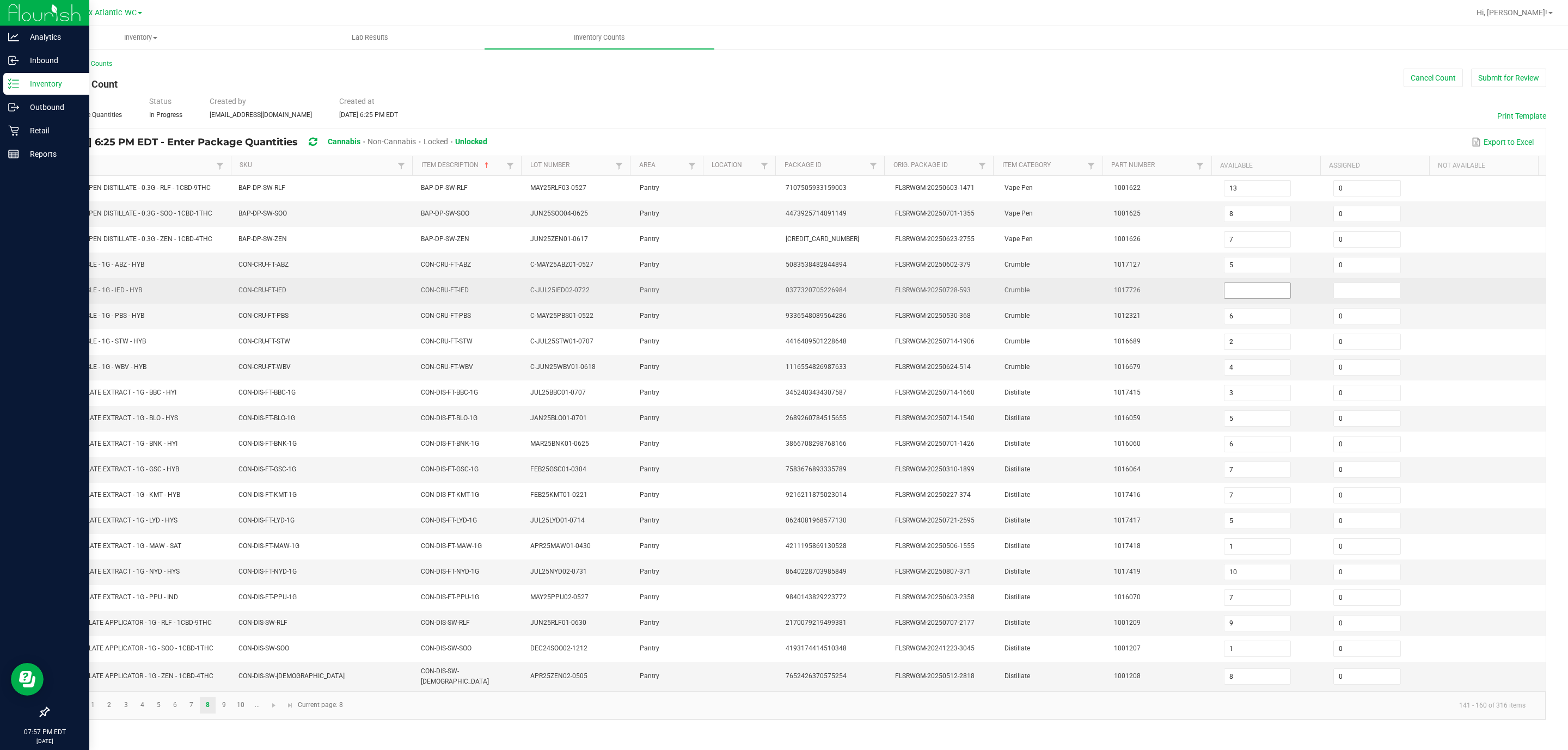
click at [1044, 296] on input at bounding box center [1257, 290] width 66 height 15
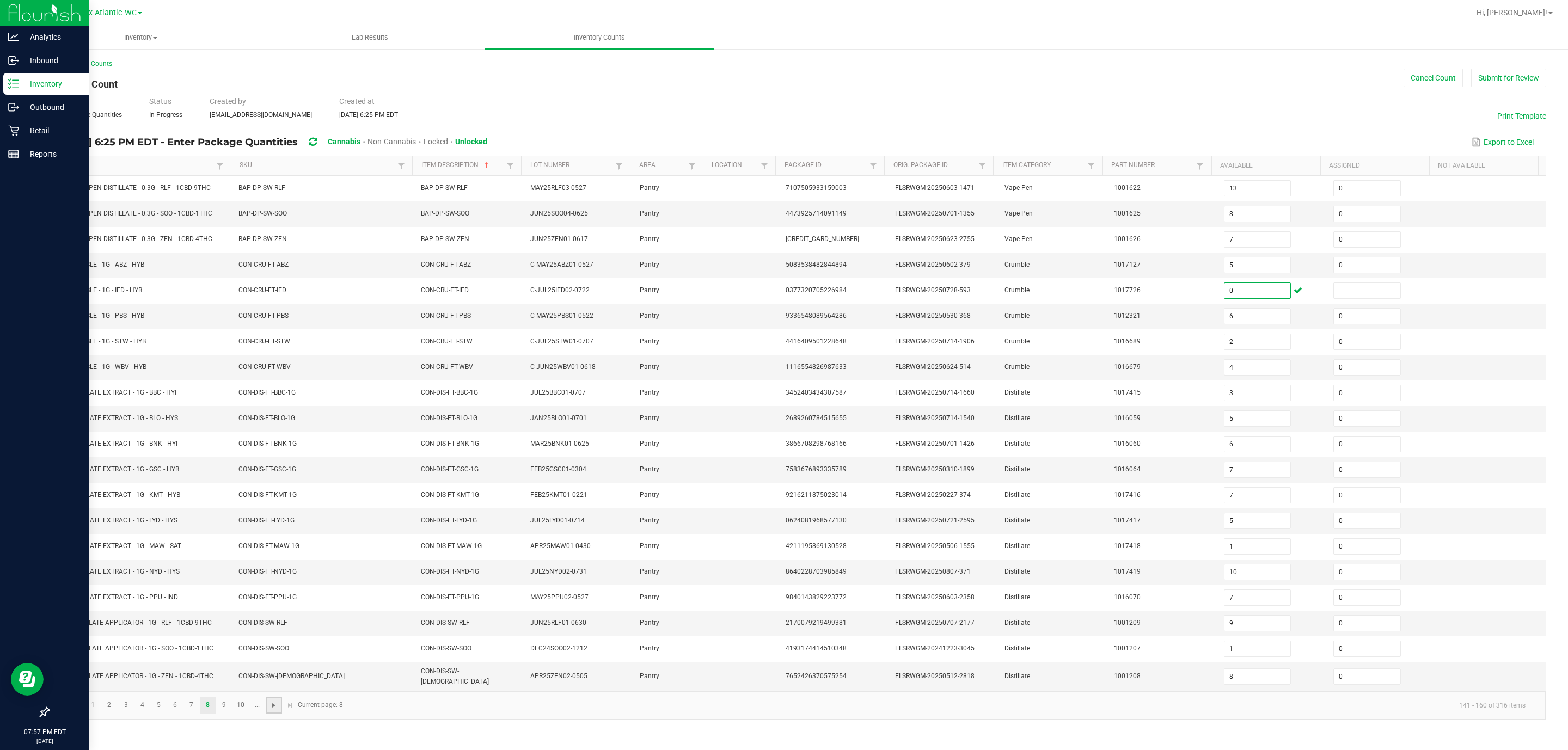
click at [277, 500] on span "Go to the next page" at bounding box center [274, 706] width 9 height 9
click at [272, 500] on span "Go to the next page" at bounding box center [274, 701] width 9 height 9
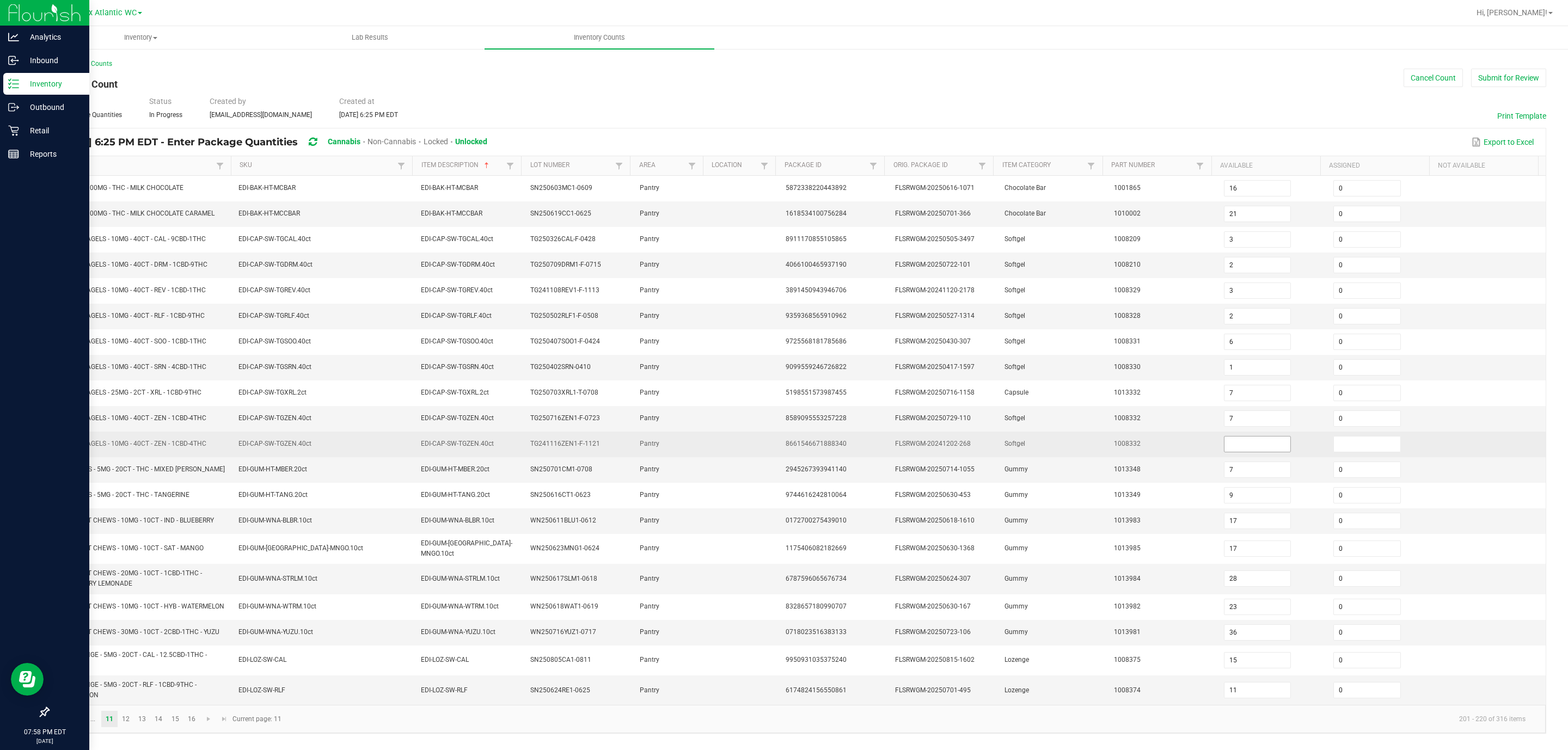
click at [1044, 451] on input at bounding box center [1257, 444] width 66 height 15
click at [1044, 457] on td "Softgel" at bounding box center [1052, 444] width 110 height 26
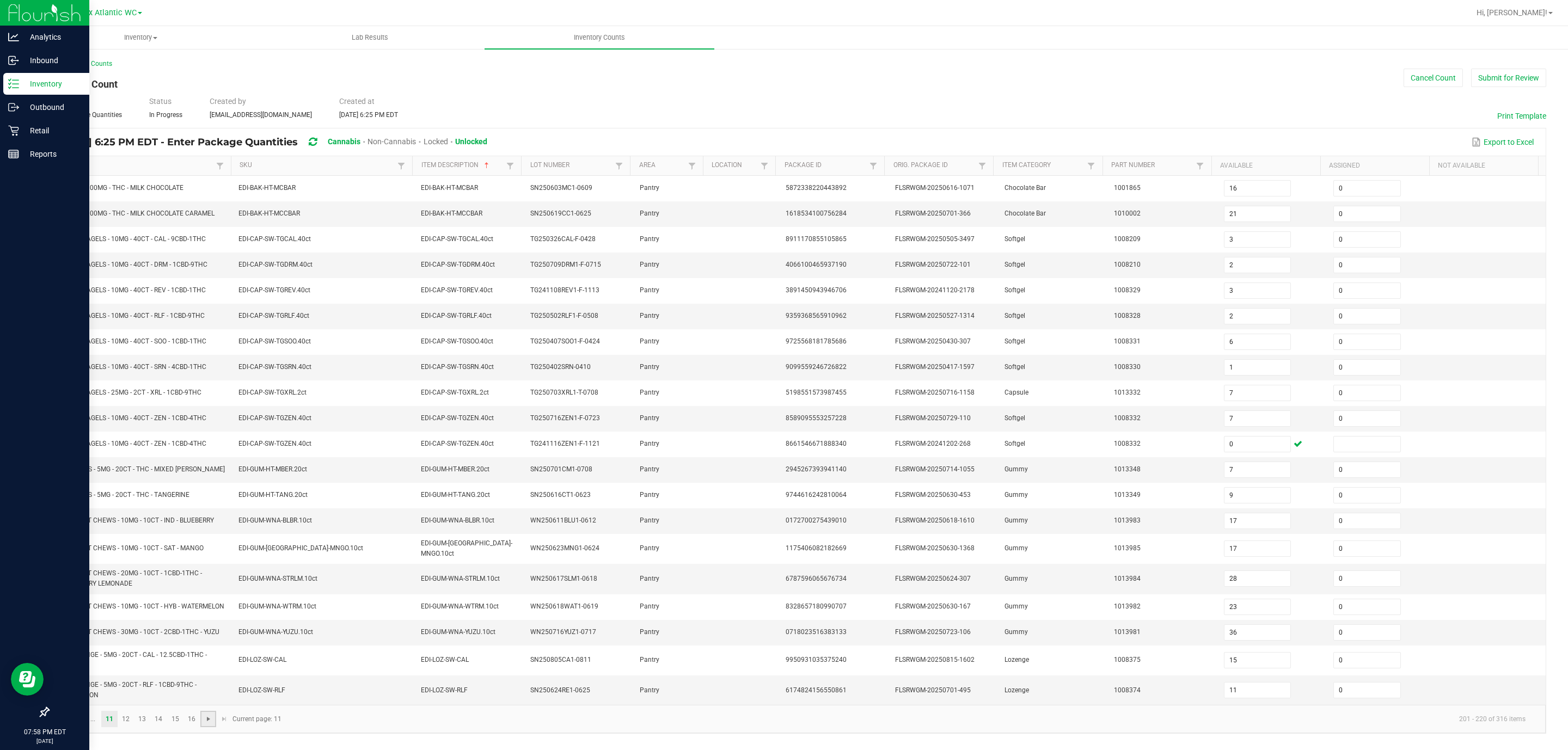
click at [206, 500] on span "Go to the next page" at bounding box center [209, 719] width 9 height 9
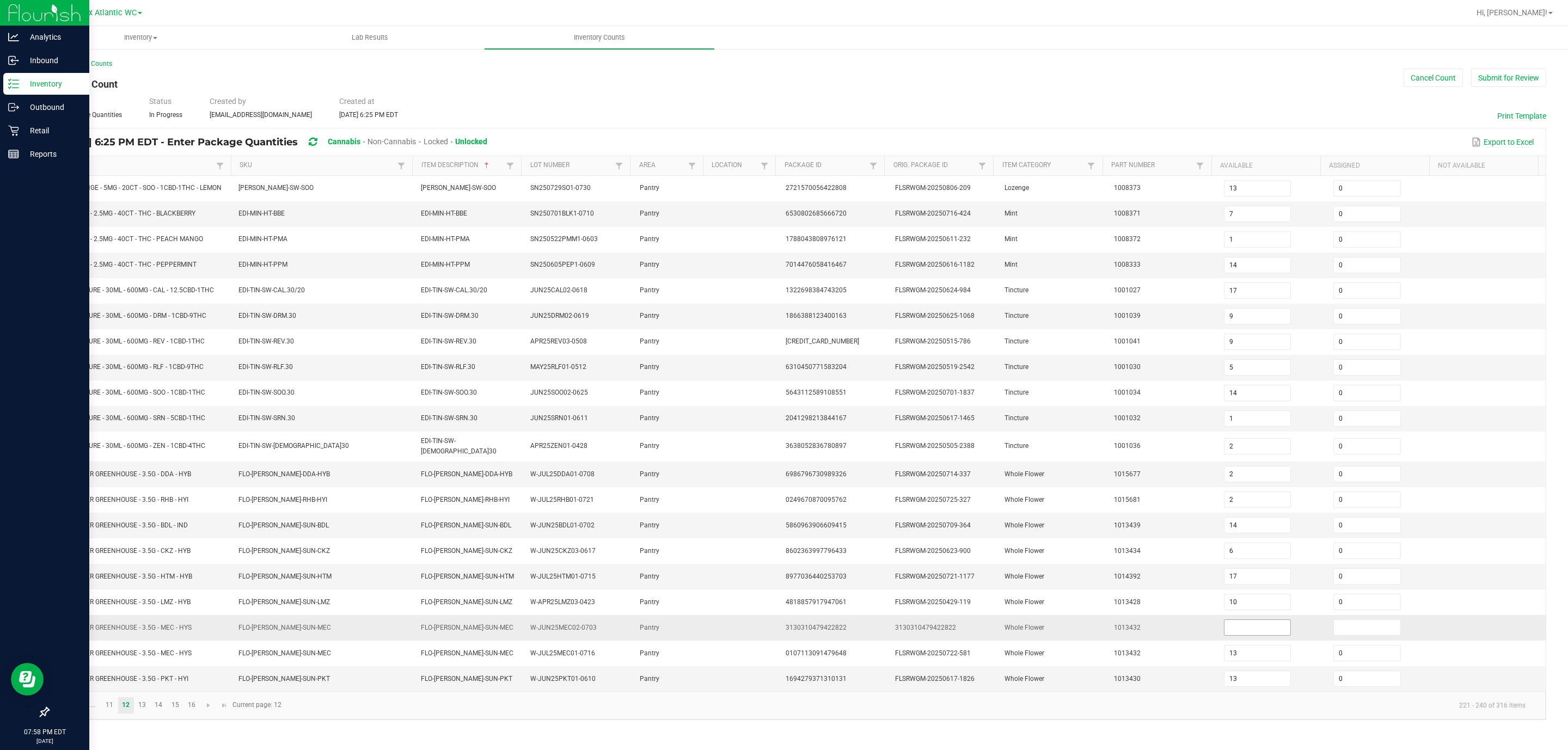
click at [1044, 500] on input at bounding box center [1257, 627] width 66 height 15
click at [1044, 500] on td "1013432" at bounding box center [1162, 628] width 110 height 26
click at [206, 500] on link at bounding box center [209, 705] width 16 height 16
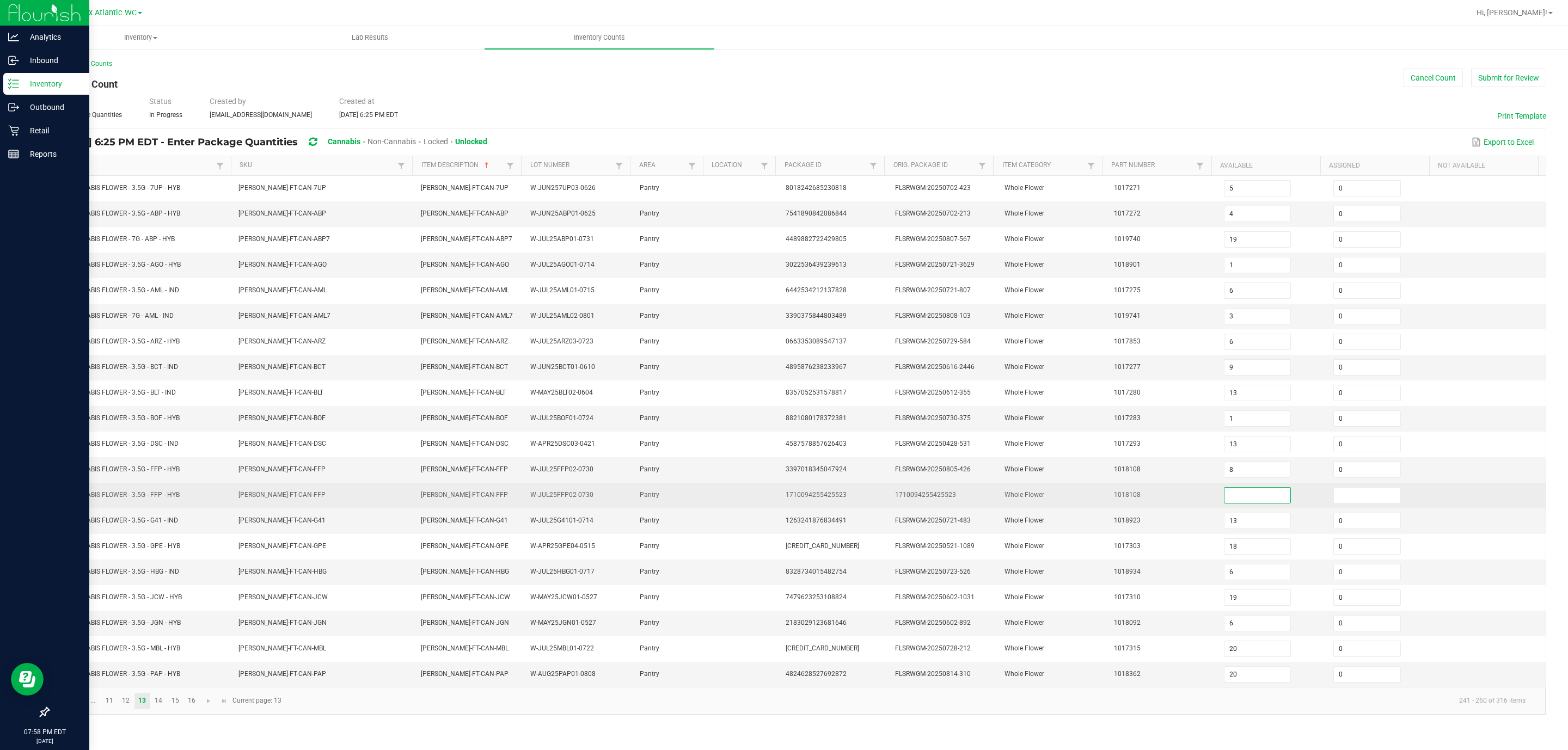
click at [1044, 500] on input at bounding box center [1257, 494] width 66 height 15
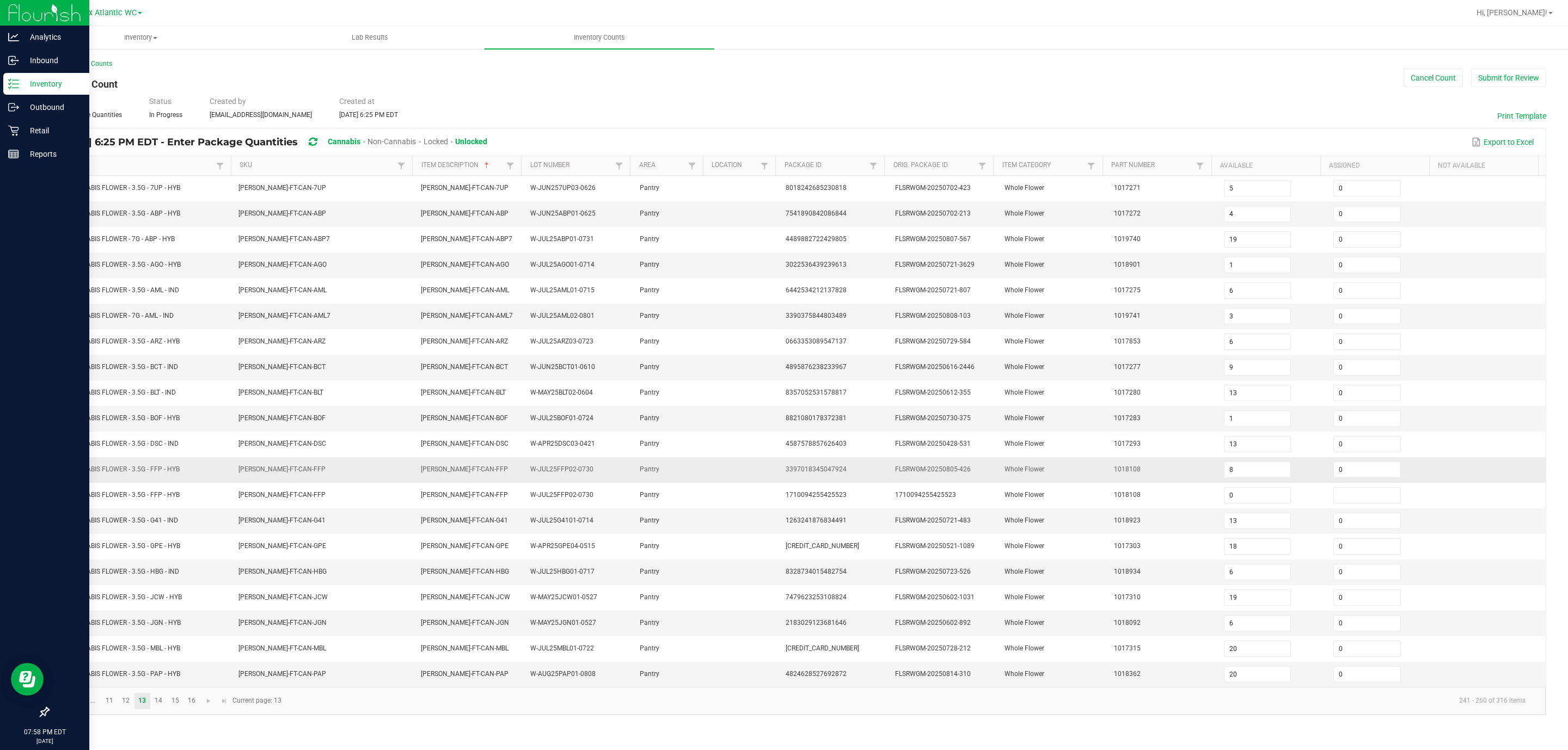
click at [1016, 483] on td "Whole Flower" at bounding box center [1052, 470] width 110 height 26
click at [210, 500] on span "Go to the next page" at bounding box center [209, 701] width 9 height 9
click at [204, 500] on span "Go to the next page" at bounding box center [209, 701] width 9 height 9
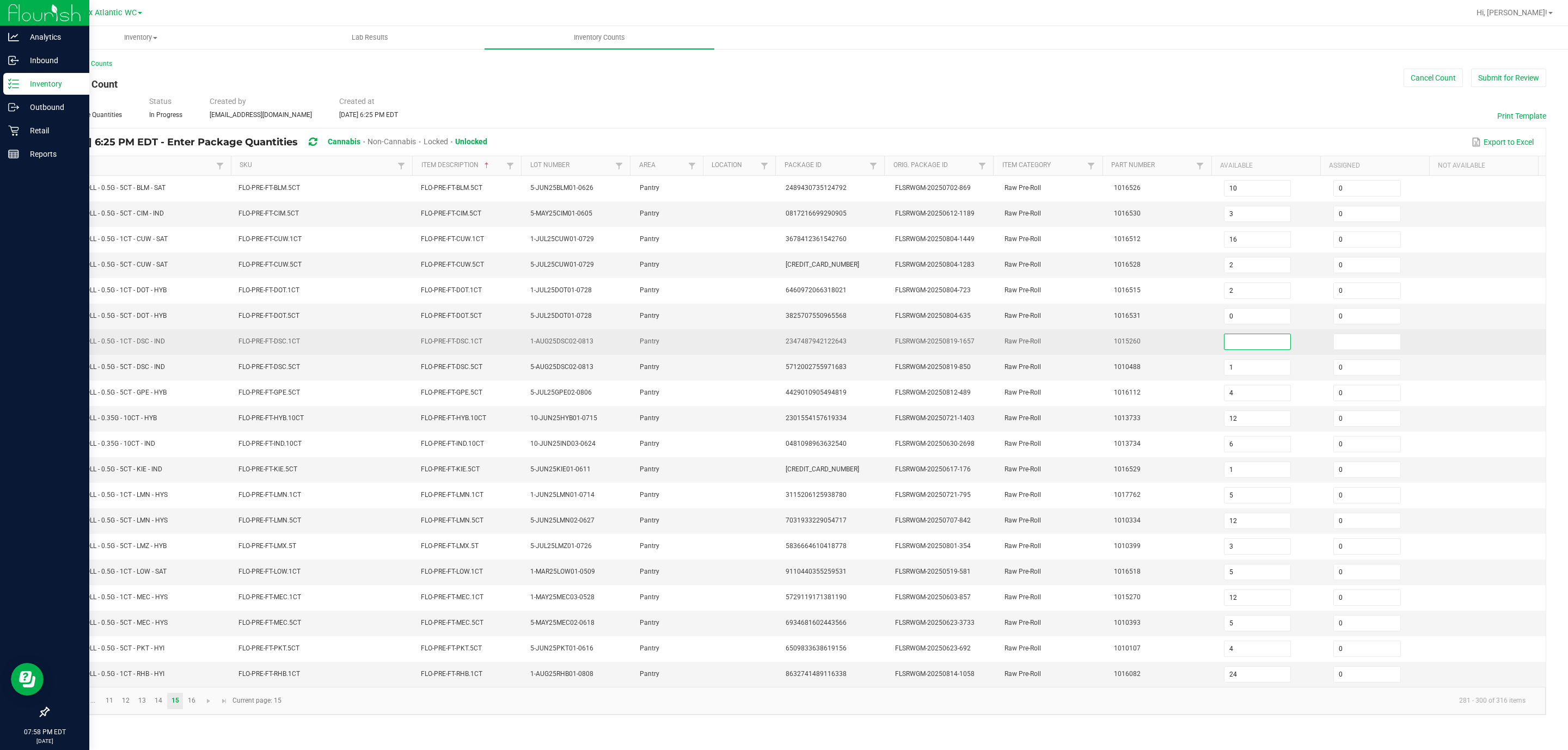
click at [1044, 349] on input at bounding box center [1257, 341] width 66 height 15
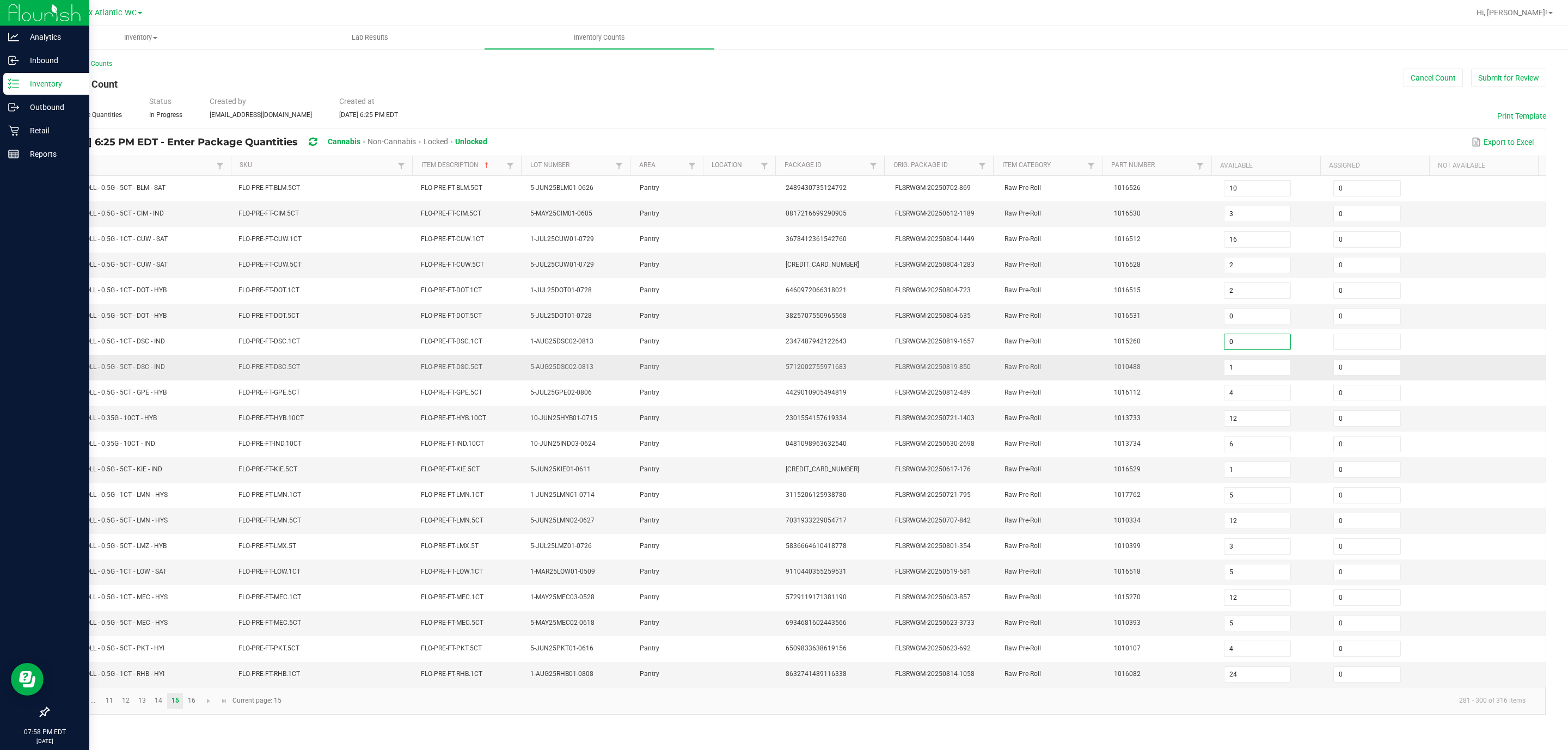
click at [975, 374] on td "FLSRWGM-20250819-850" at bounding box center [944, 367] width 110 height 26
click at [210, 500] on span "Go to the next page" at bounding box center [209, 701] width 9 height 9
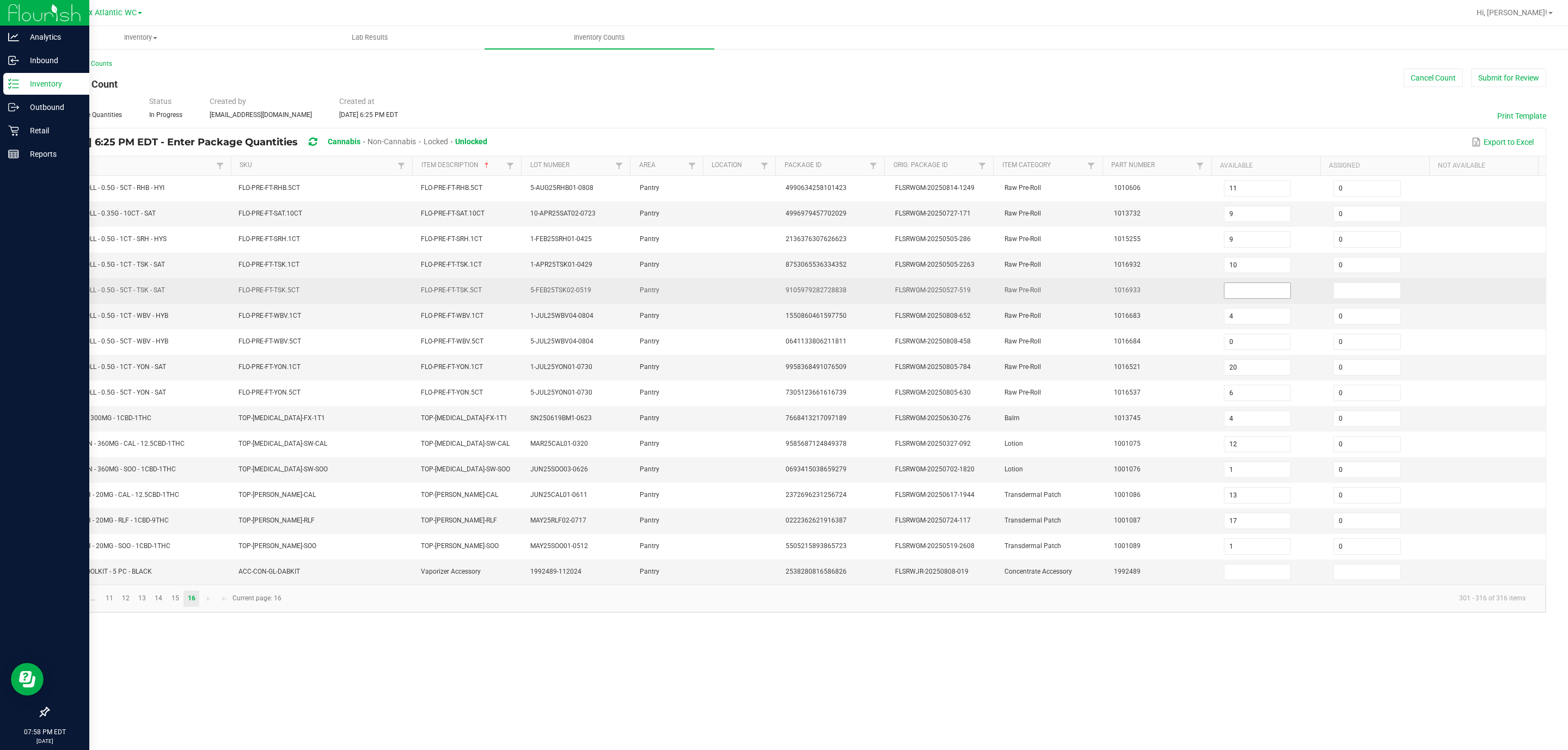
click at [1044, 298] on input at bounding box center [1257, 290] width 66 height 15
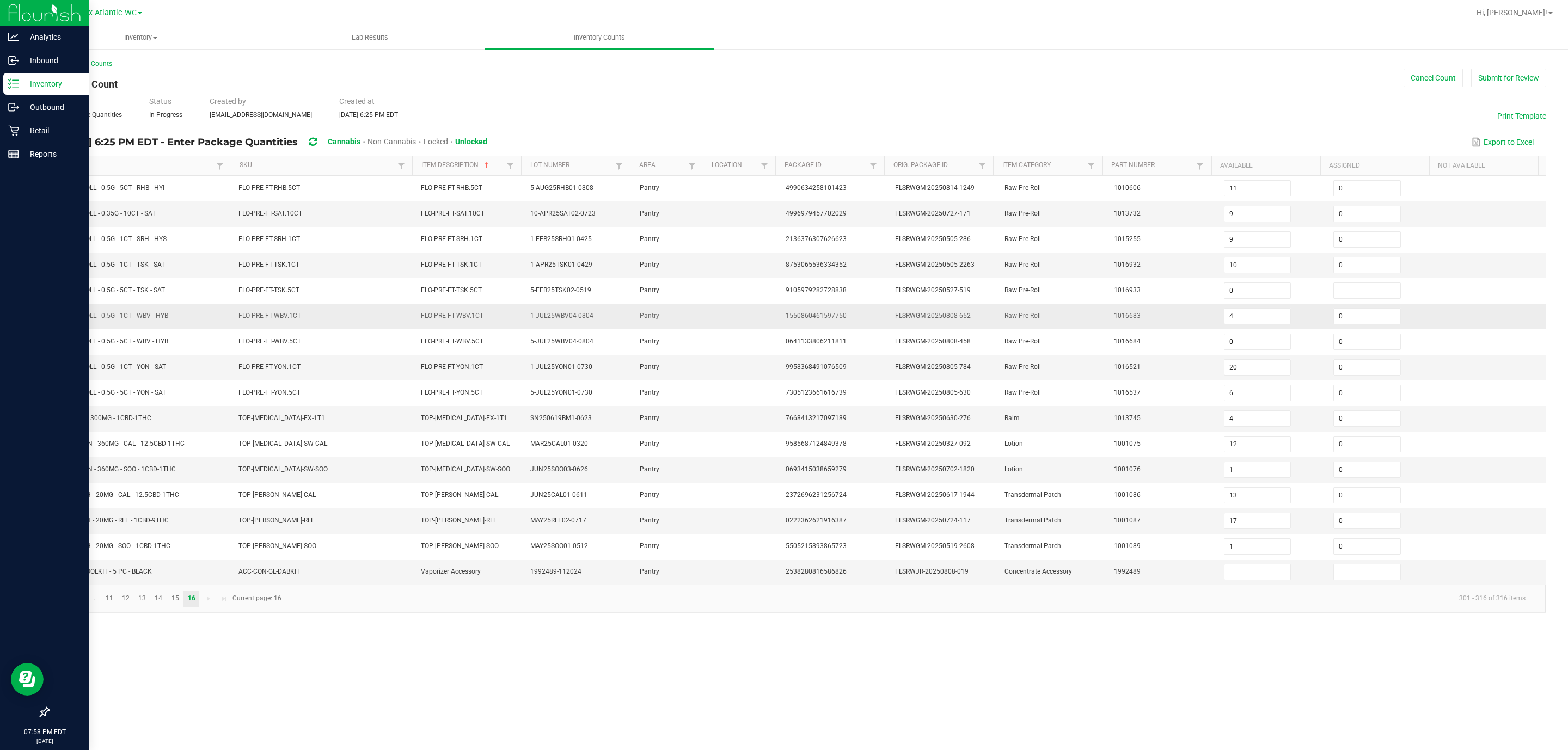
click at [1044, 310] on td "1016683" at bounding box center [1162, 316] width 110 height 26
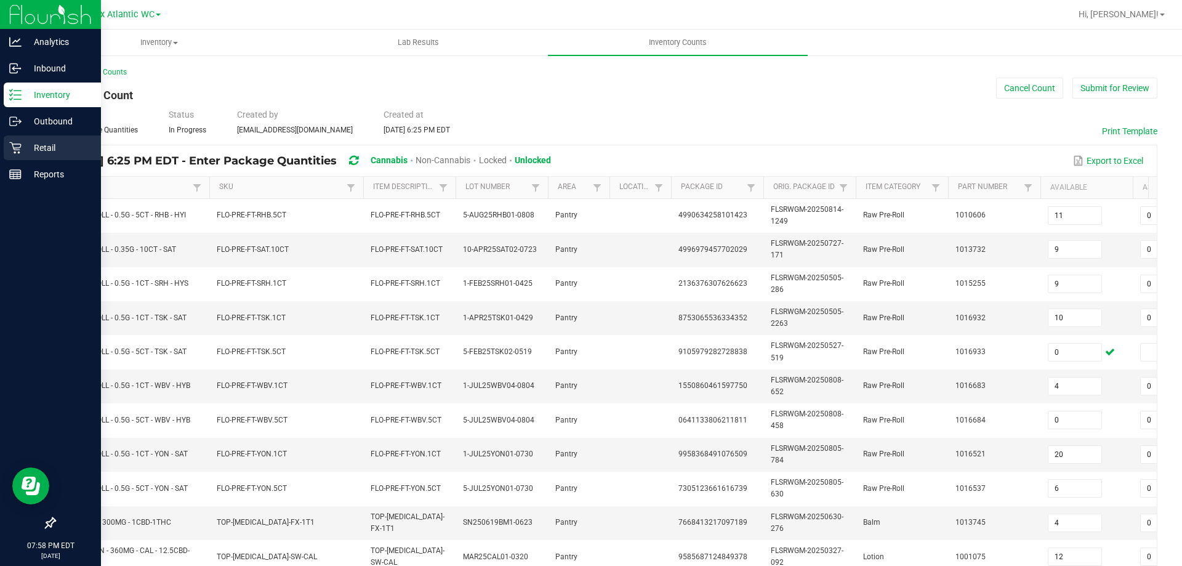
click at [20, 147] on icon at bounding box center [15, 148] width 12 height 12
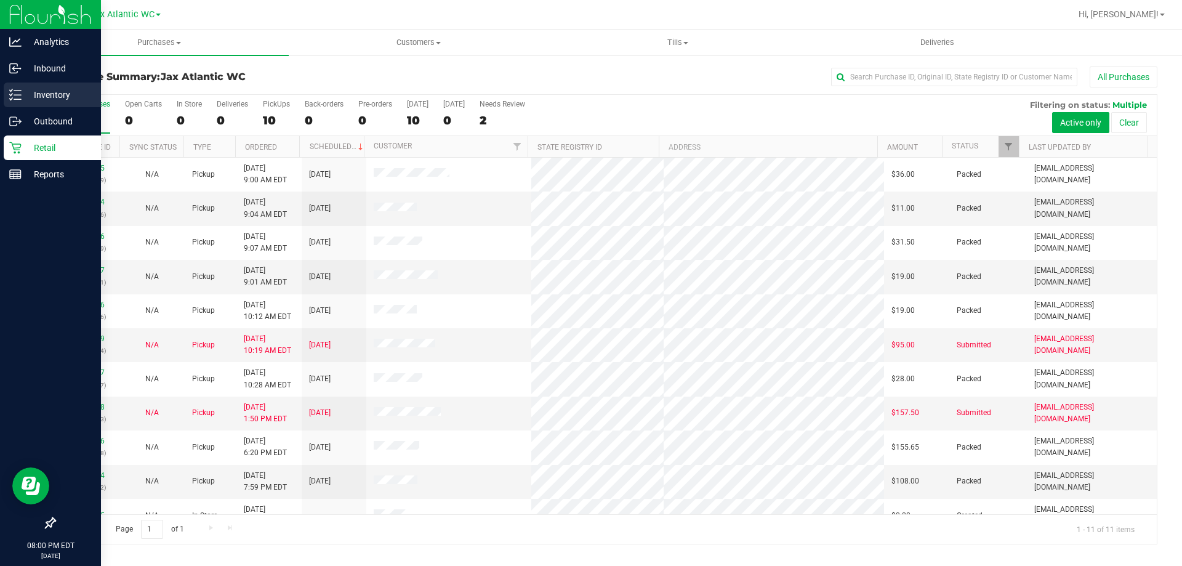
click at [10, 90] on icon at bounding box center [11, 90] width 2 height 2
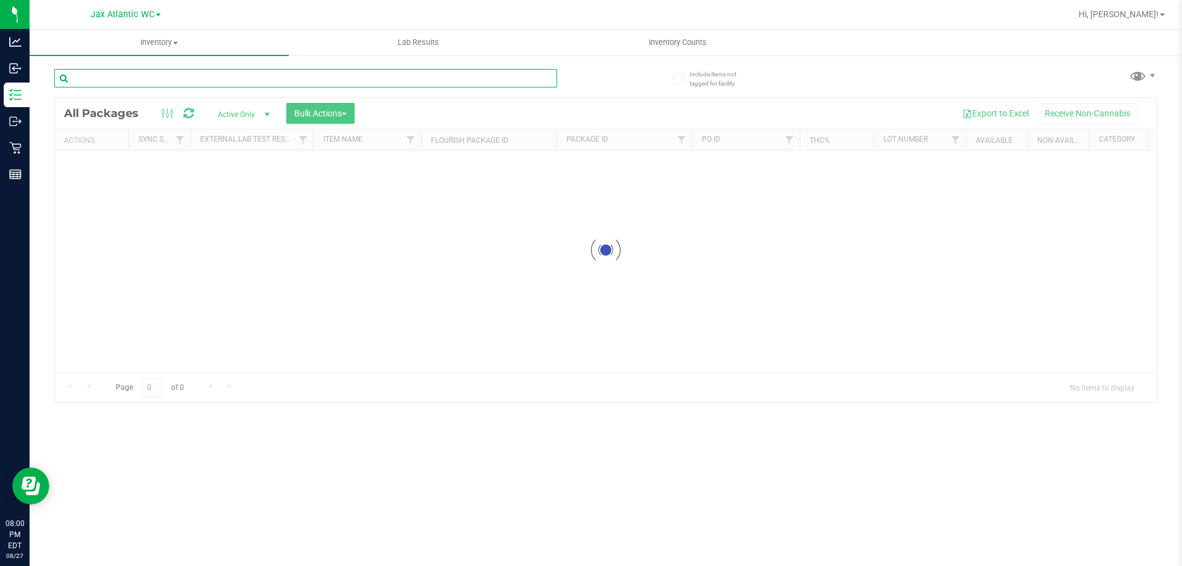
click at [174, 84] on input "text" at bounding box center [305, 78] width 503 height 18
click at [174, 84] on div "Inventory All packages All inventory Waste log Create inventory Lab Results Inv…" at bounding box center [606, 298] width 1152 height 536
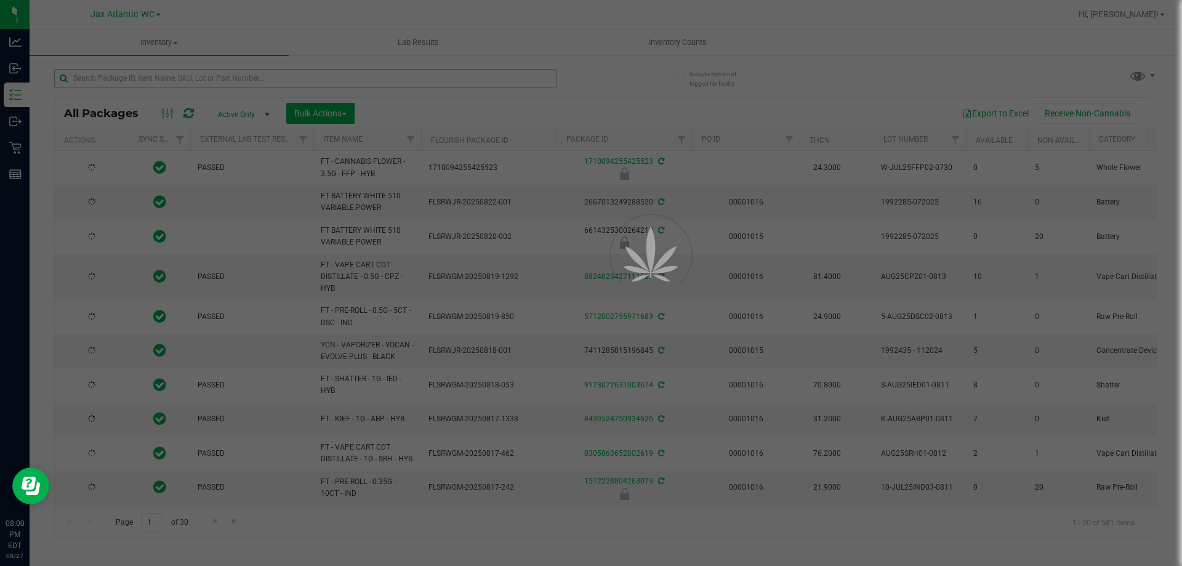
click at [174, 84] on div at bounding box center [591, 283] width 1182 height 566
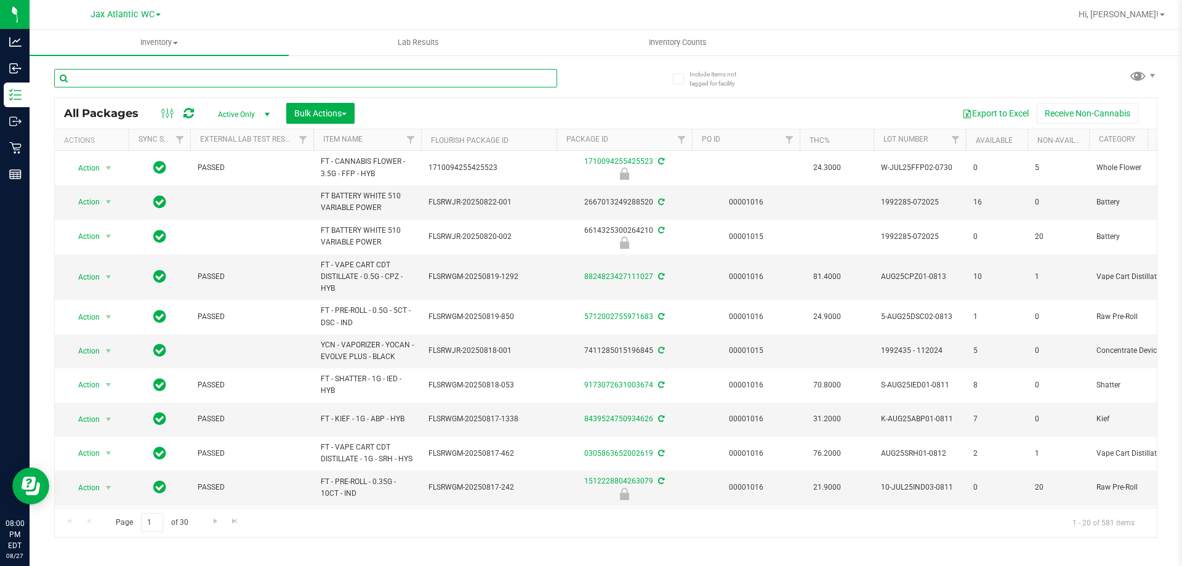
click at [174, 84] on input "text" at bounding box center [305, 78] width 503 height 18
